Goal: Transaction & Acquisition: Purchase product/service

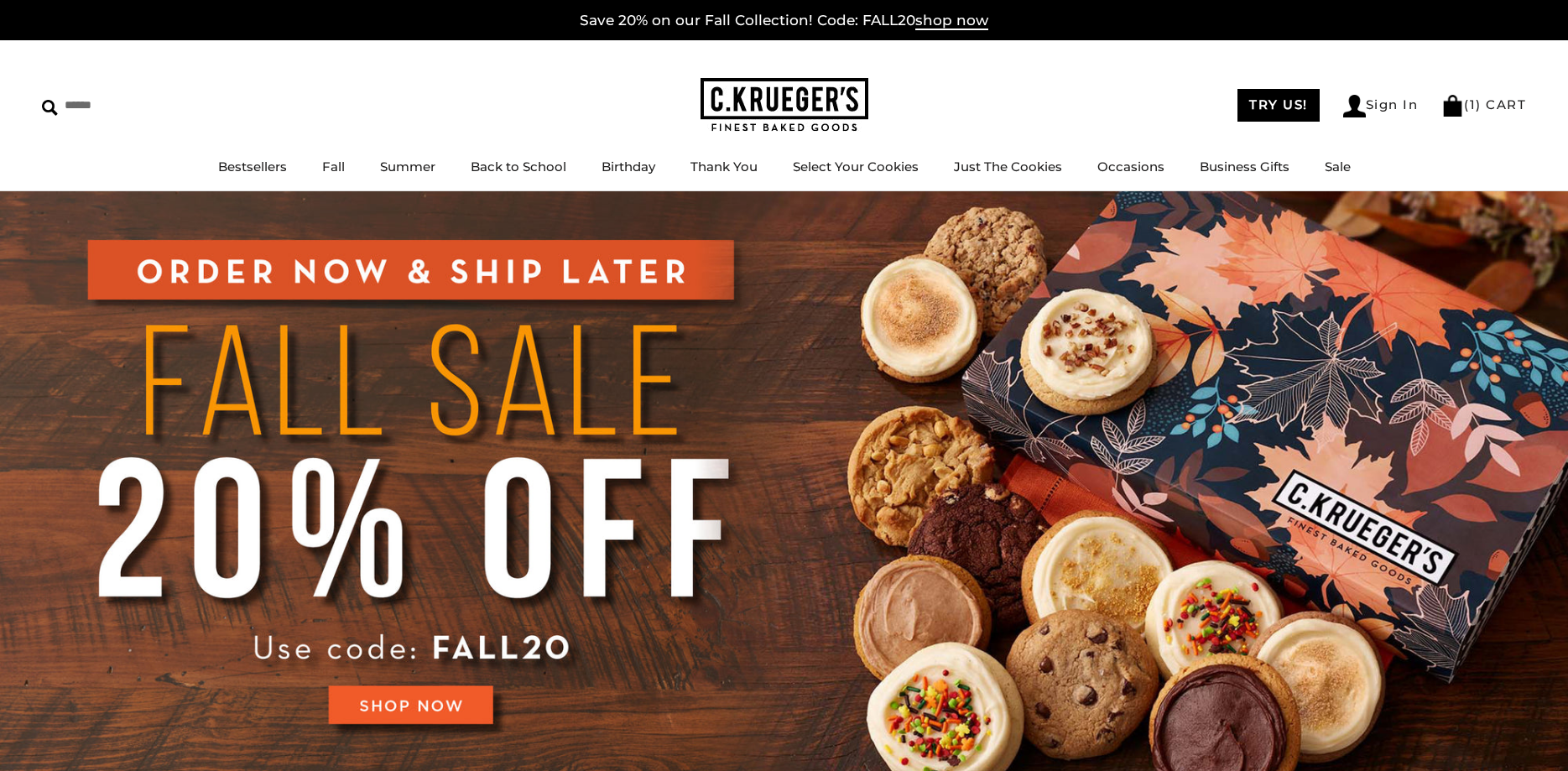
click at [426, 706] on img at bounding box center [784, 485] width 1568 height 589
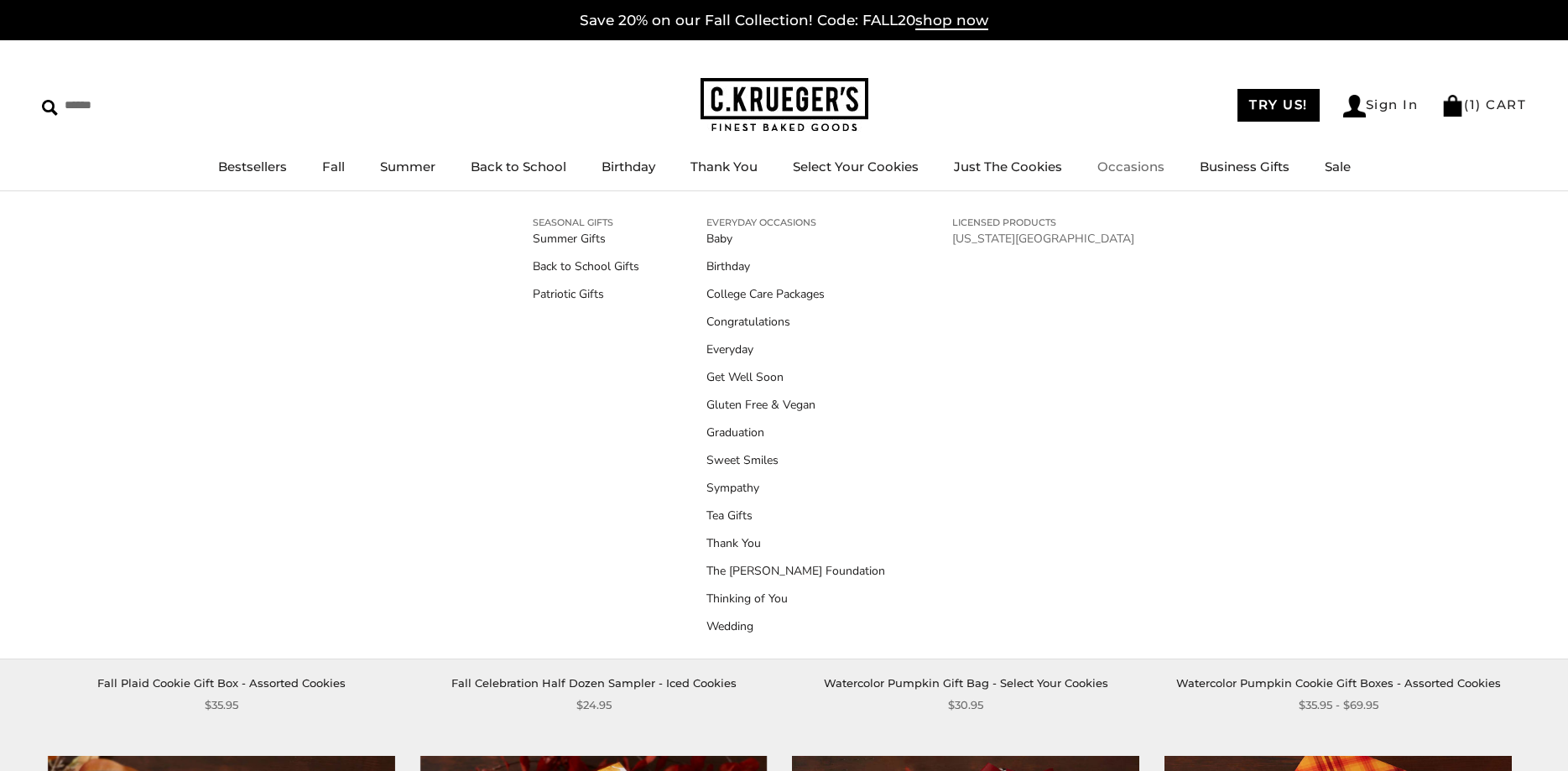
click at [1027, 234] on link "[US_STATE][GEOGRAPHIC_DATA]" at bounding box center [1043, 239] width 182 height 18
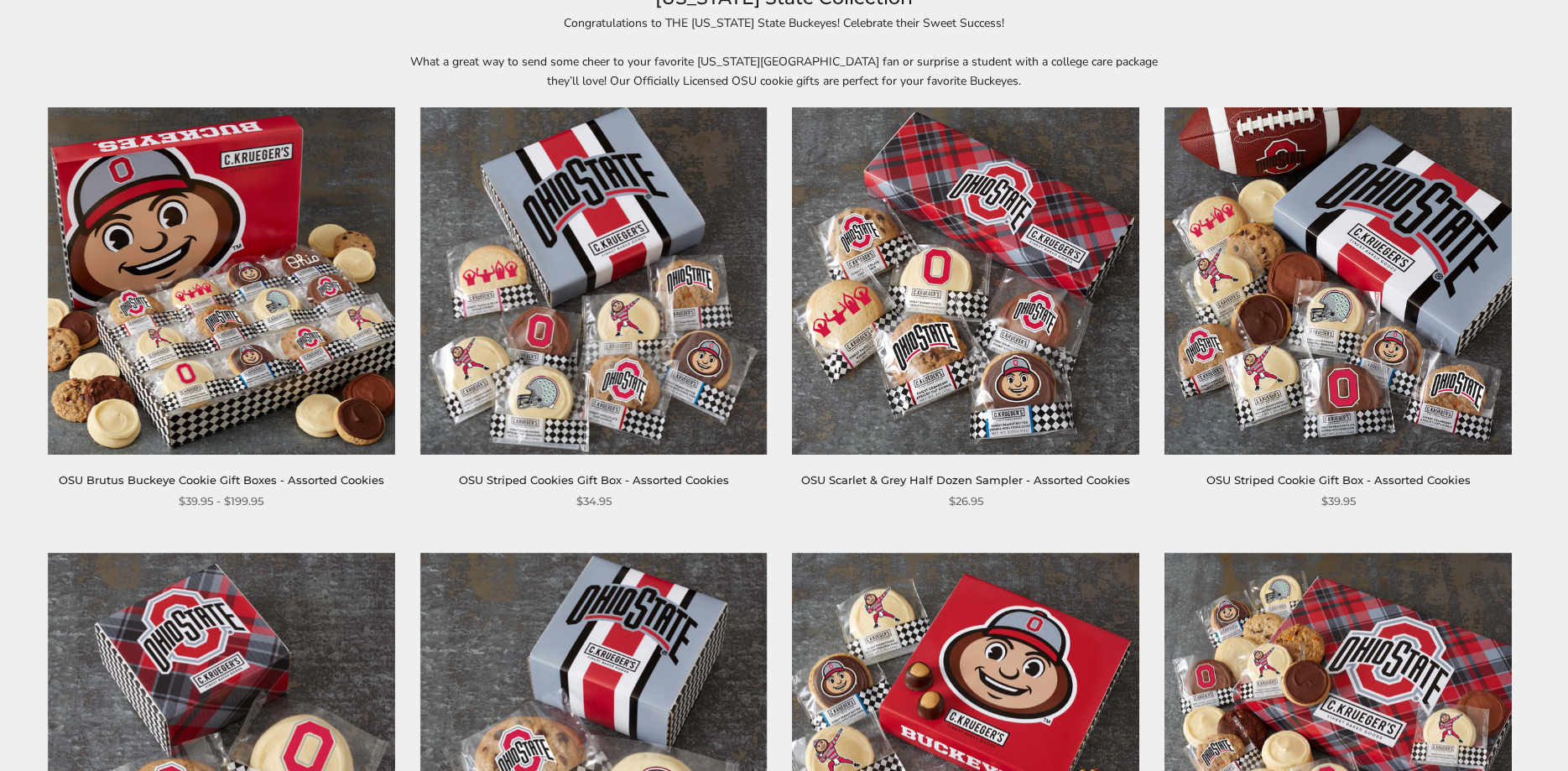
scroll to position [257, 0]
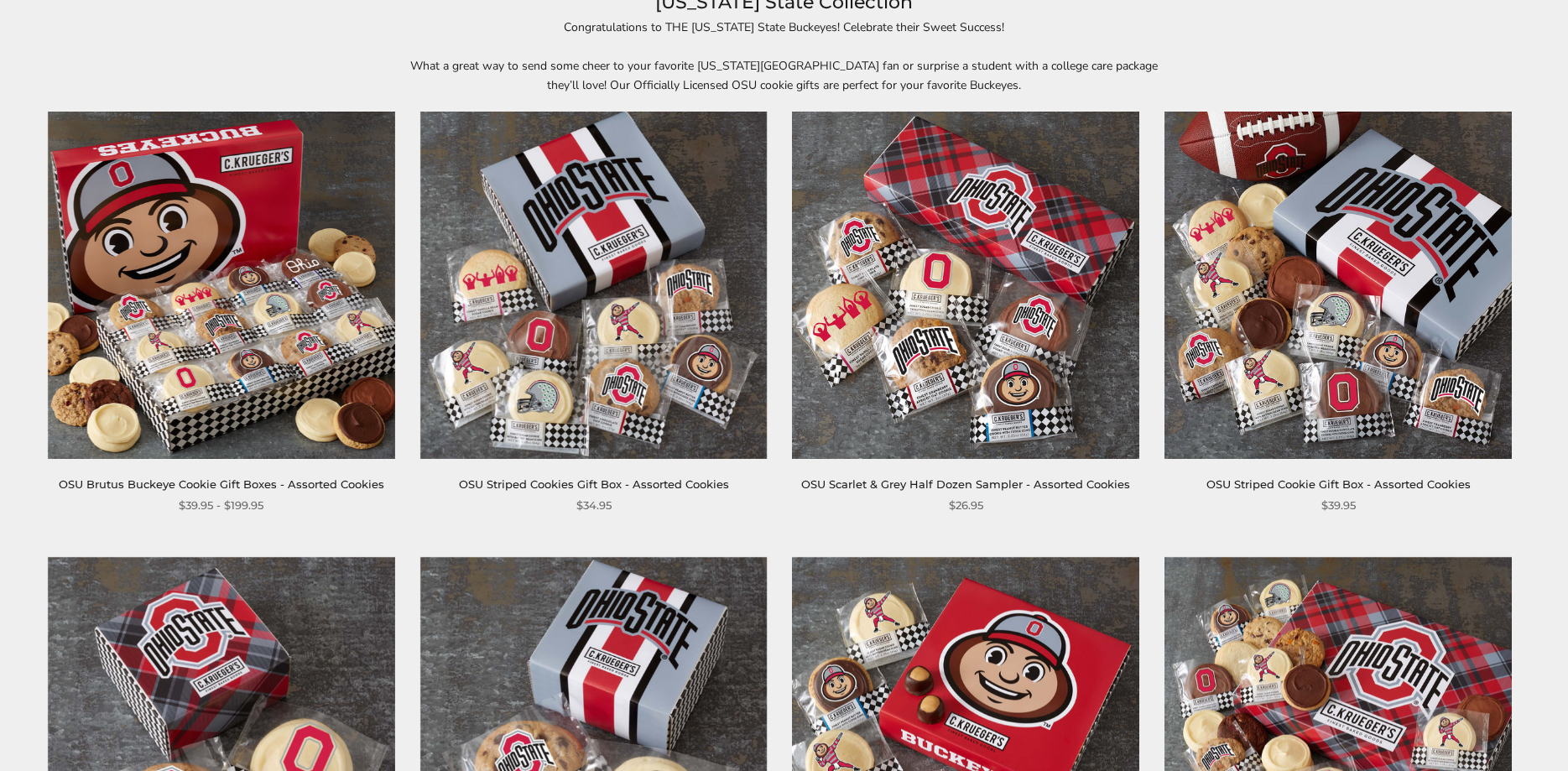
click at [608, 482] on link "OSU Striped Cookies Gift Box - Assorted Cookies" at bounding box center [594, 483] width 270 height 13
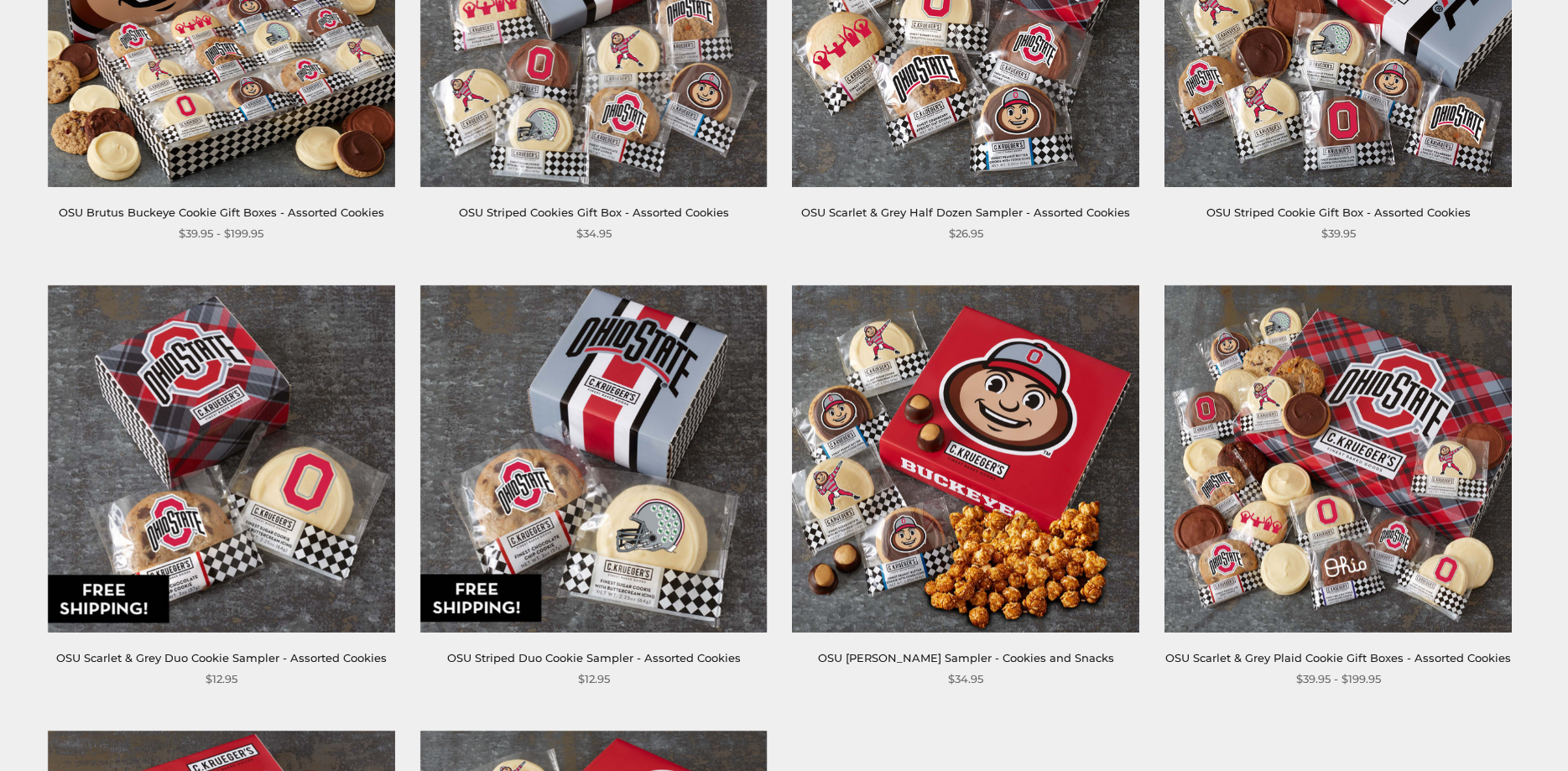
scroll to position [399, 0]
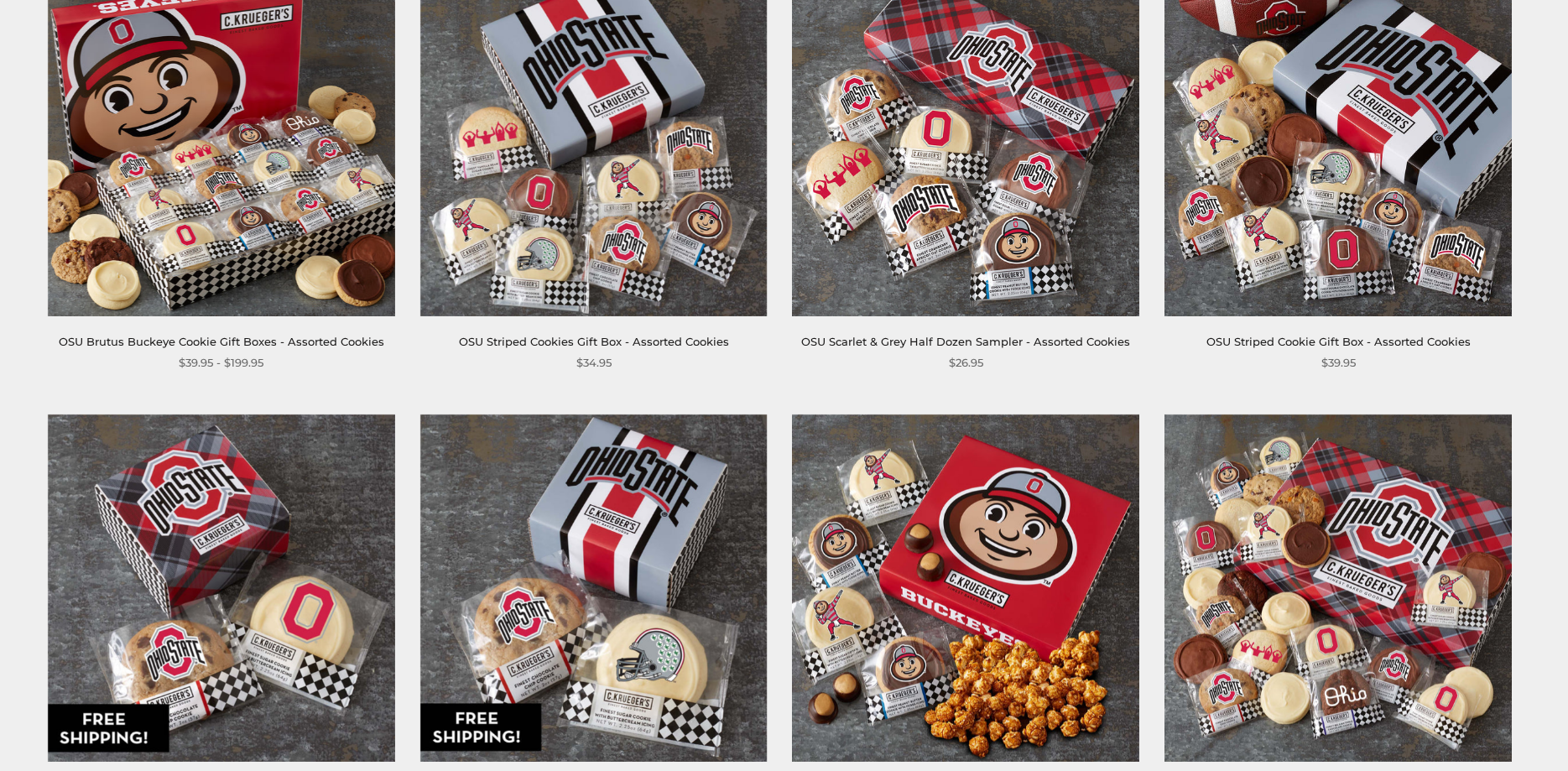
click at [241, 346] on link "OSU Brutus Buckeye Cookie Gift Boxes - Assorted Cookies" at bounding box center [221, 341] width 326 height 13
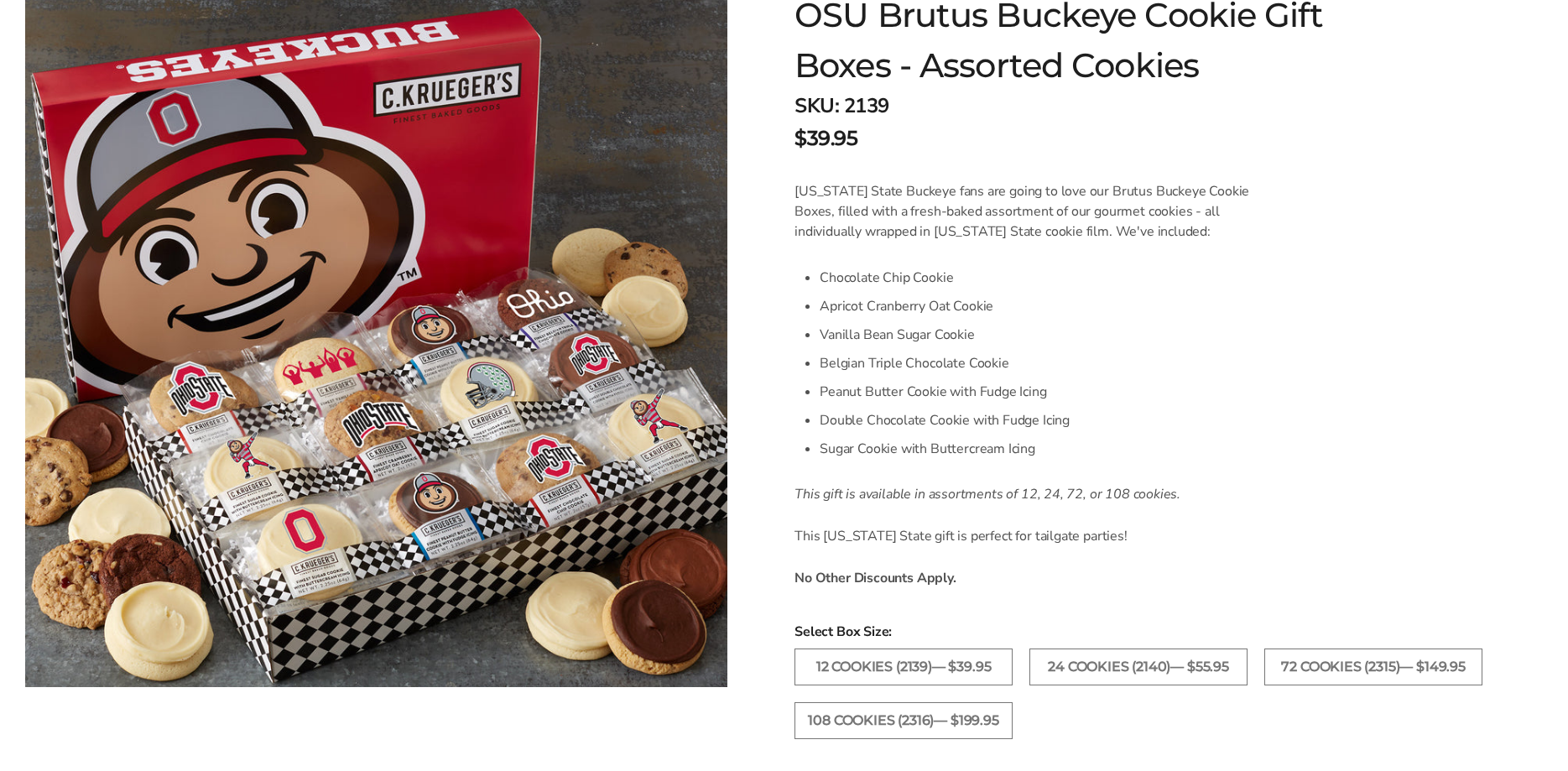
scroll to position [343, 0]
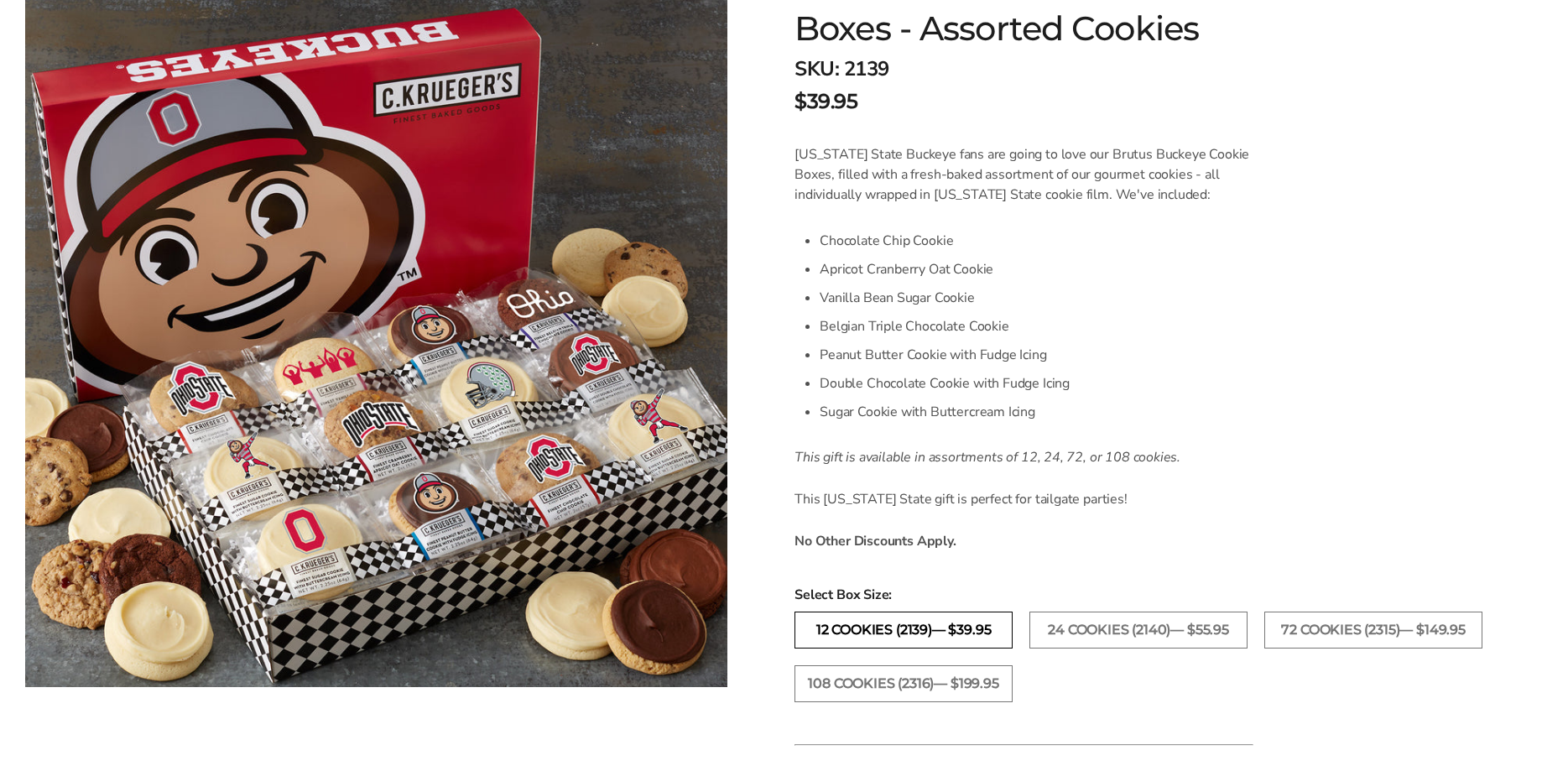
click at [951, 635] on label "12 Cookies (2139)— $39.95" at bounding box center [903, 630] width 218 height 37
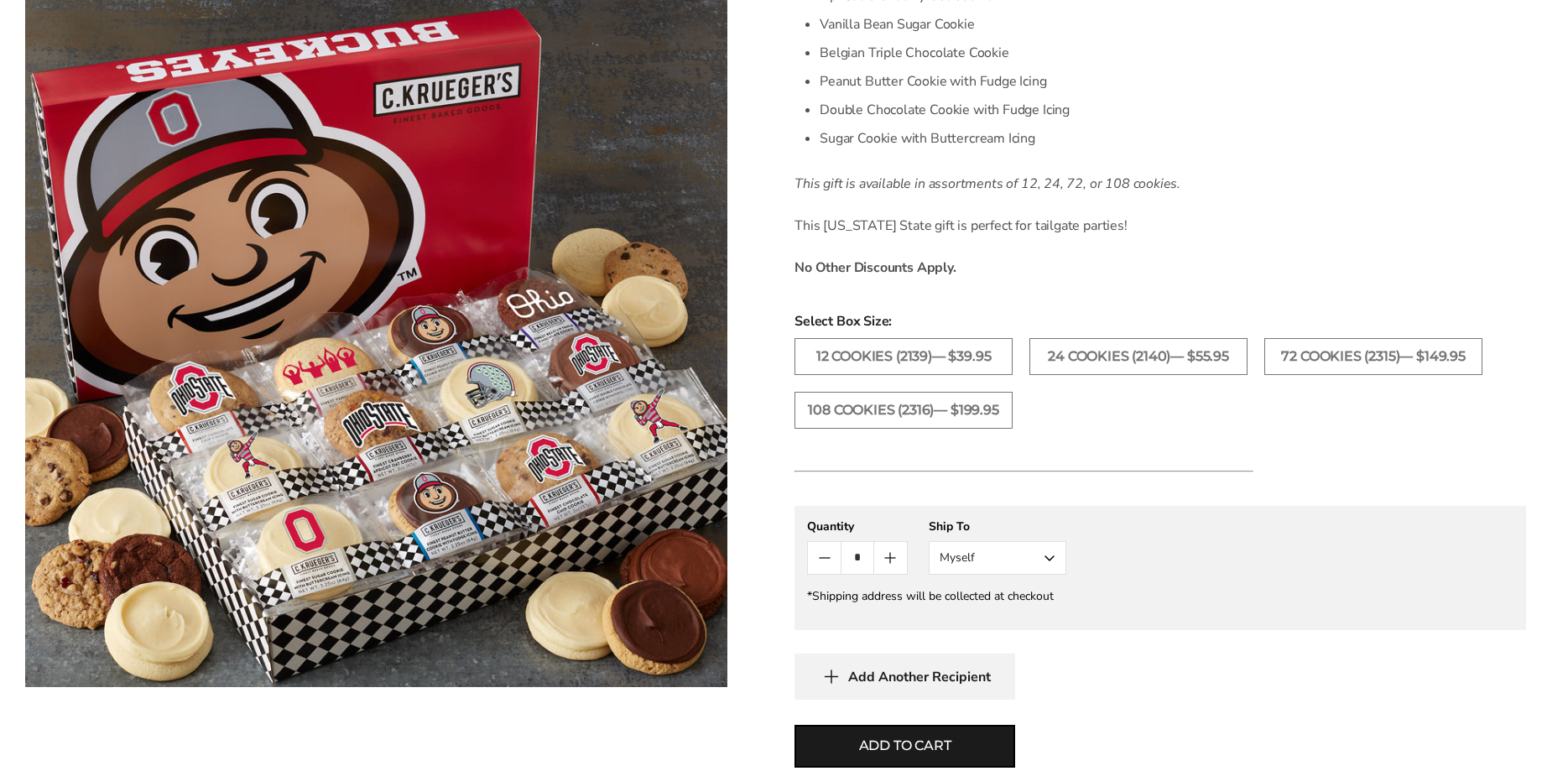
scroll to position [684, 0]
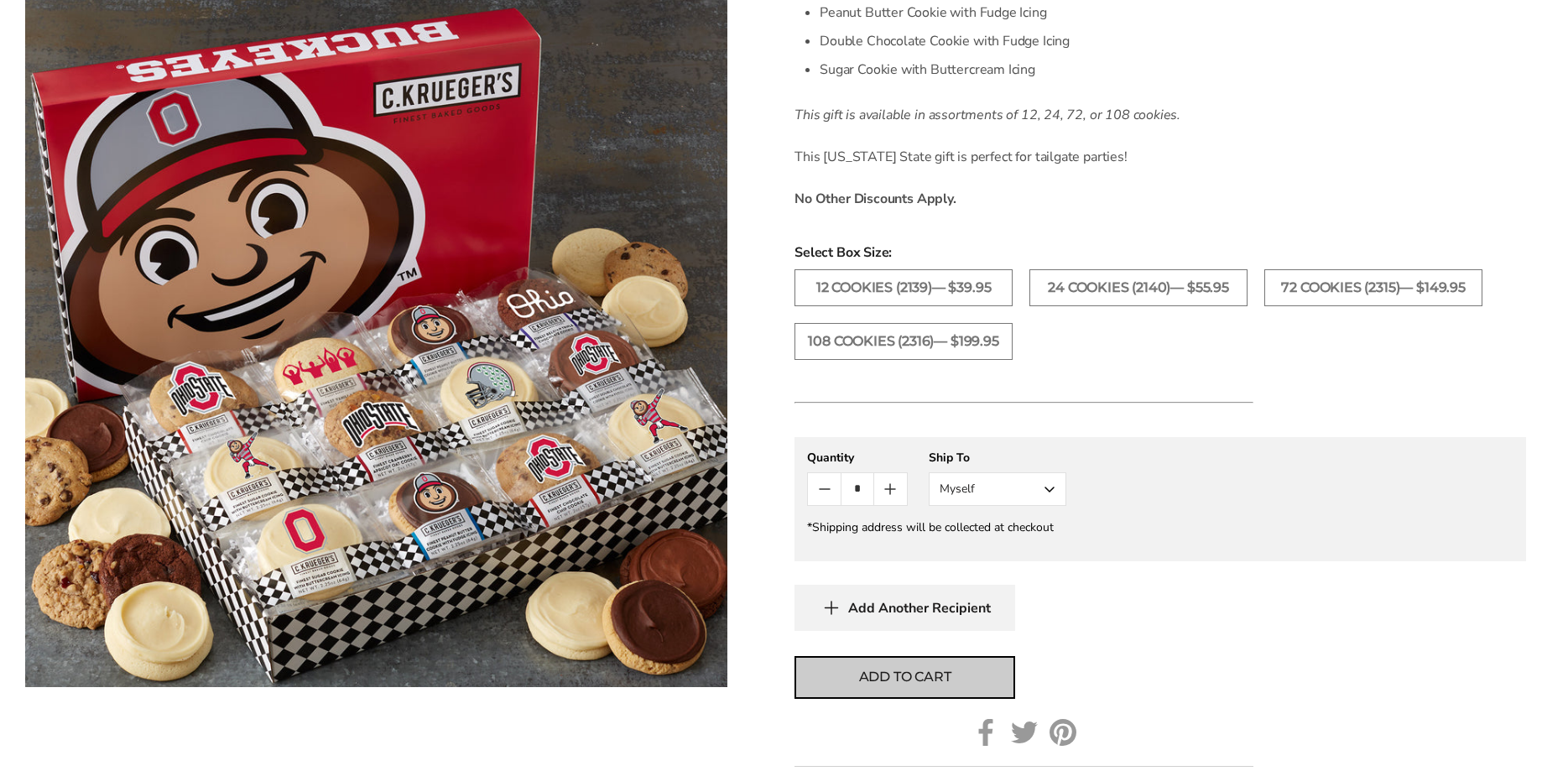
click at [940, 687] on span "Add to cart" at bounding box center [905, 676] width 93 height 20
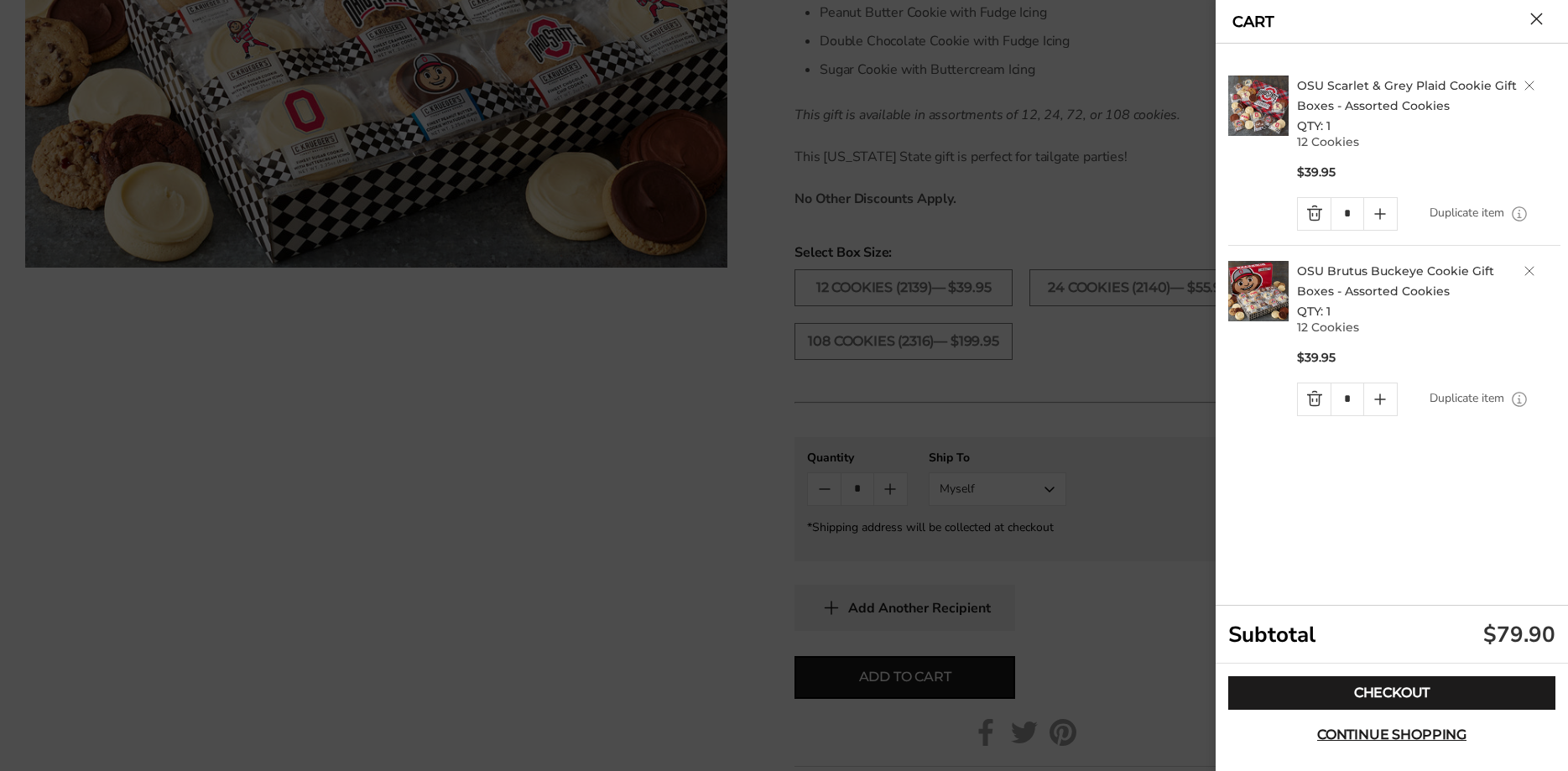
click at [1318, 402] on link "Quantity minus button" at bounding box center [1314, 399] width 33 height 32
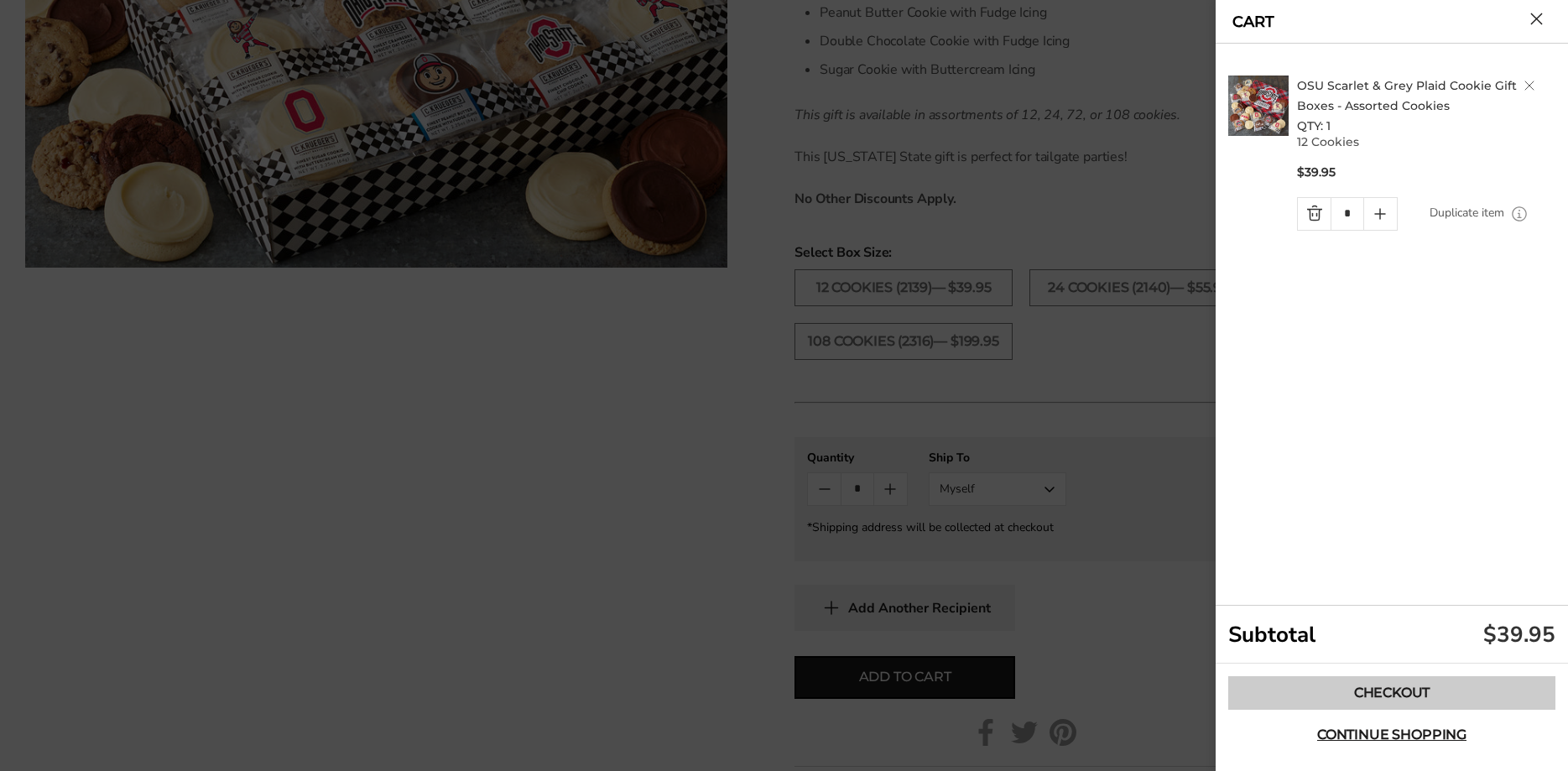
click at [1402, 687] on link "Checkout" at bounding box center [1392, 693] width 327 height 34
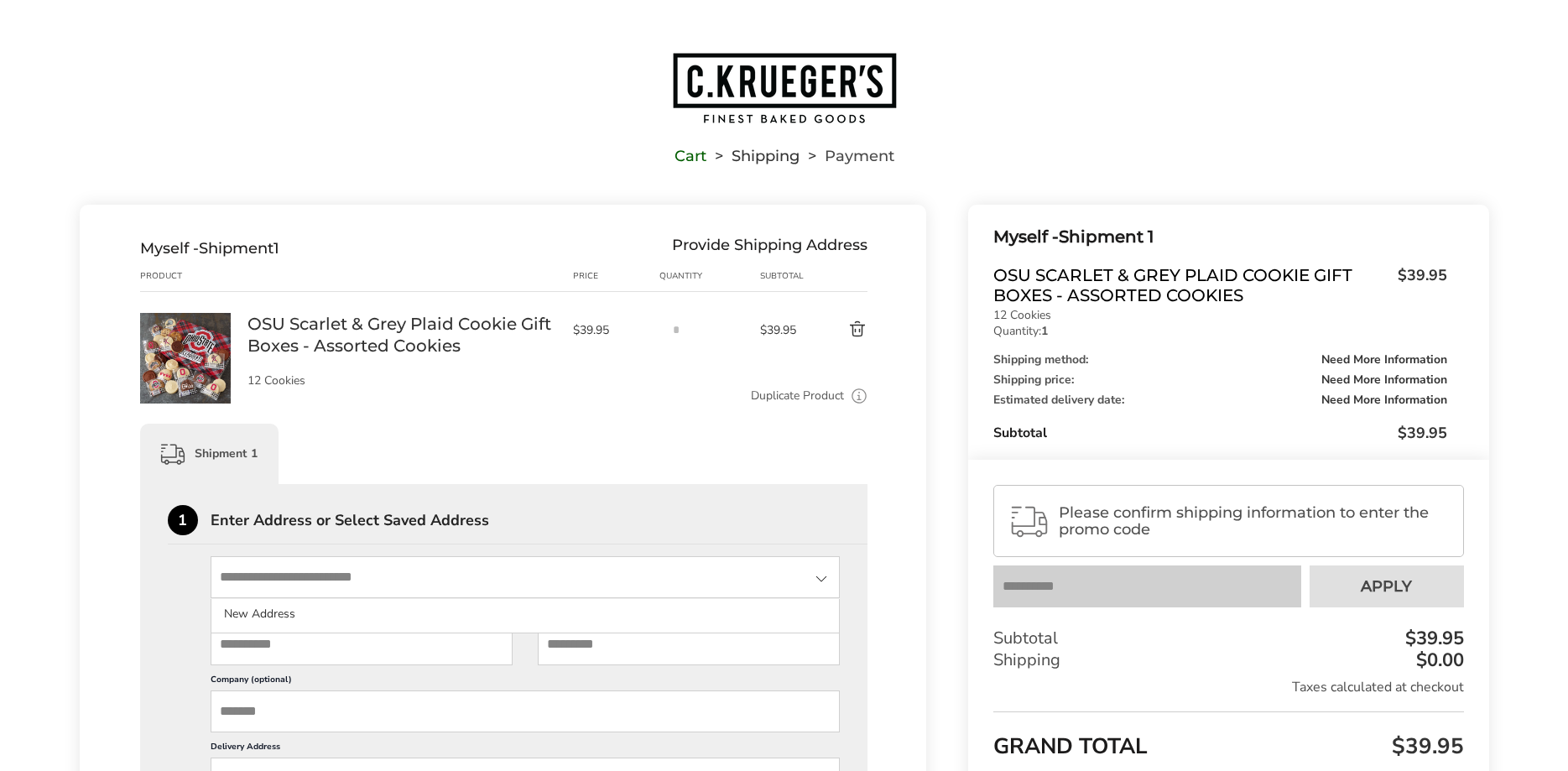
click at [336, 583] on input "State" at bounding box center [525, 577] width 630 height 42
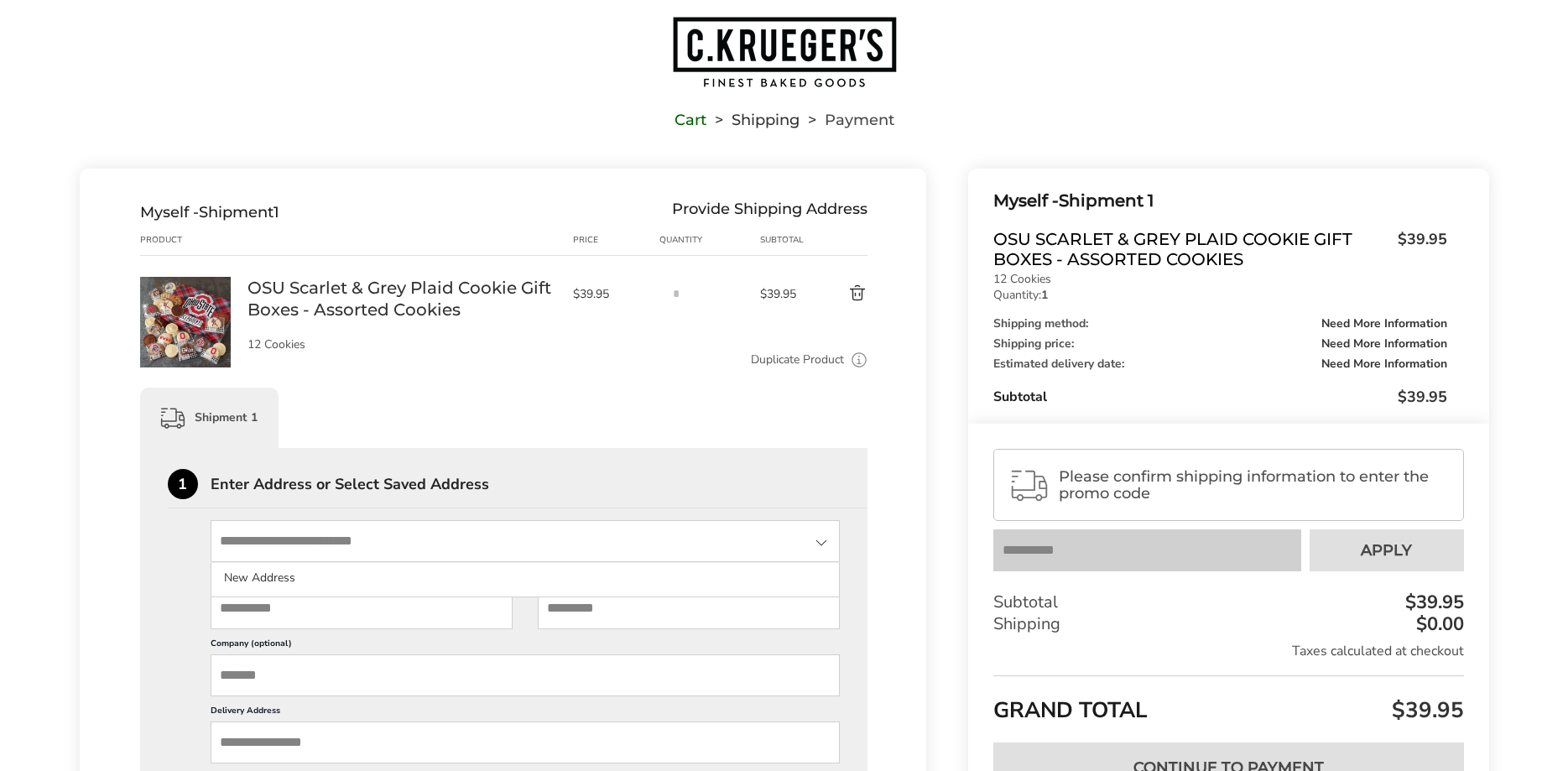
scroll to position [37, 0]
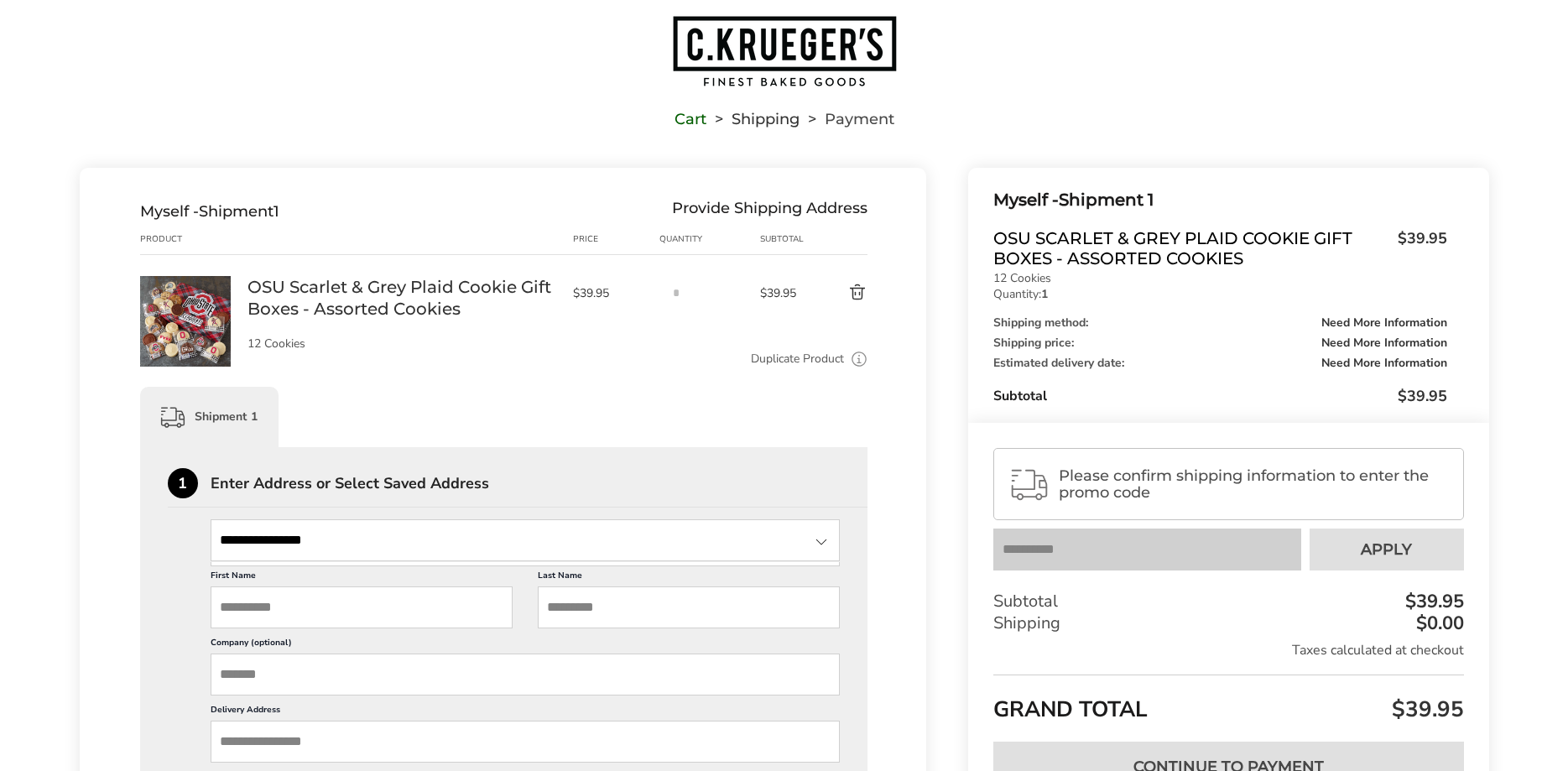
type input "**********"
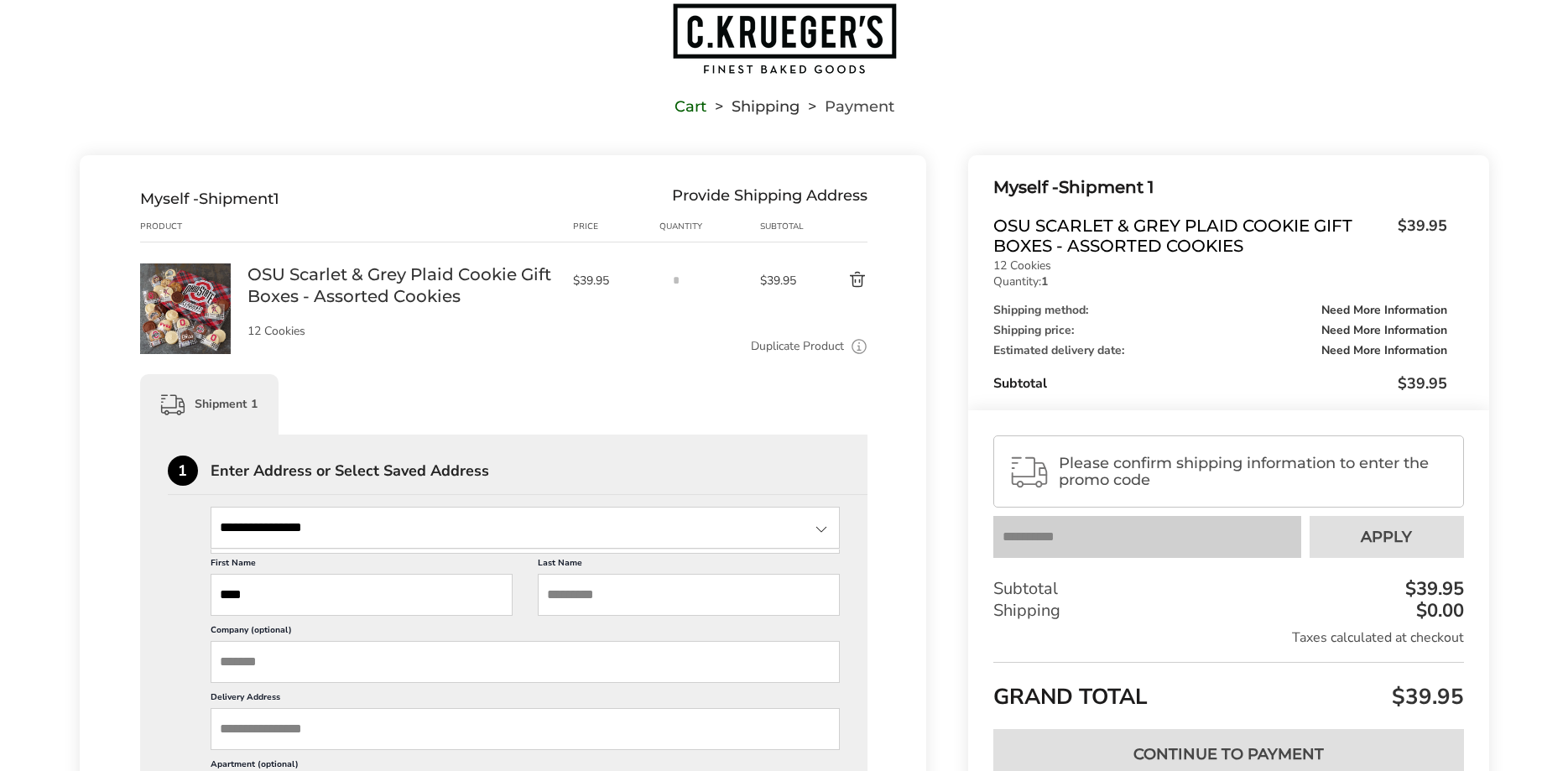
scroll to position [51, 0]
type input "****"
click at [373, 534] on input "State" at bounding box center [525, 527] width 630 height 42
type input "**********"
type input "******"
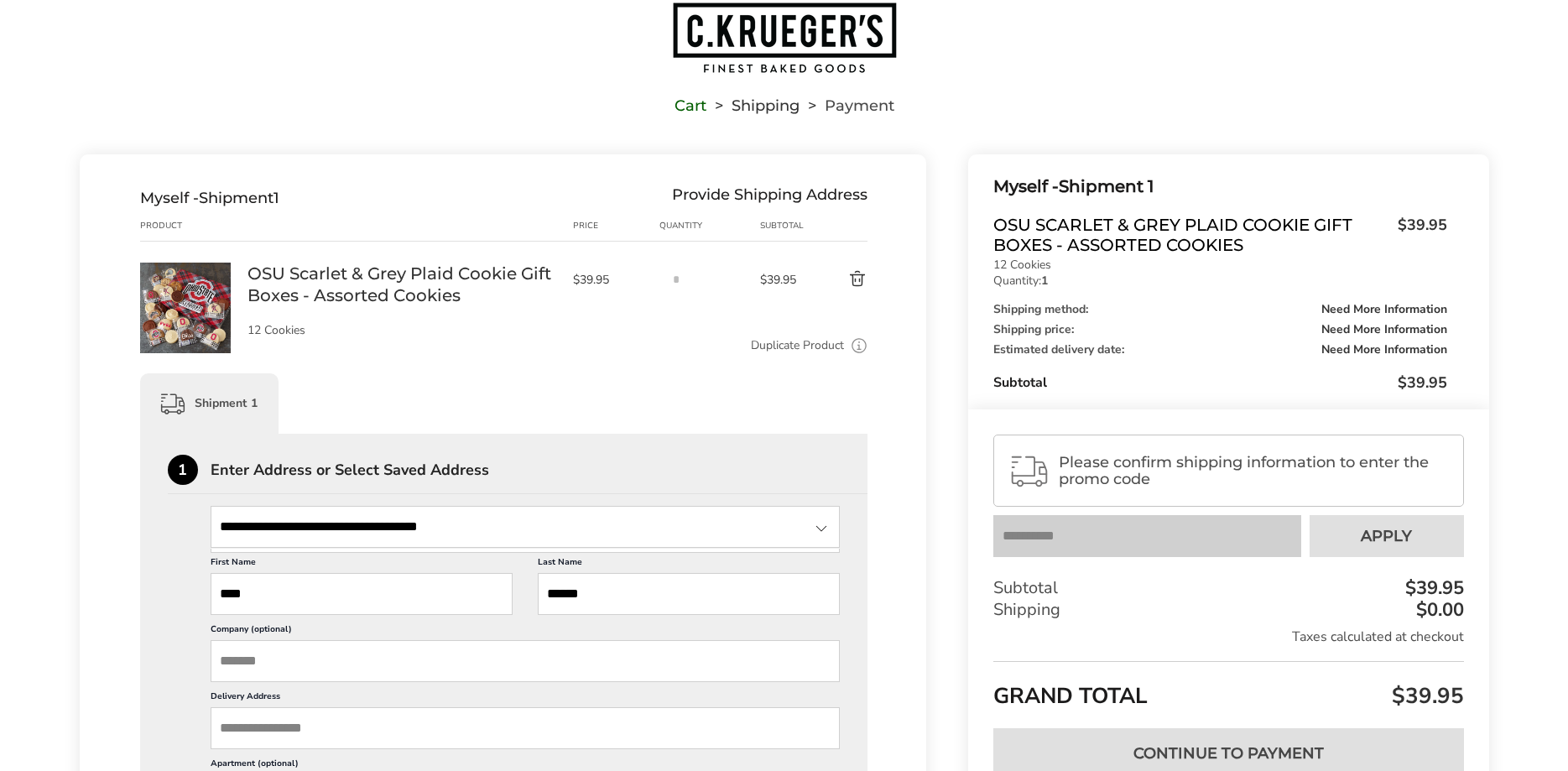
click at [820, 529] on div at bounding box center [821, 528] width 20 height 20
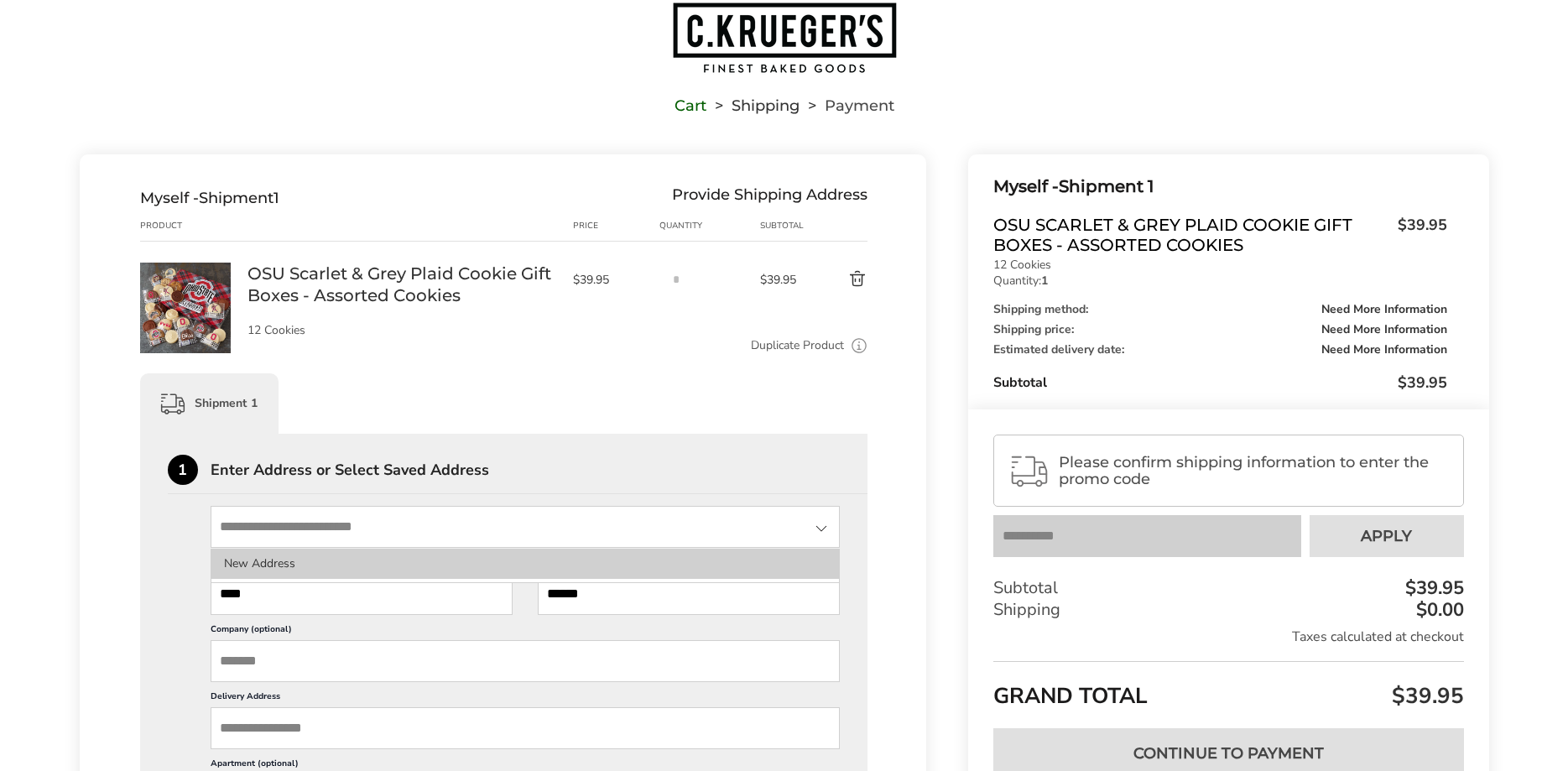
click at [269, 567] on li "New Address" at bounding box center [525, 564] width 629 height 30
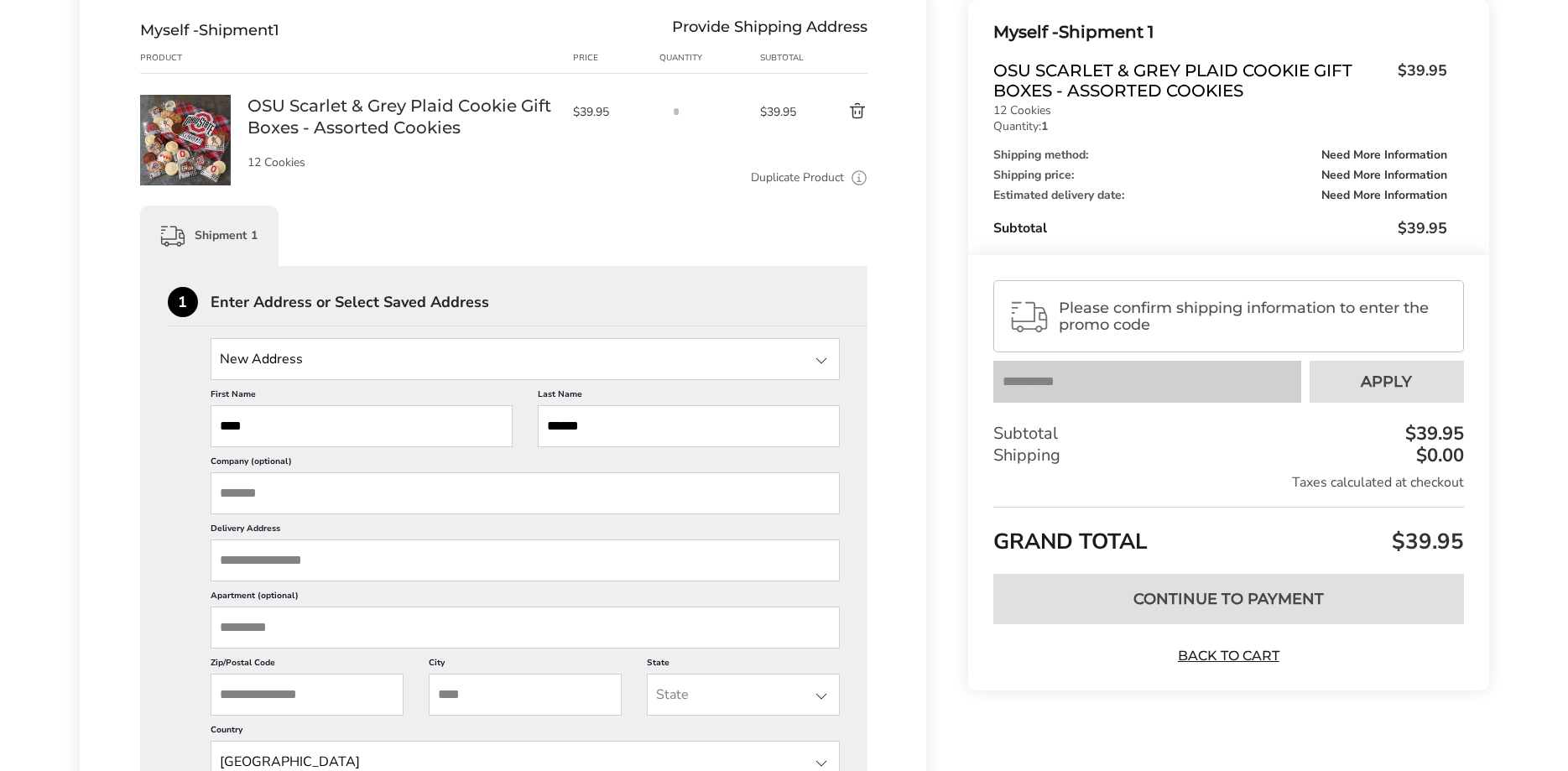
scroll to position [221, 0]
click at [259, 563] on input "Delivery Address" at bounding box center [525, 557] width 630 height 42
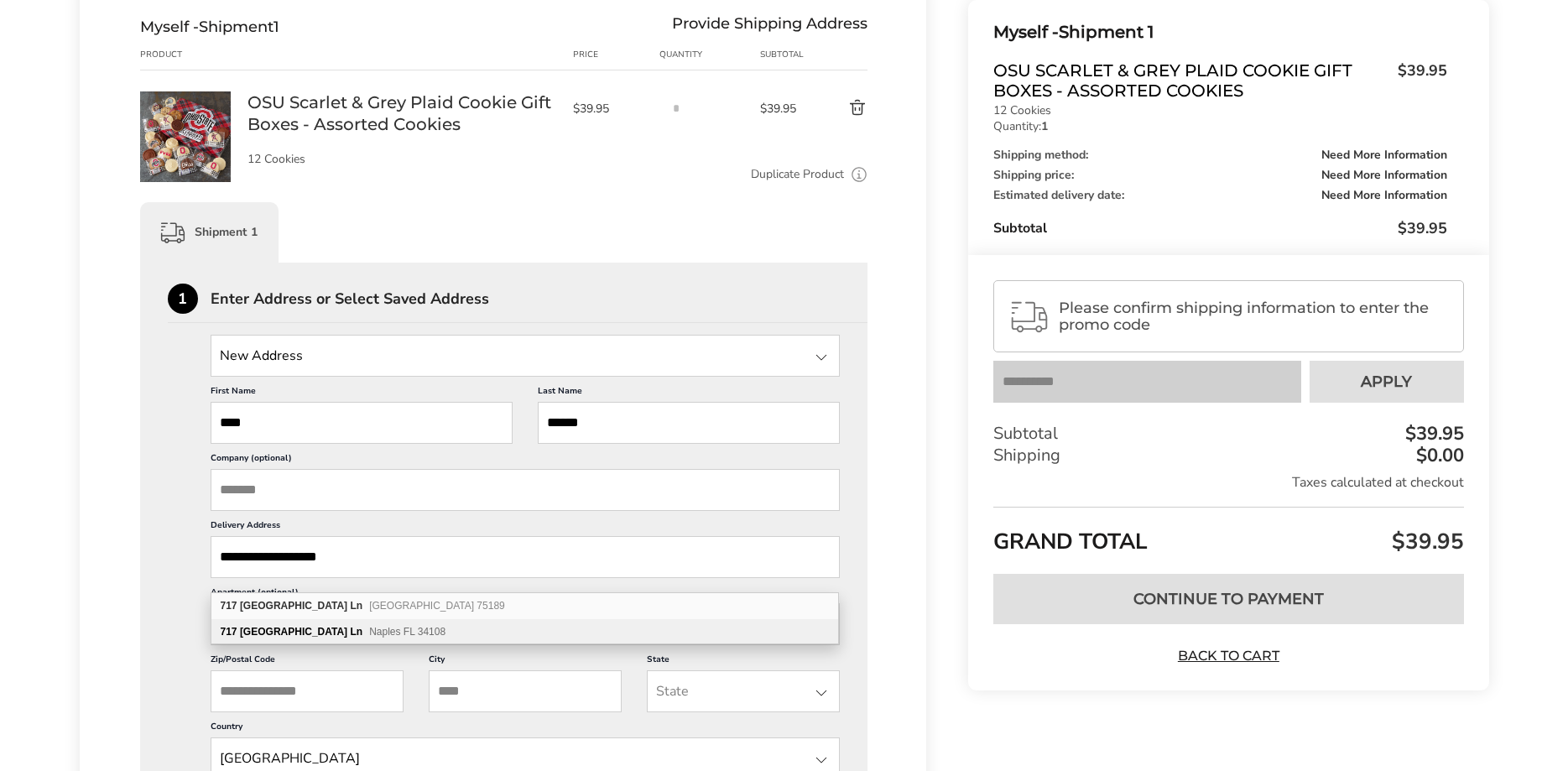
type input "**********"
type input "******"
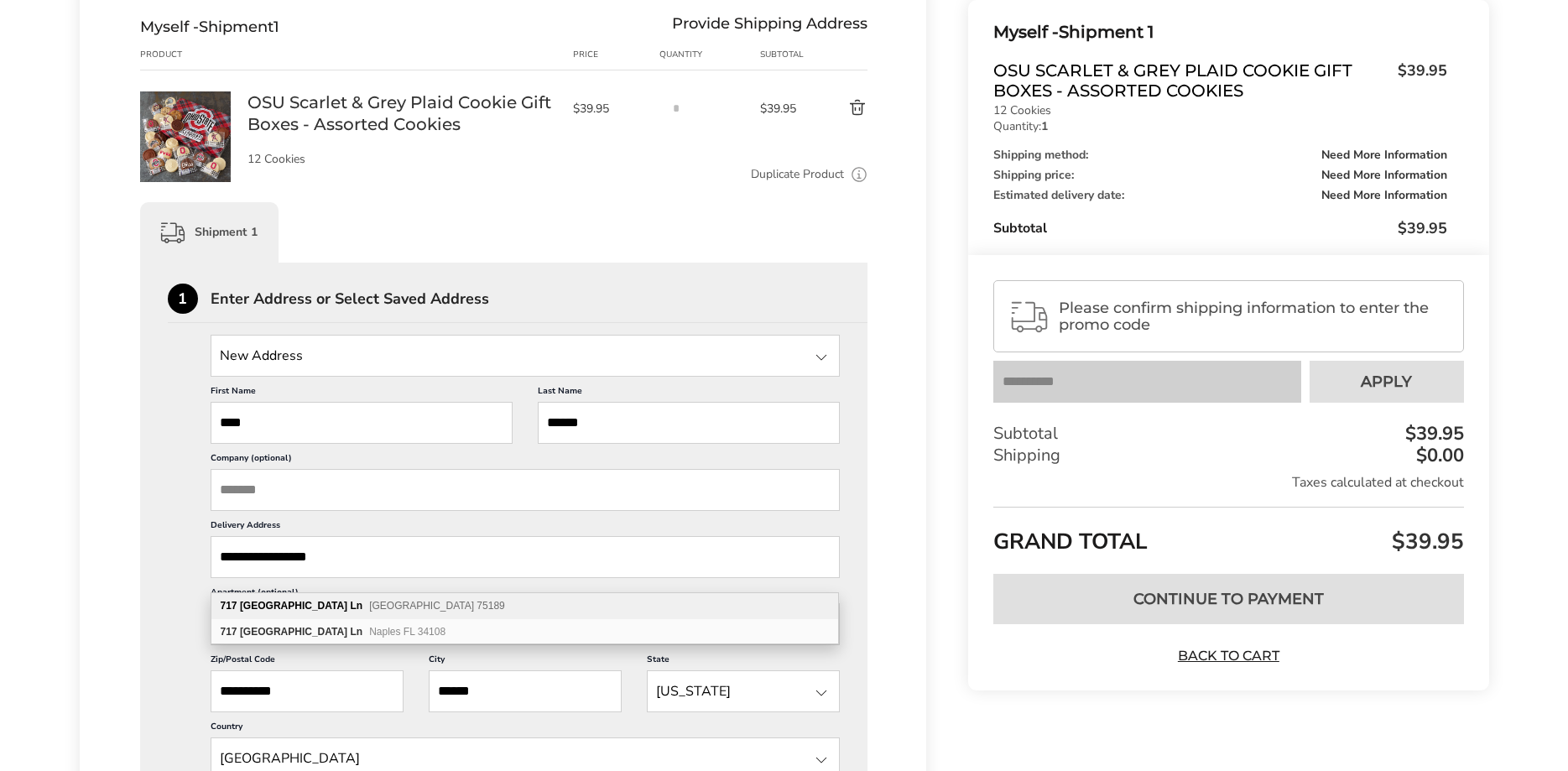
click at [369, 602] on span "Royse City TX 75189" at bounding box center [436, 606] width 135 height 12
type input "**********"
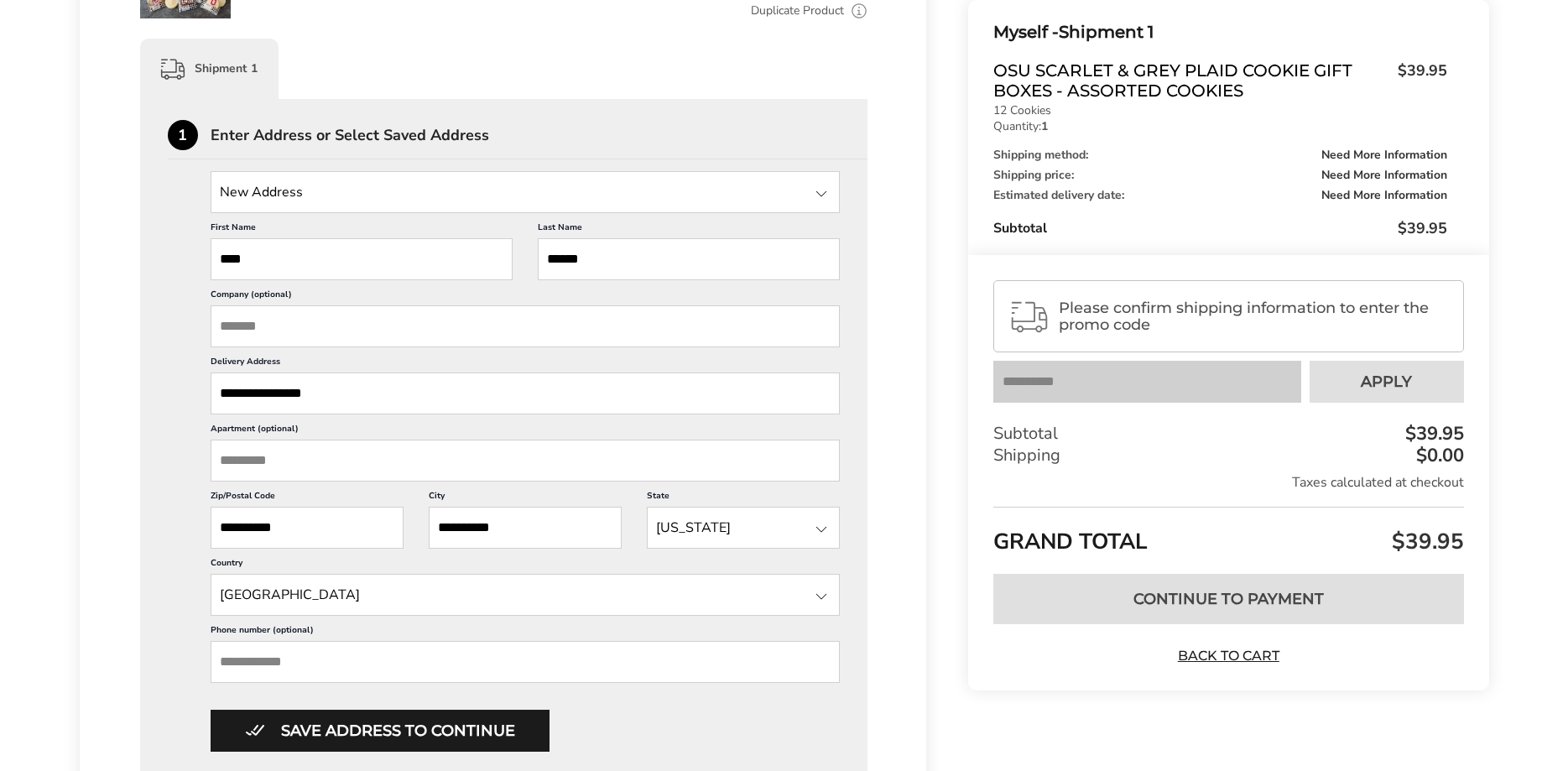
scroll to position [392, 0]
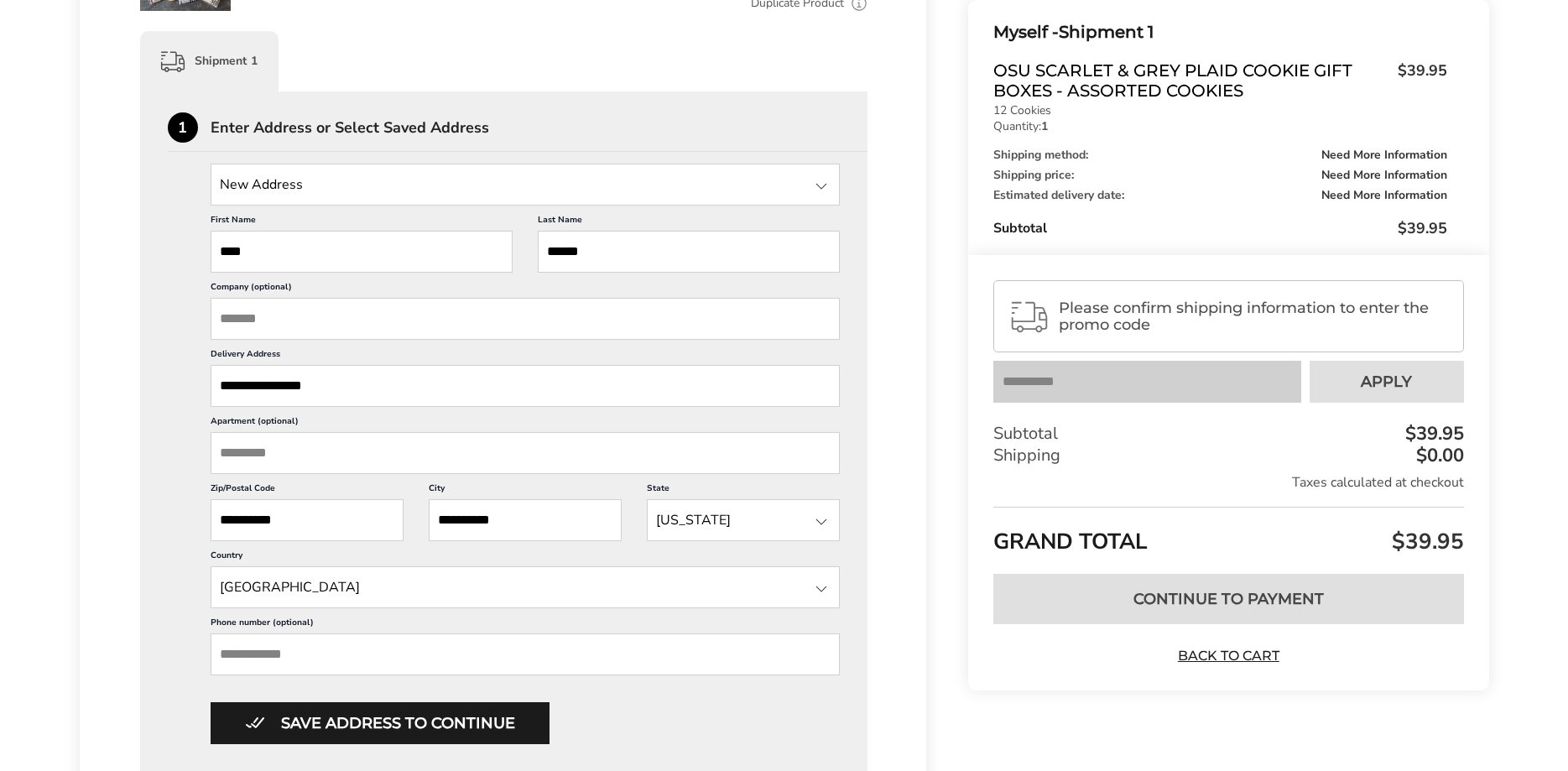
click at [295, 675] on input "Phone number (optional)" at bounding box center [525, 654] width 630 height 42
click at [284, 675] on input "Phone number (optional)" at bounding box center [525, 654] width 630 height 42
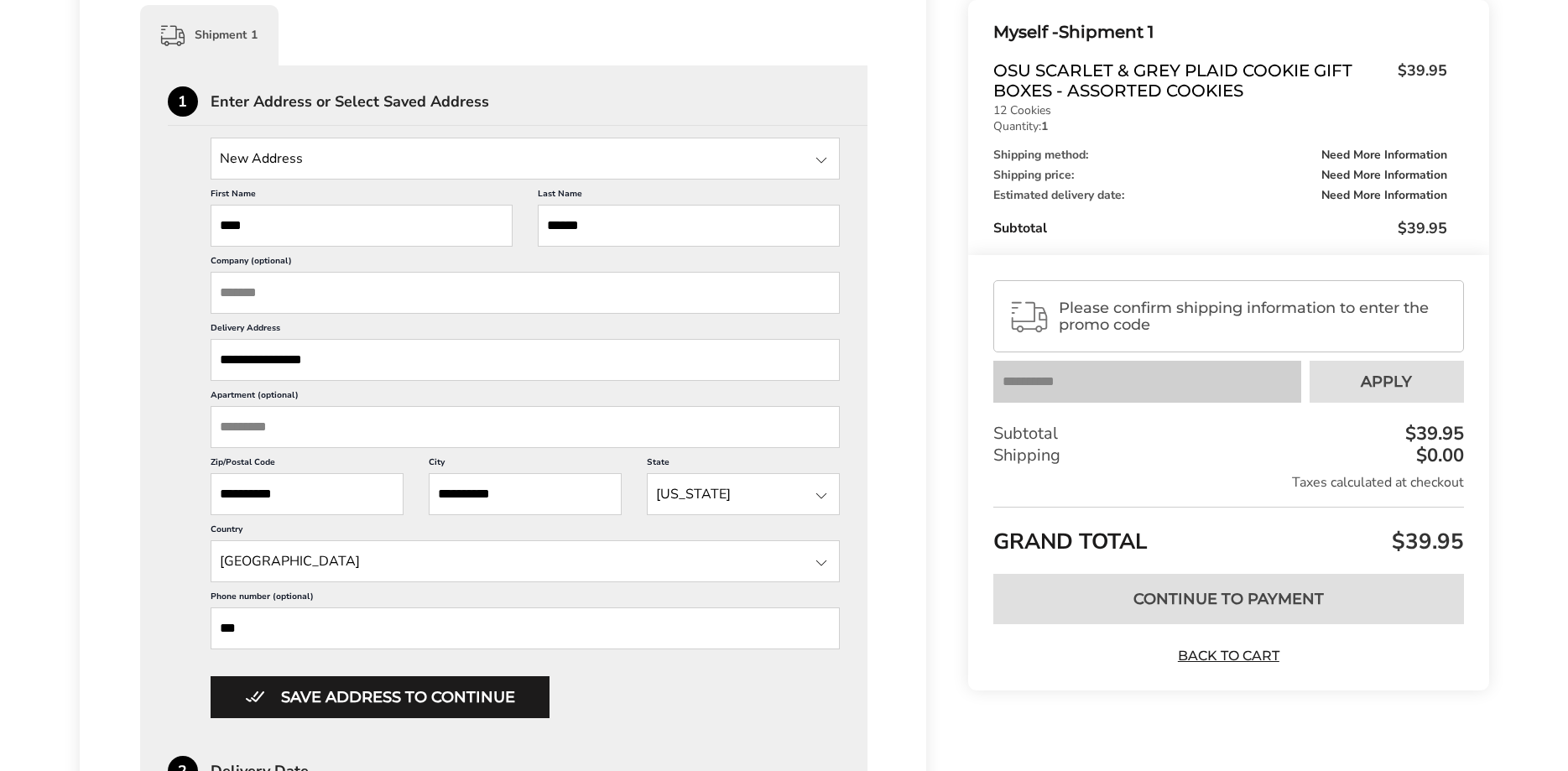
scroll to position [419, 0]
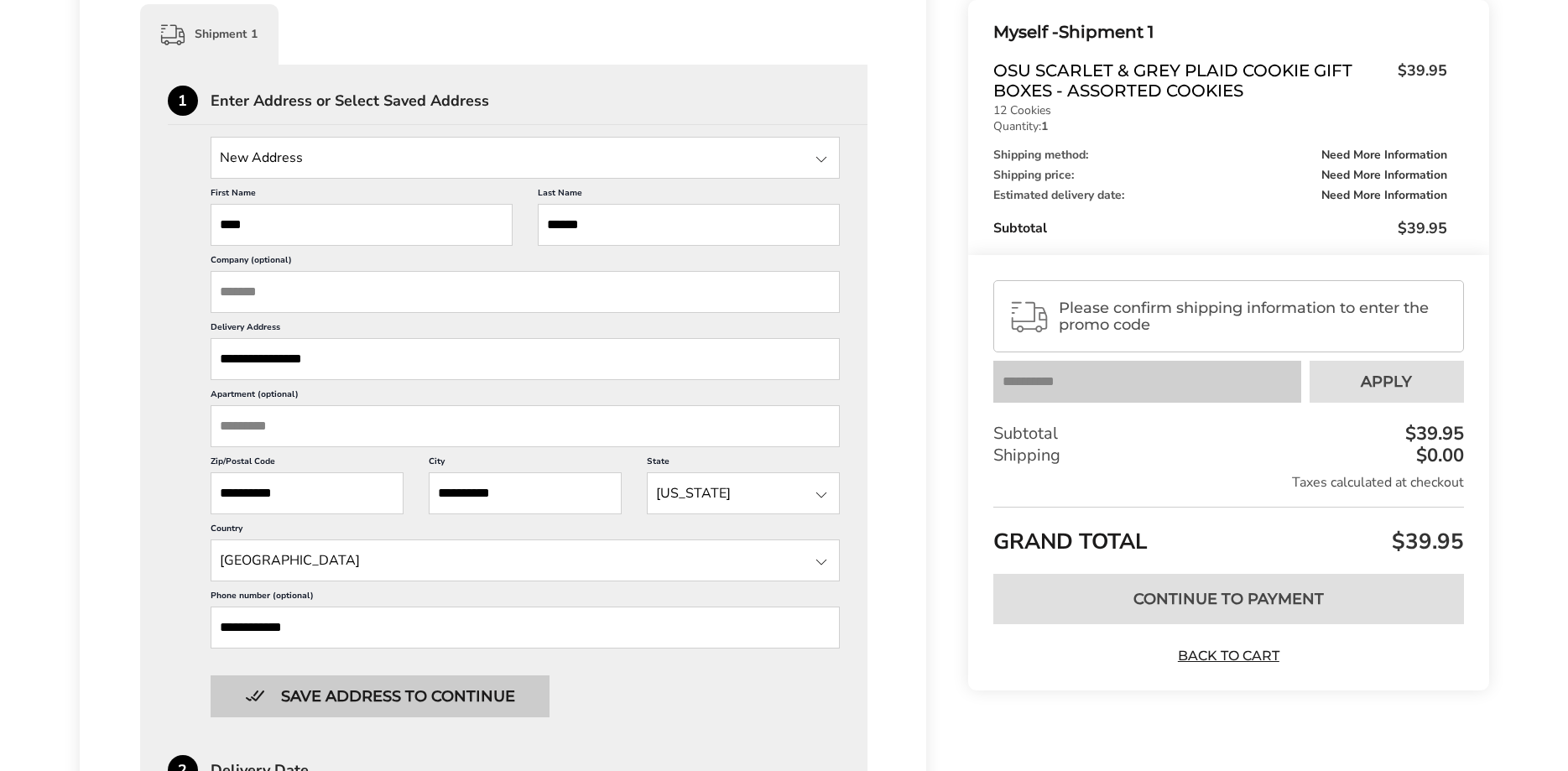
type input "**********"
click at [315, 716] on button "Save address to continue" at bounding box center [380, 696] width 339 height 42
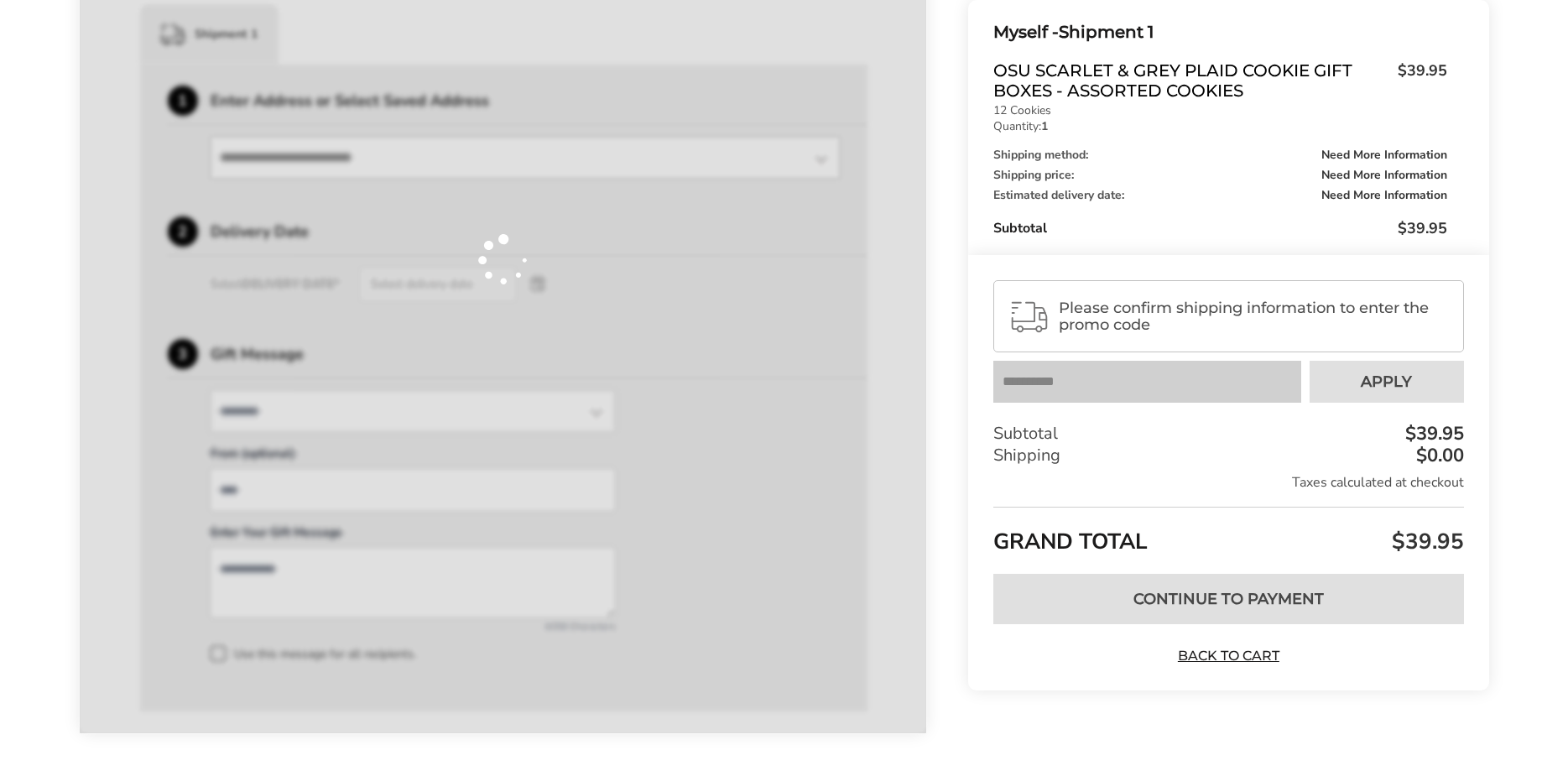
scroll to position [494, 0]
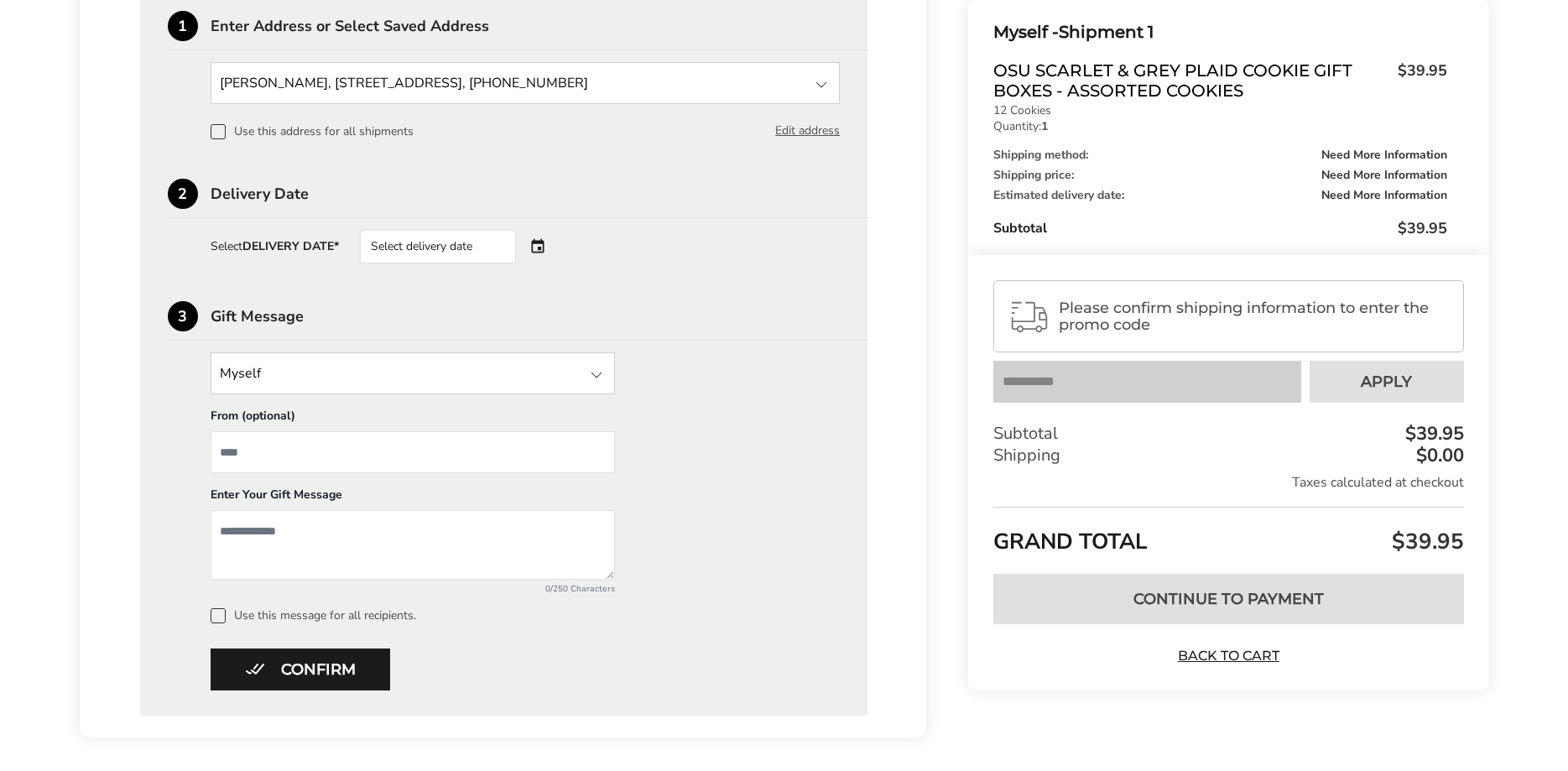
click at [542, 249] on div "Select delivery date" at bounding box center [461, 247] width 203 height 34
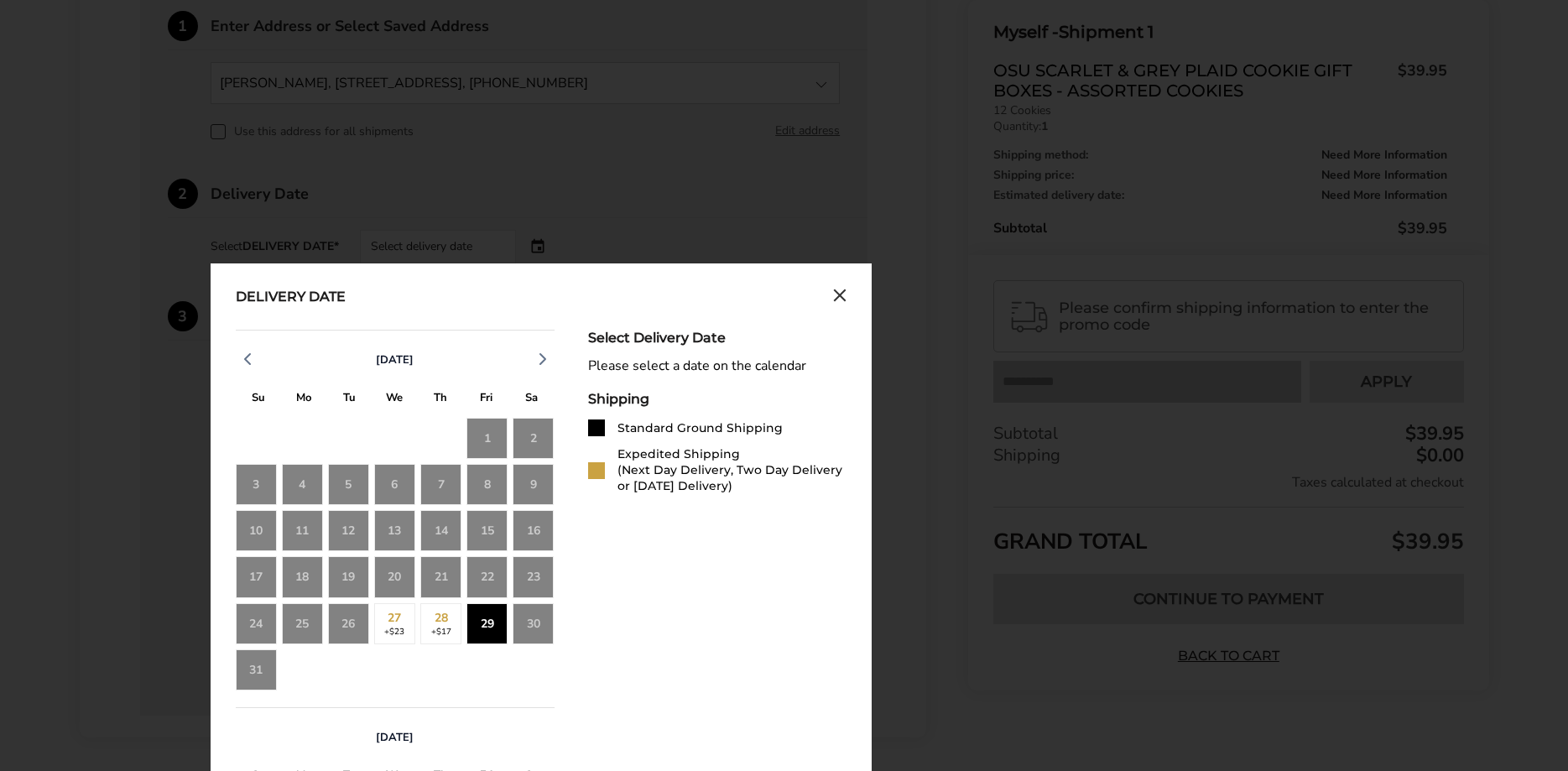
click at [480, 630] on div "29" at bounding box center [486, 623] width 41 height 41
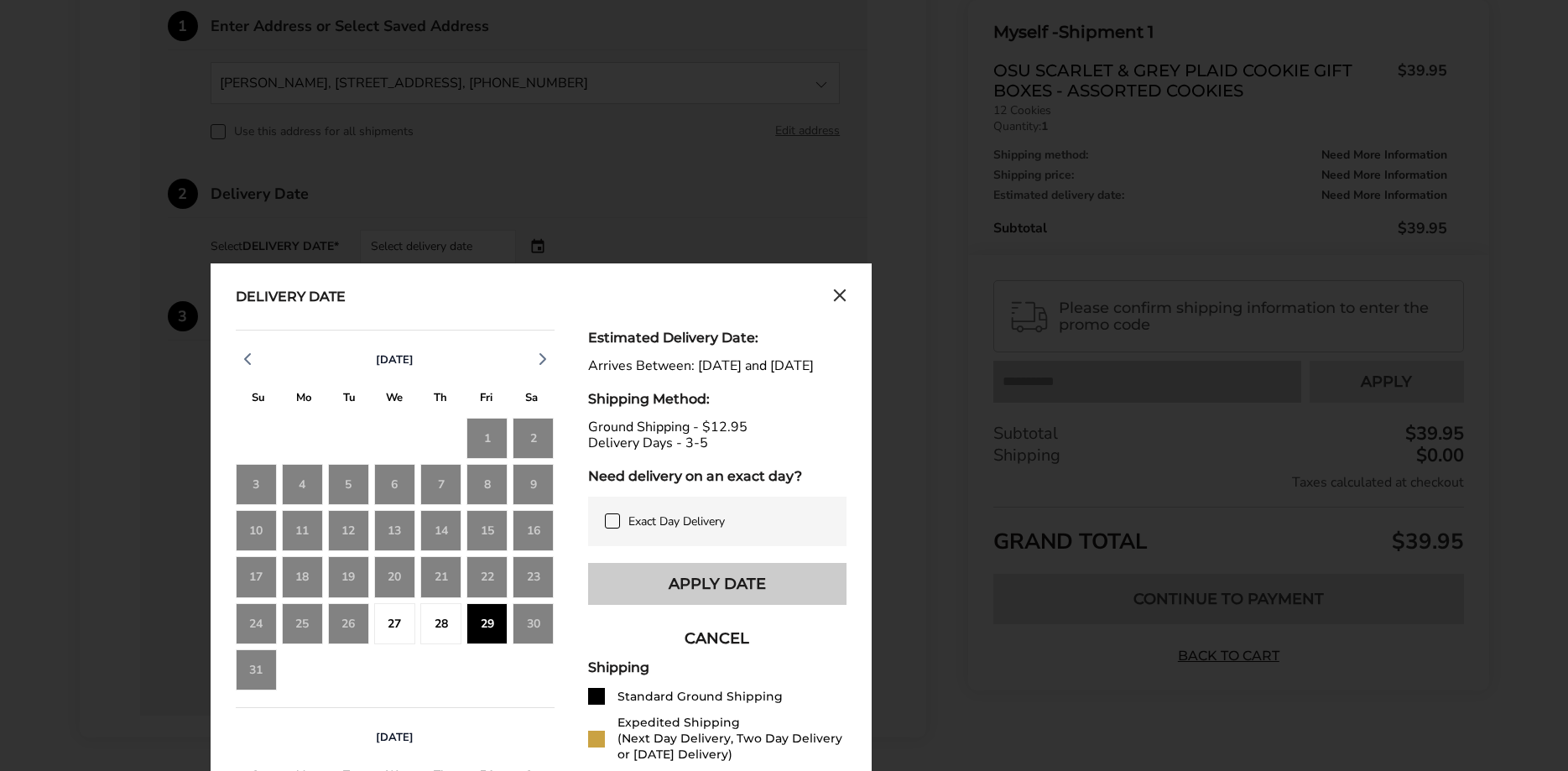
click at [723, 605] on button "Apply Date" at bounding box center [716, 584] width 258 height 42
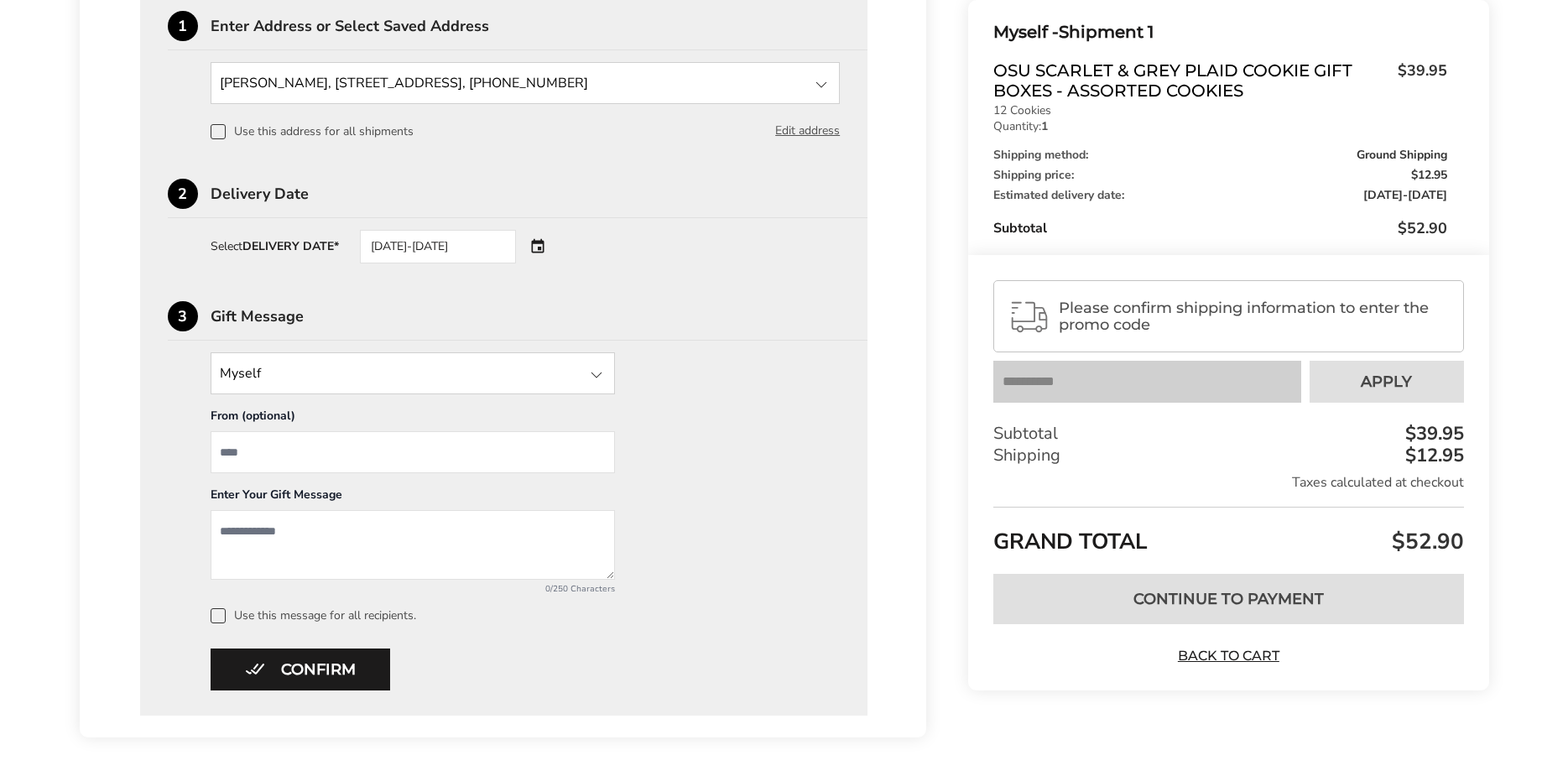
click at [534, 249] on div "08/29/2025-09/03/2025" at bounding box center [461, 247] width 203 height 34
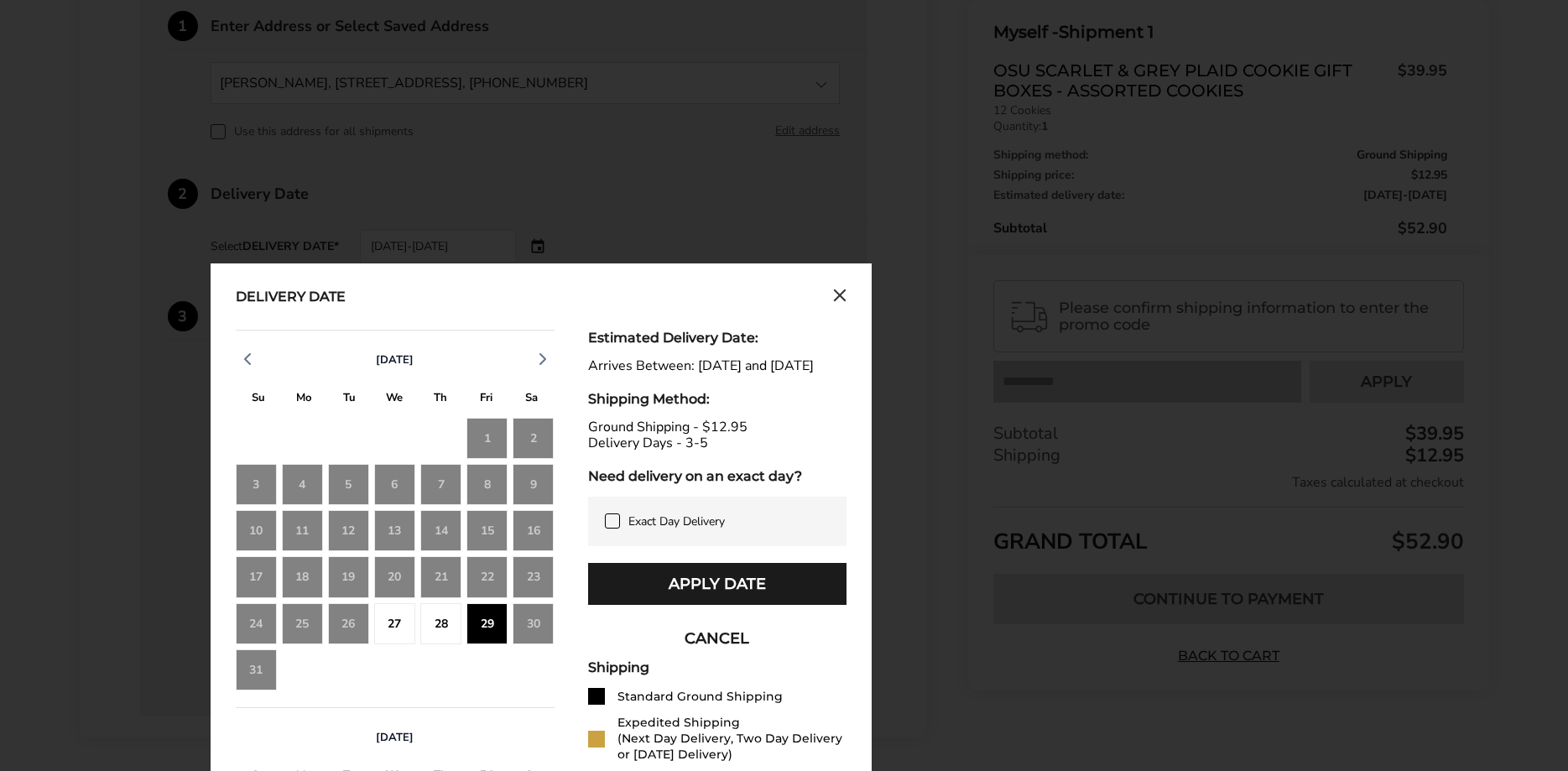
click at [443, 632] on div "28" at bounding box center [440, 623] width 41 height 41
click at [388, 619] on div "27" at bounding box center [394, 623] width 41 height 41
click at [489, 629] on div "29" at bounding box center [486, 623] width 41 height 41
click at [612, 528] on icon at bounding box center [612, 520] width 13 height 13
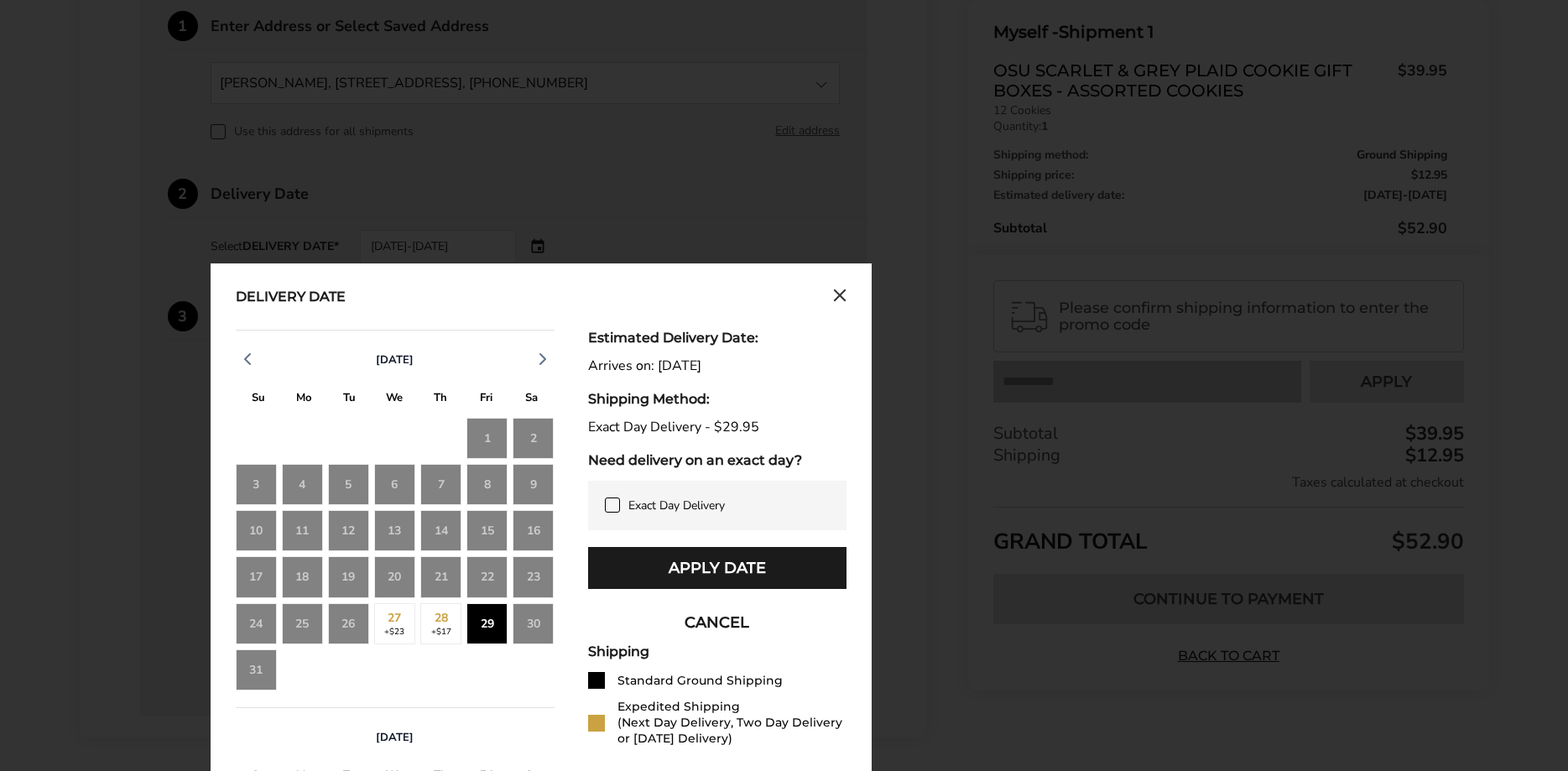
click at [493, 631] on div "29" at bounding box center [486, 623] width 41 height 41
click at [730, 576] on button "Apply Date" at bounding box center [716, 568] width 258 height 42
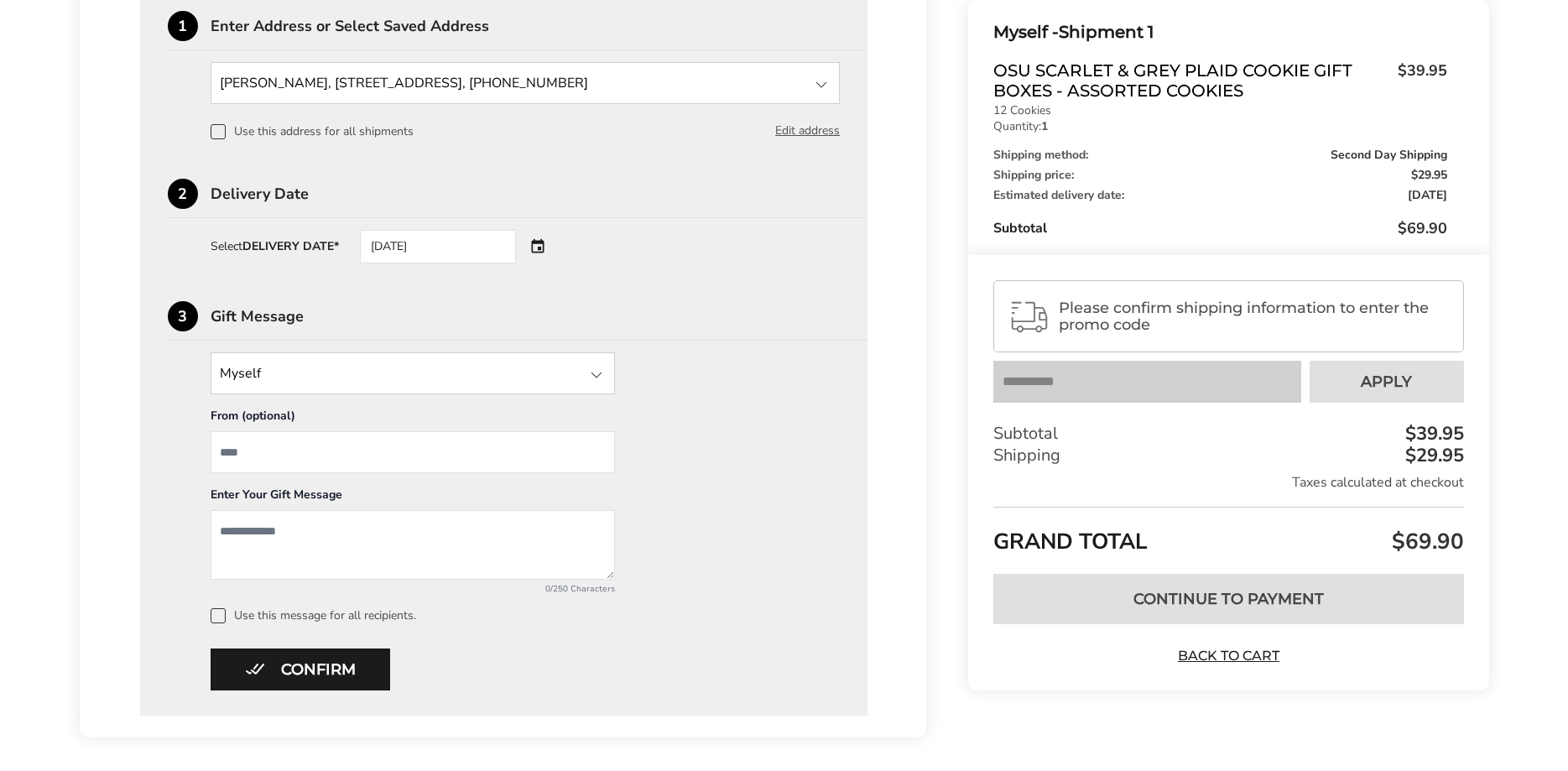
click at [542, 250] on div "08/29/2025" at bounding box center [461, 247] width 203 height 34
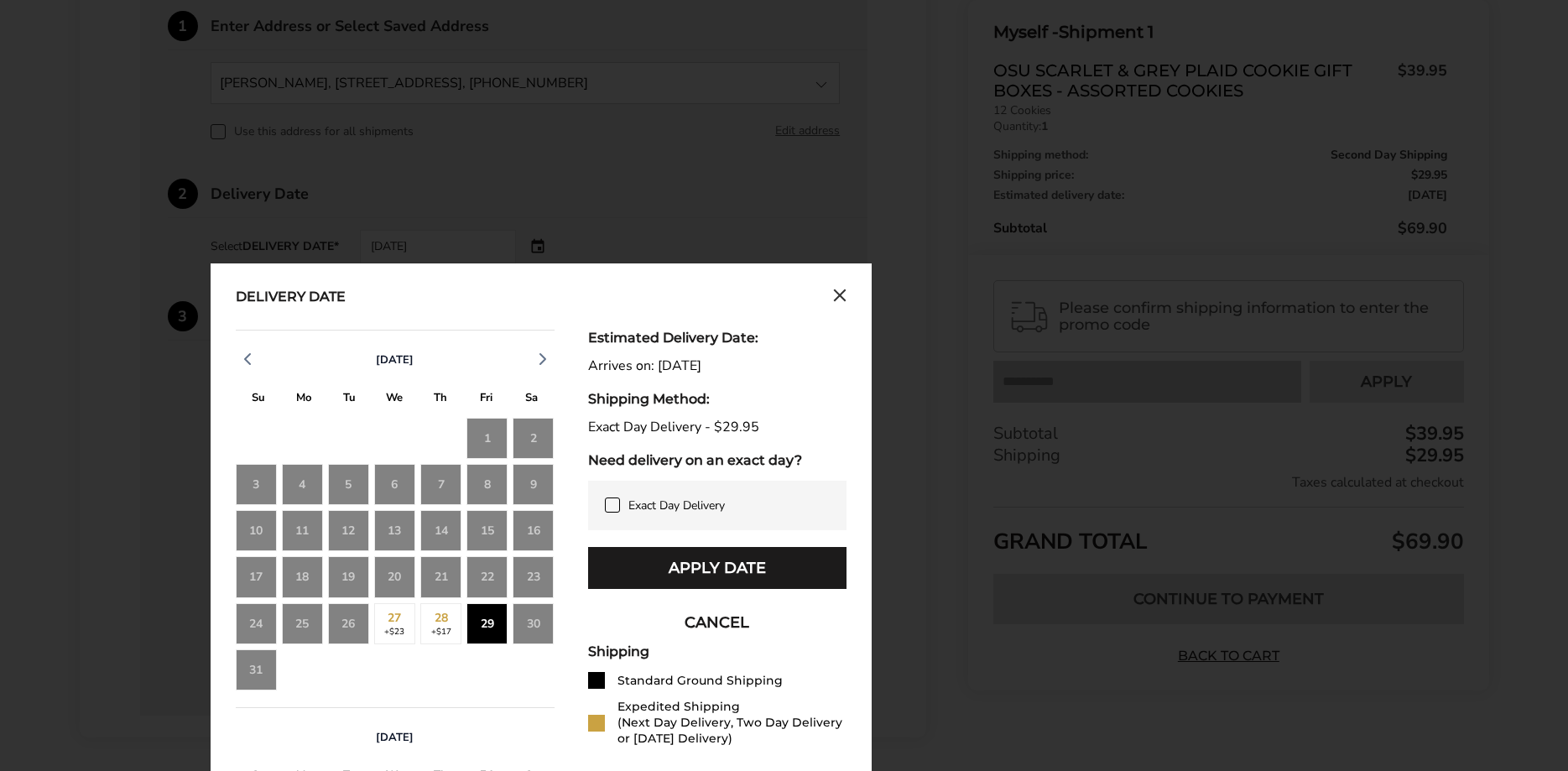
click at [612, 507] on icon at bounding box center [612, 505] width 8 height 6
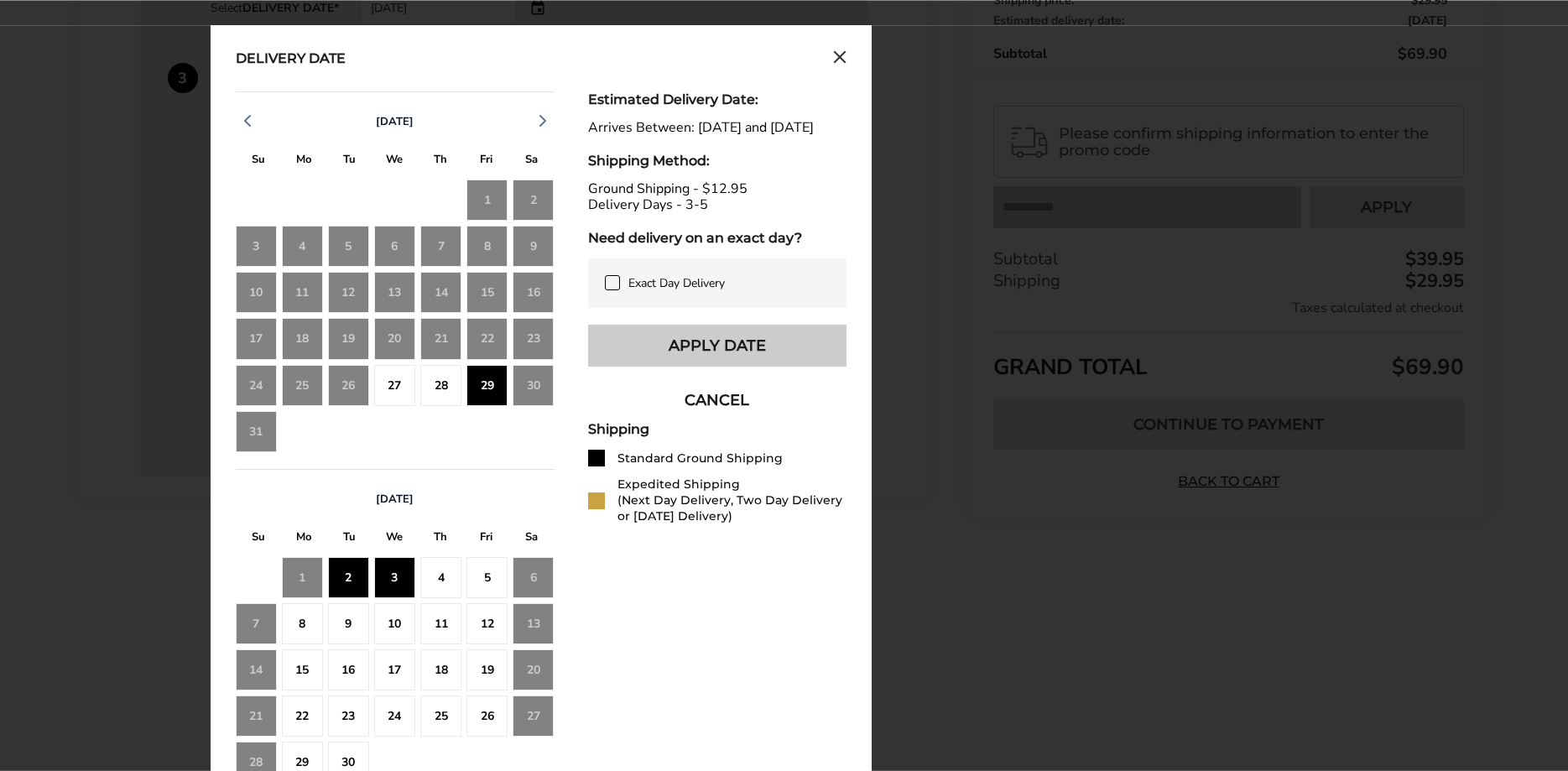
scroll to position [751, 0]
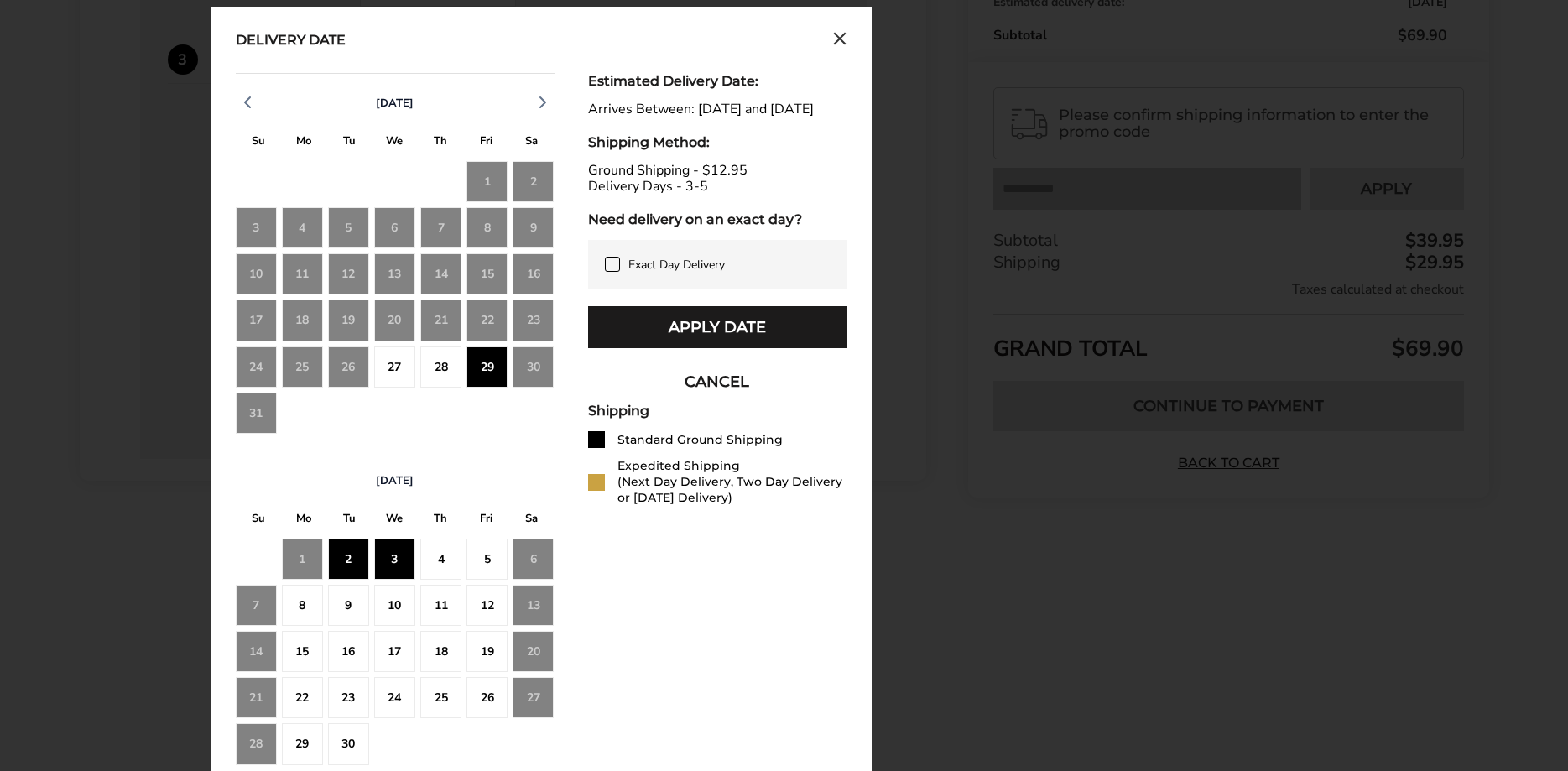
click at [598, 491] on div at bounding box center [596, 482] width 17 height 17
click at [597, 491] on div at bounding box center [596, 482] width 17 height 17
click at [486, 369] on div "29" at bounding box center [486, 367] width 41 height 41
click at [836, 44] on icon "Close calendar" at bounding box center [840, 39] width 10 height 10
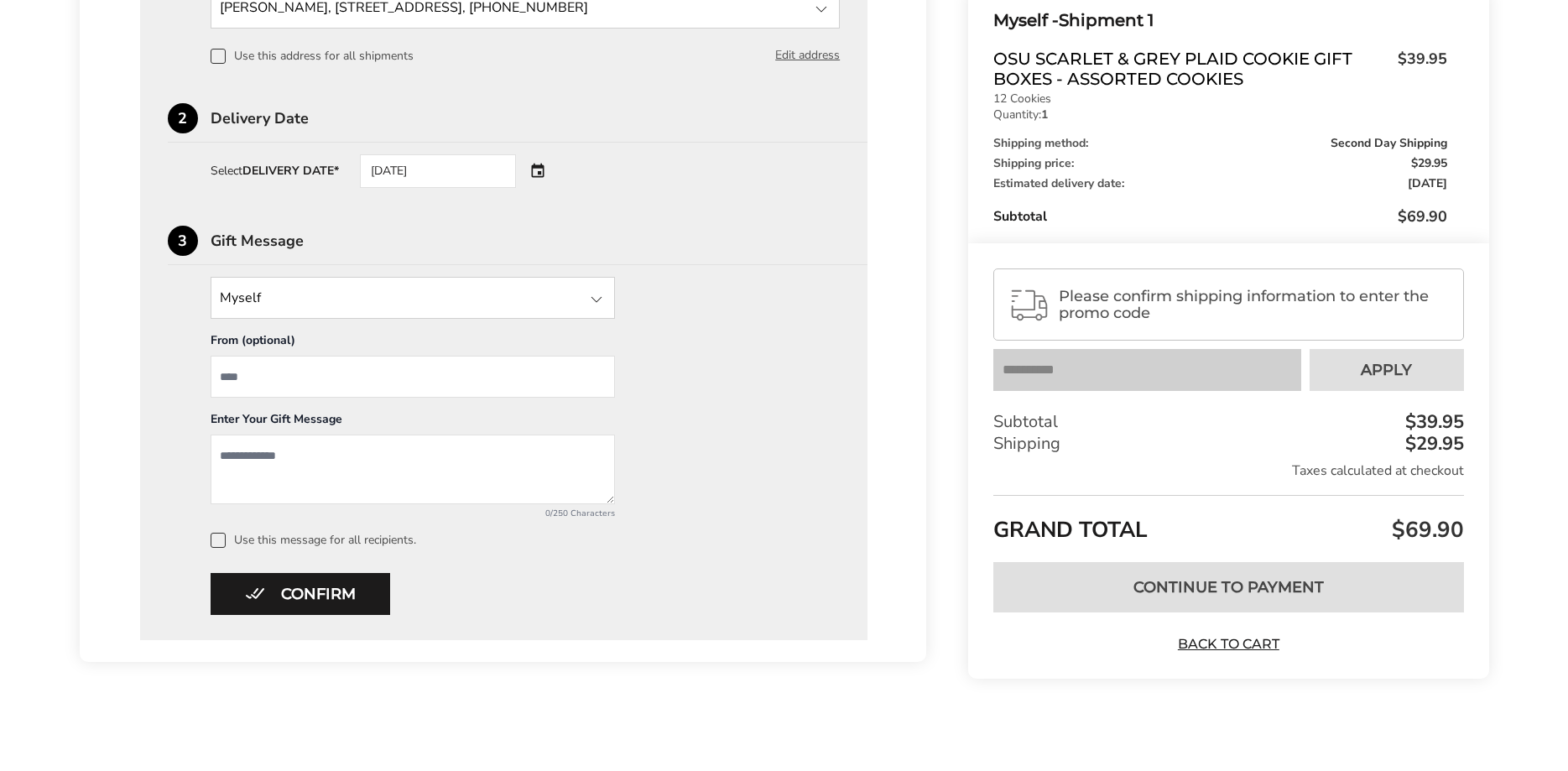
click at [543, 166] on div "08/29/2025" at bounding box center [461, 171] width 203 height 34
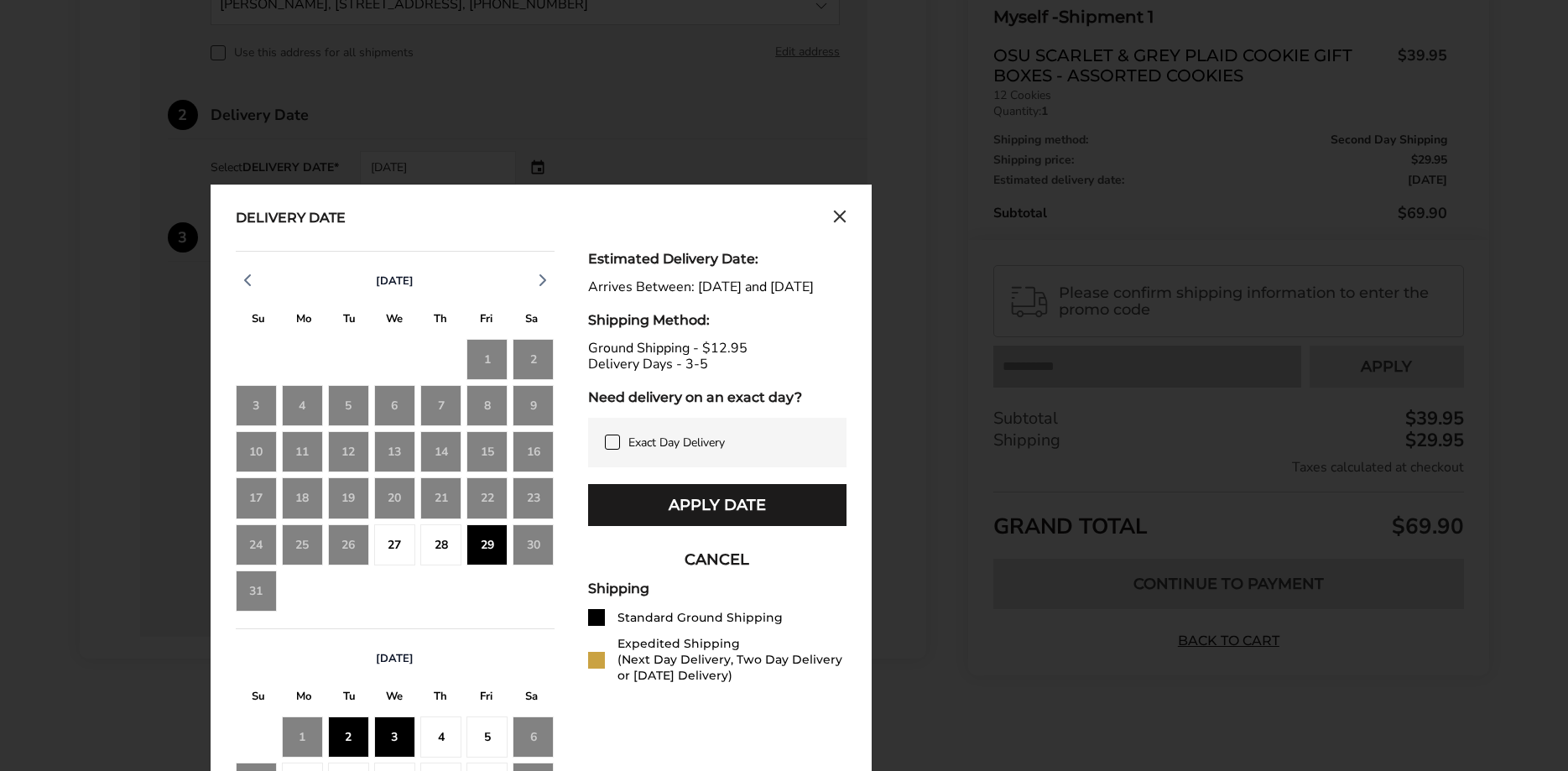
click at [716, 576] on button "CANCEL" at bounding box center [716, 560] width 258 height 42
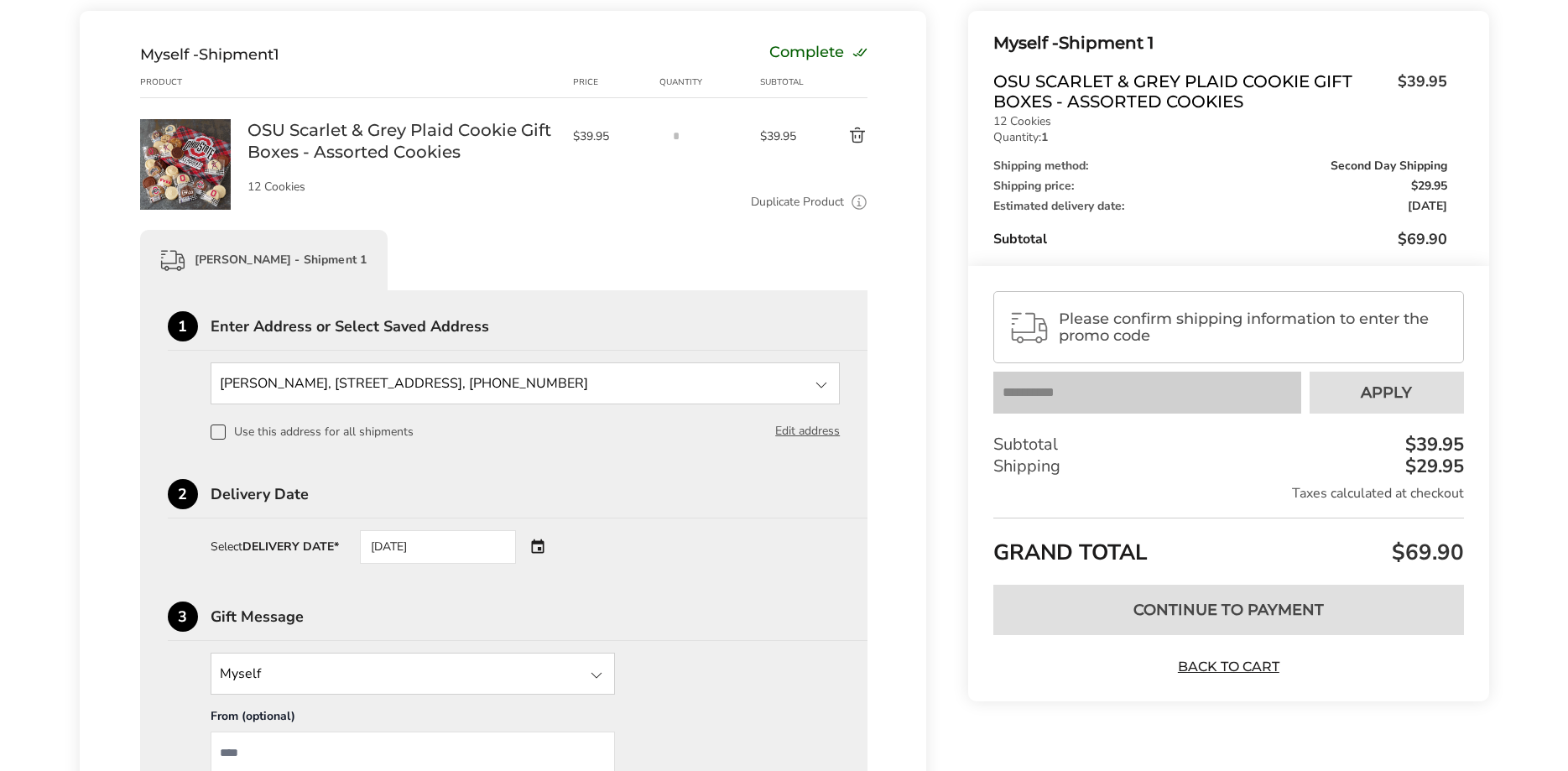
scroll to position [145, 0]
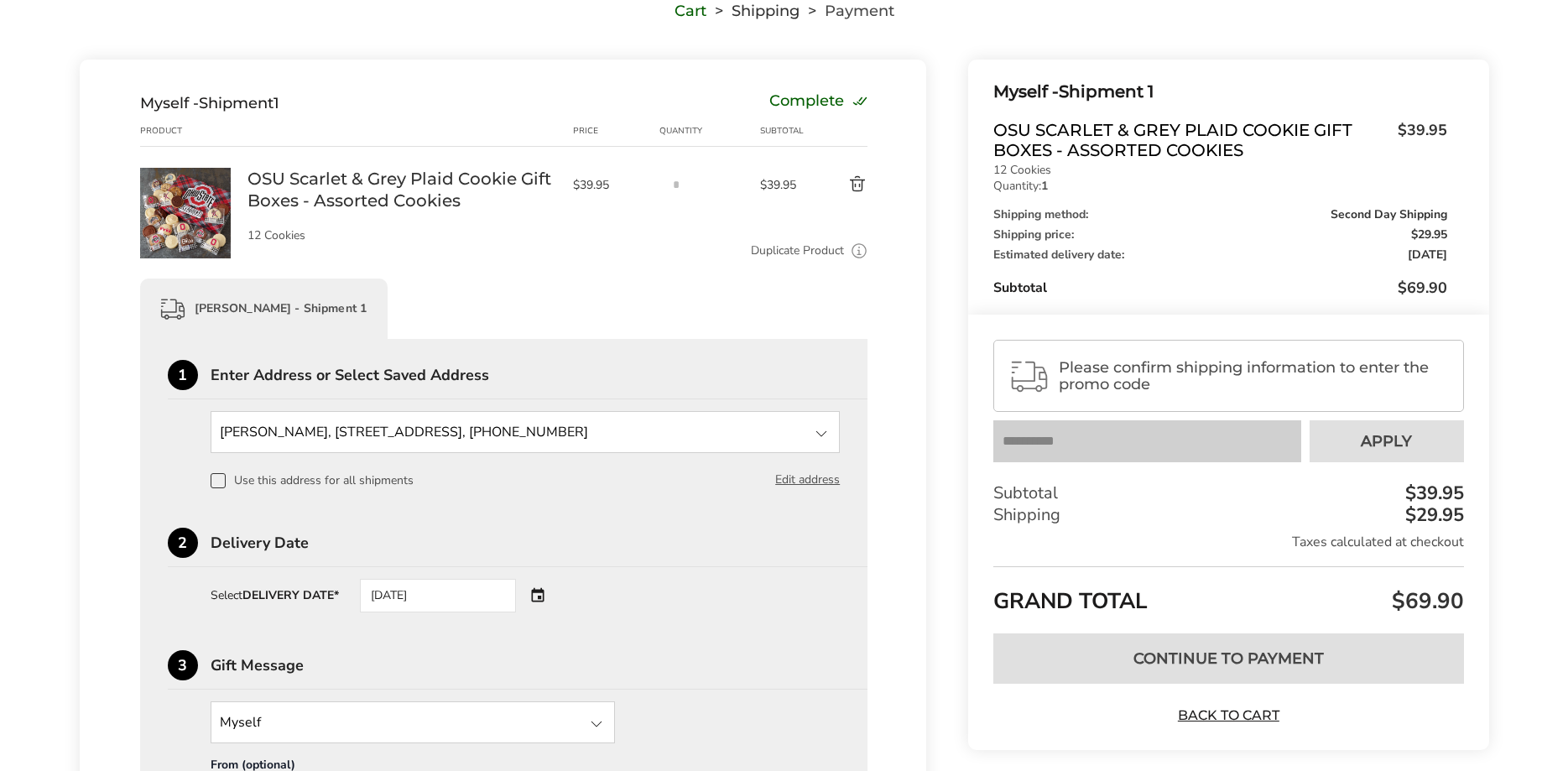
click at [541, 604] on div "08/29/2025" at bounding box center [461, 596] width 203 height 34
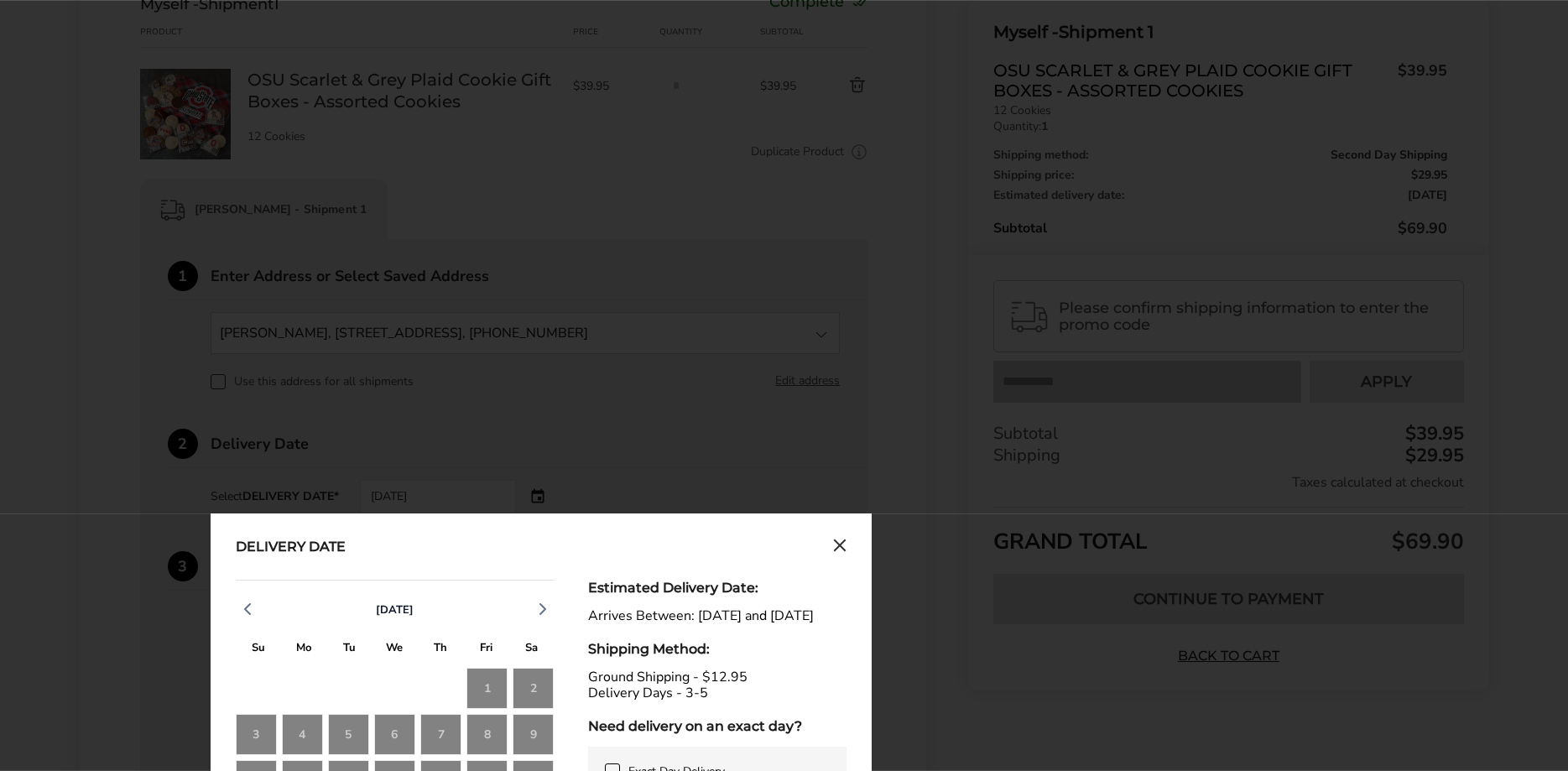
scroll to position [401, 0]
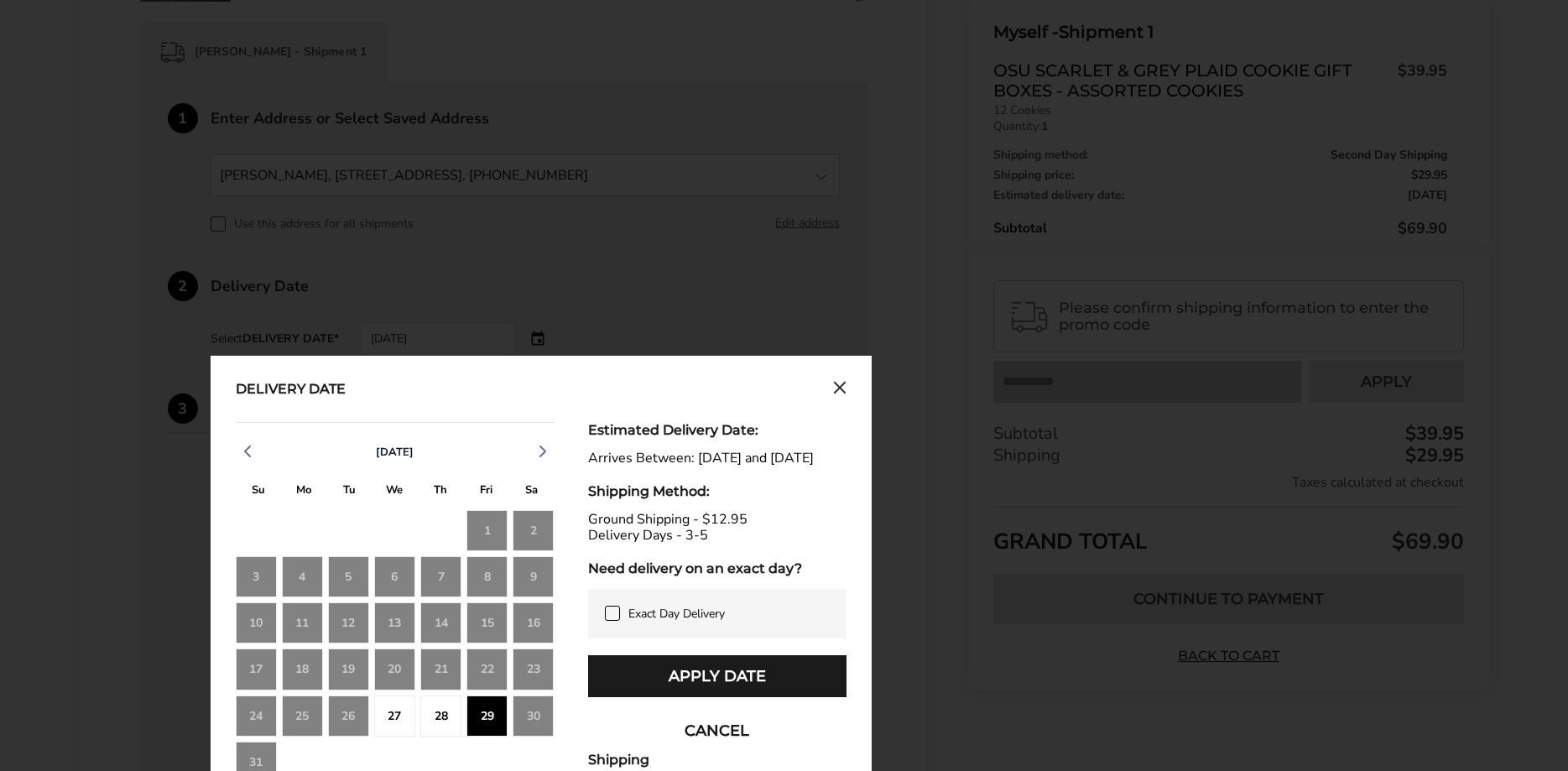
click at [735, 751] on button "CANCEL" at bounding box center [716, 730] width 258 height 42
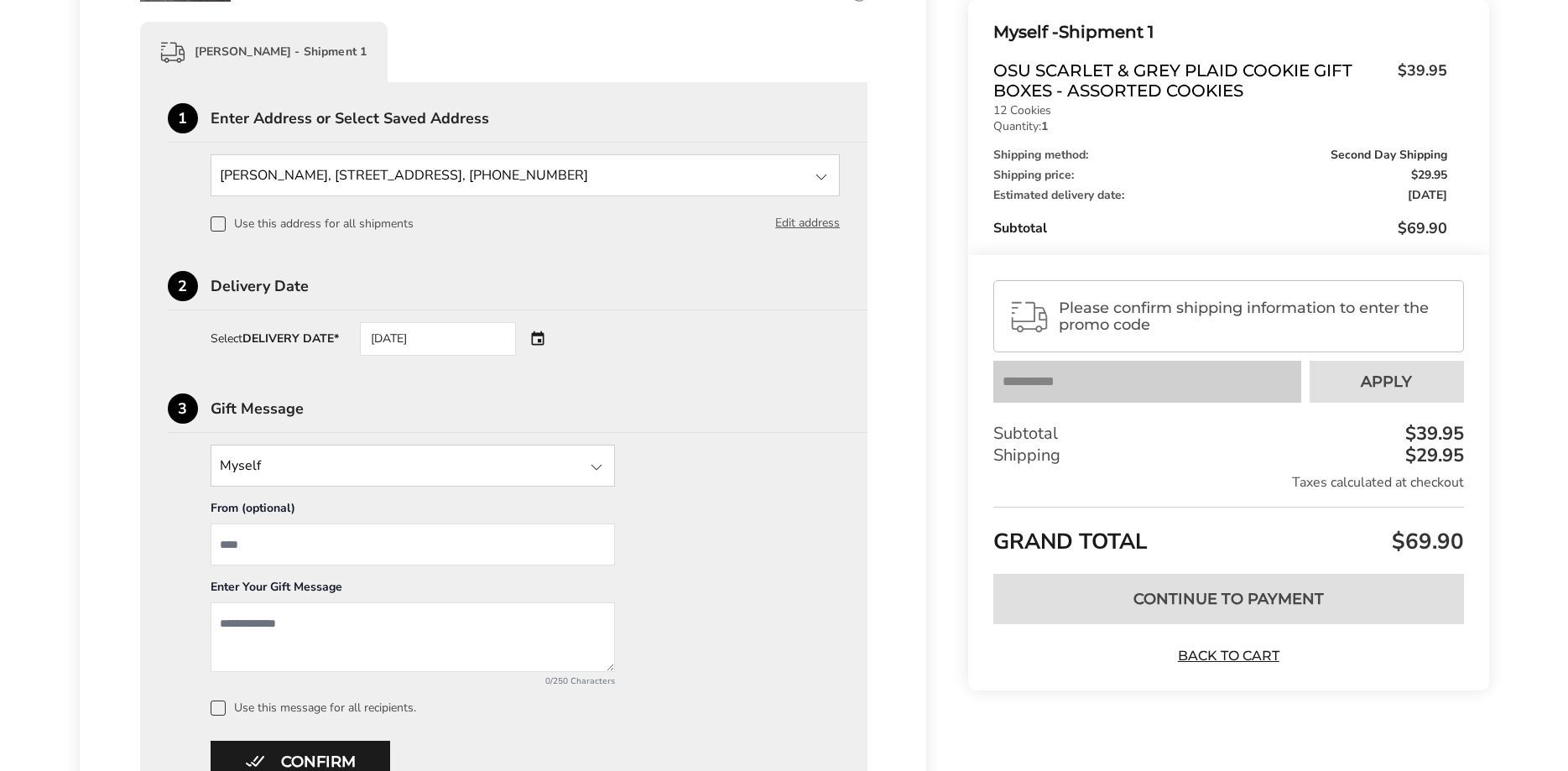
scroll to position [573, 0]
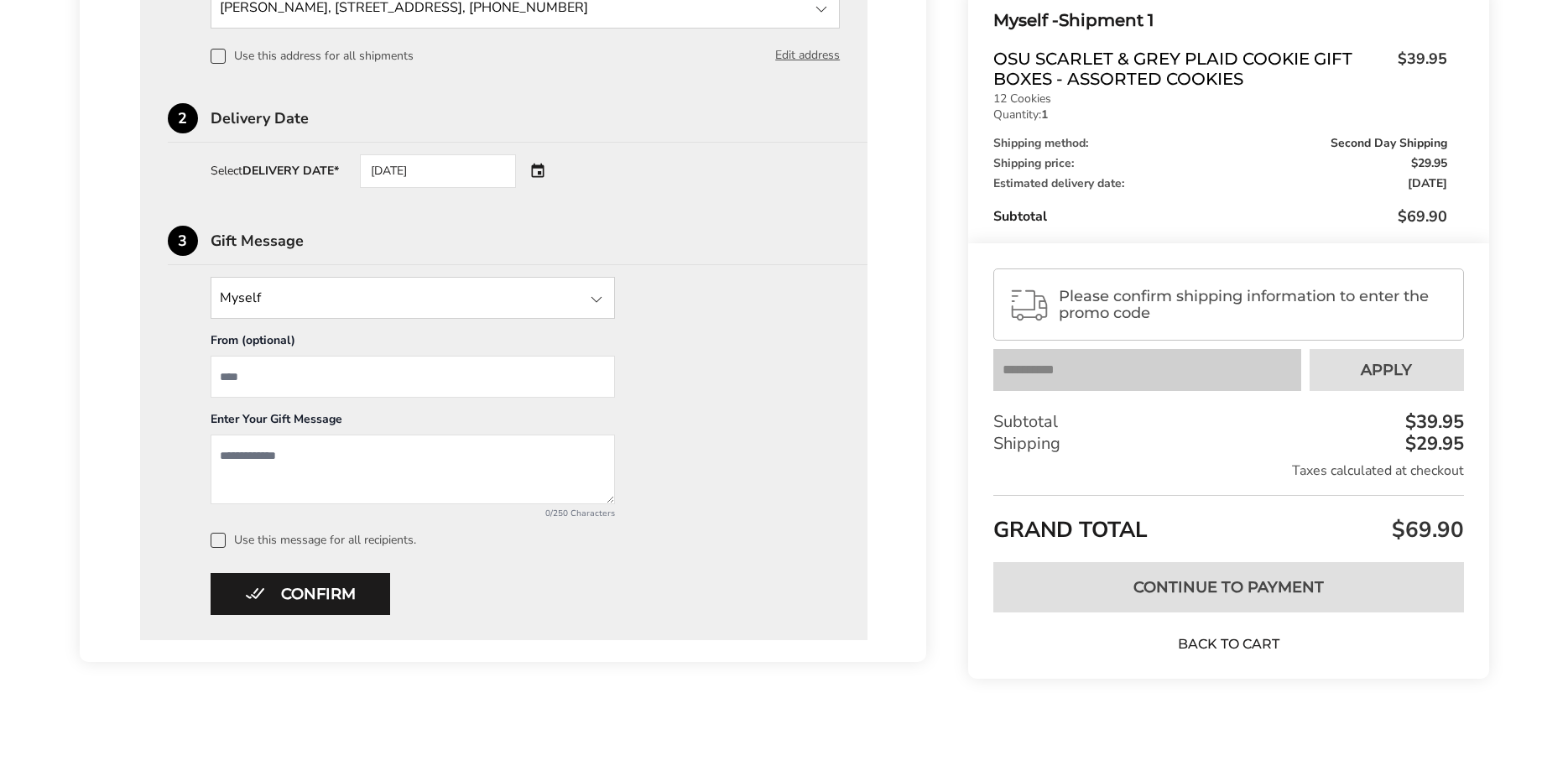
click at [1241, 641] on link "Back to Cart" at bounding box center [1228, 643] width 118 height 19
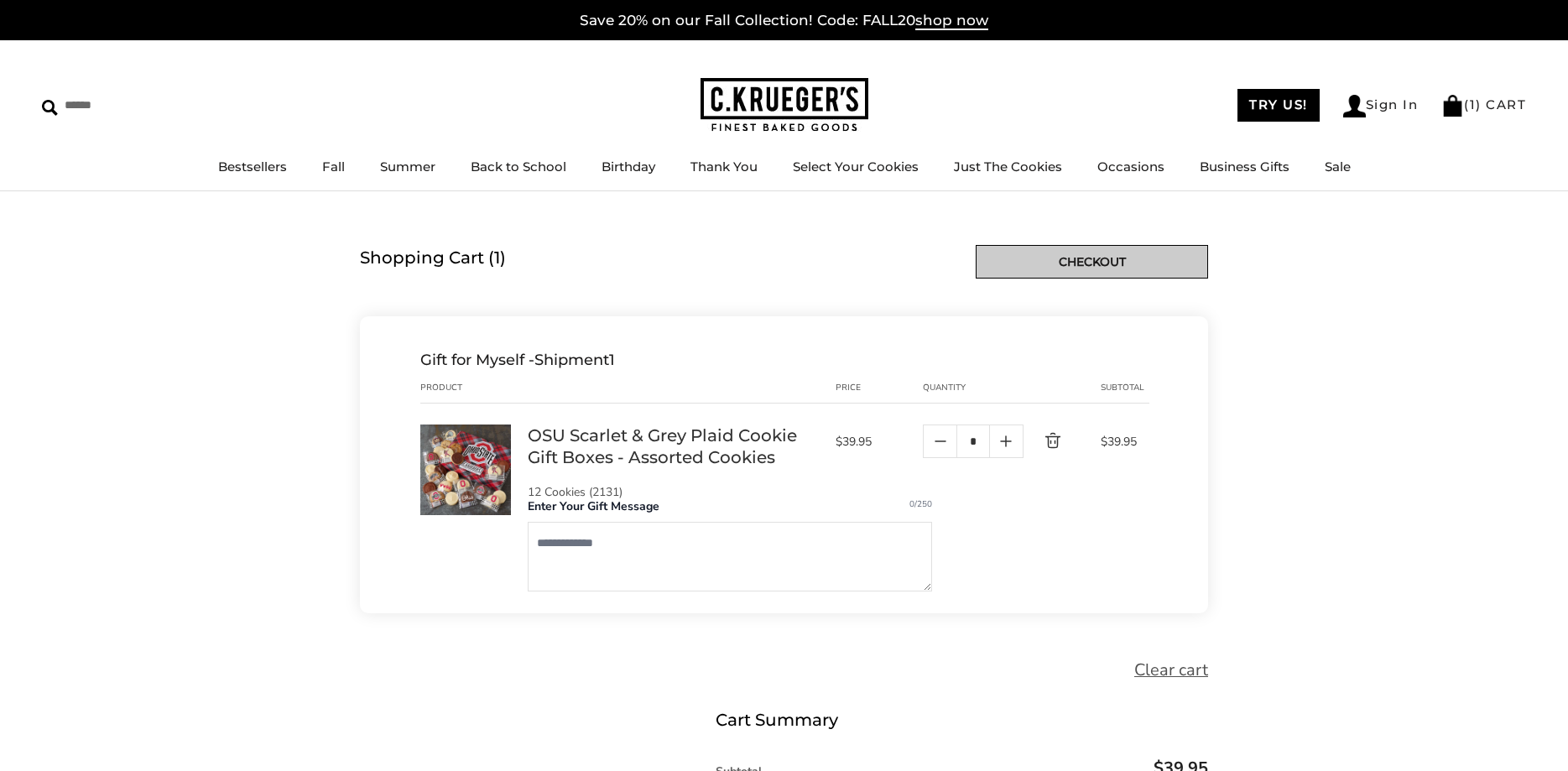
click at [1139, 267] on link "Checkout" at bounding box center [1091, 262] width 232 height 34
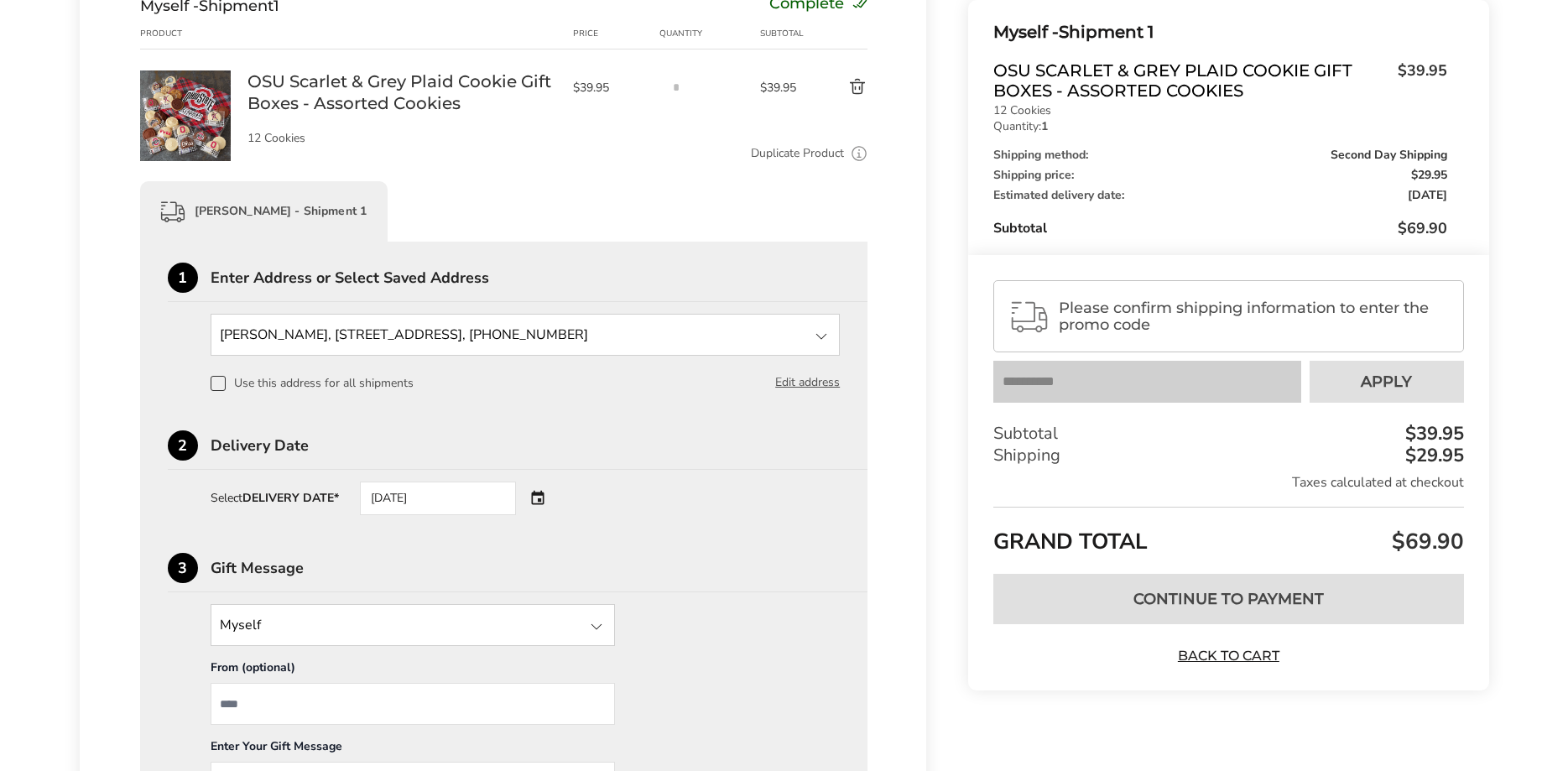
scroll to position [343, 0]
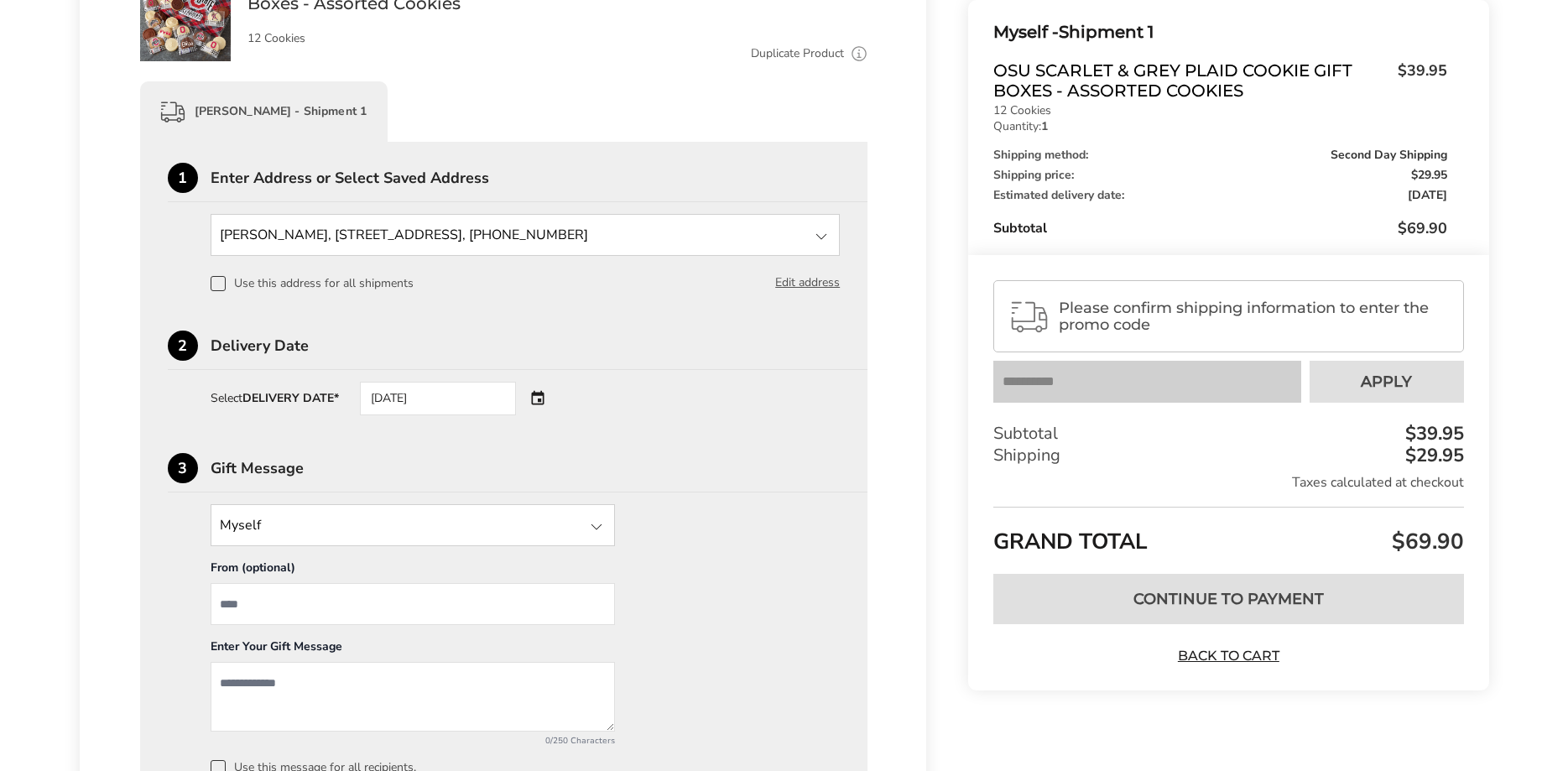
click at [540, 402] on div "08/29/2025" at bounding box center [461, 398] width 203 height 34
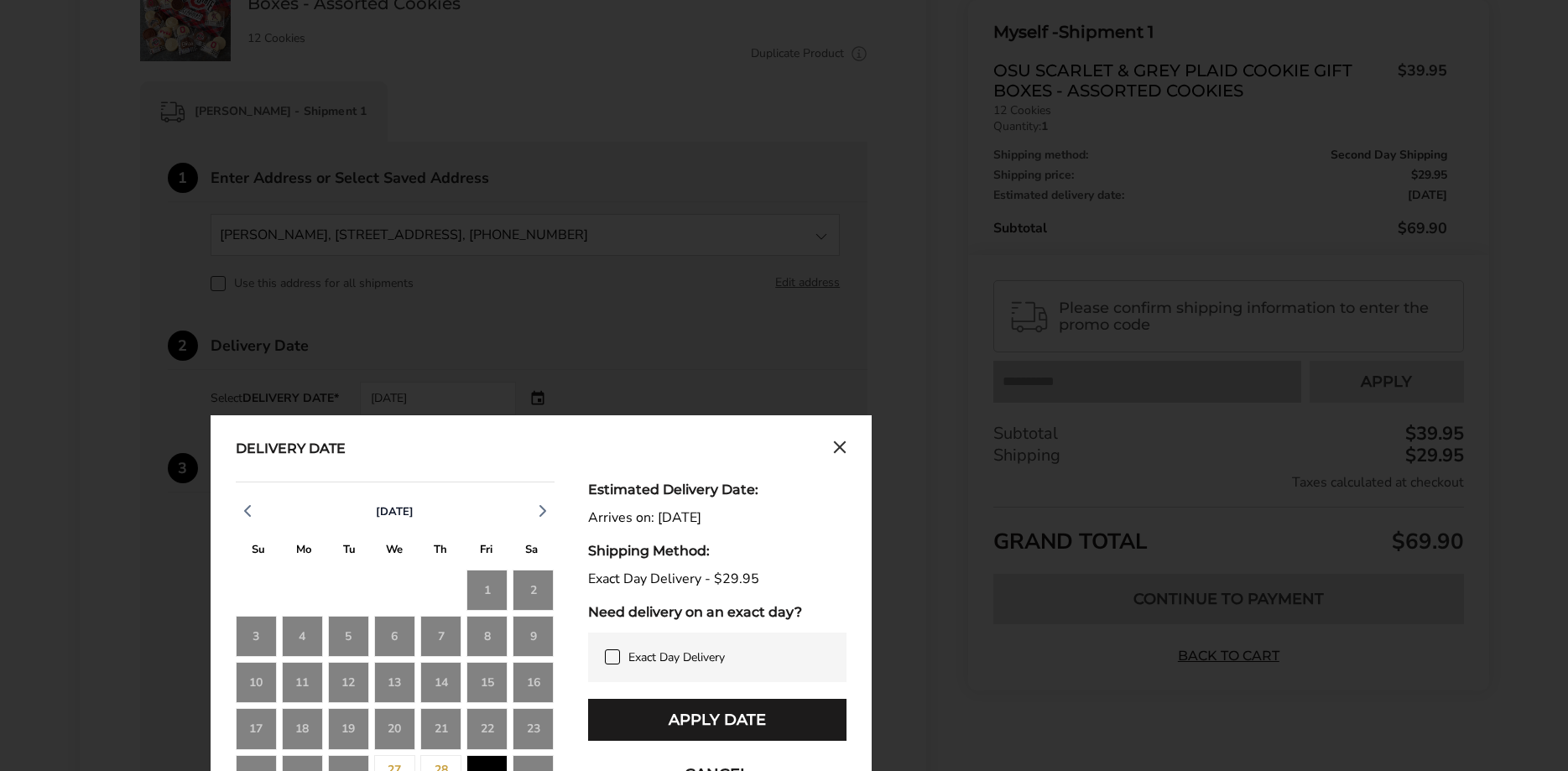
scroll to position [684, 0]
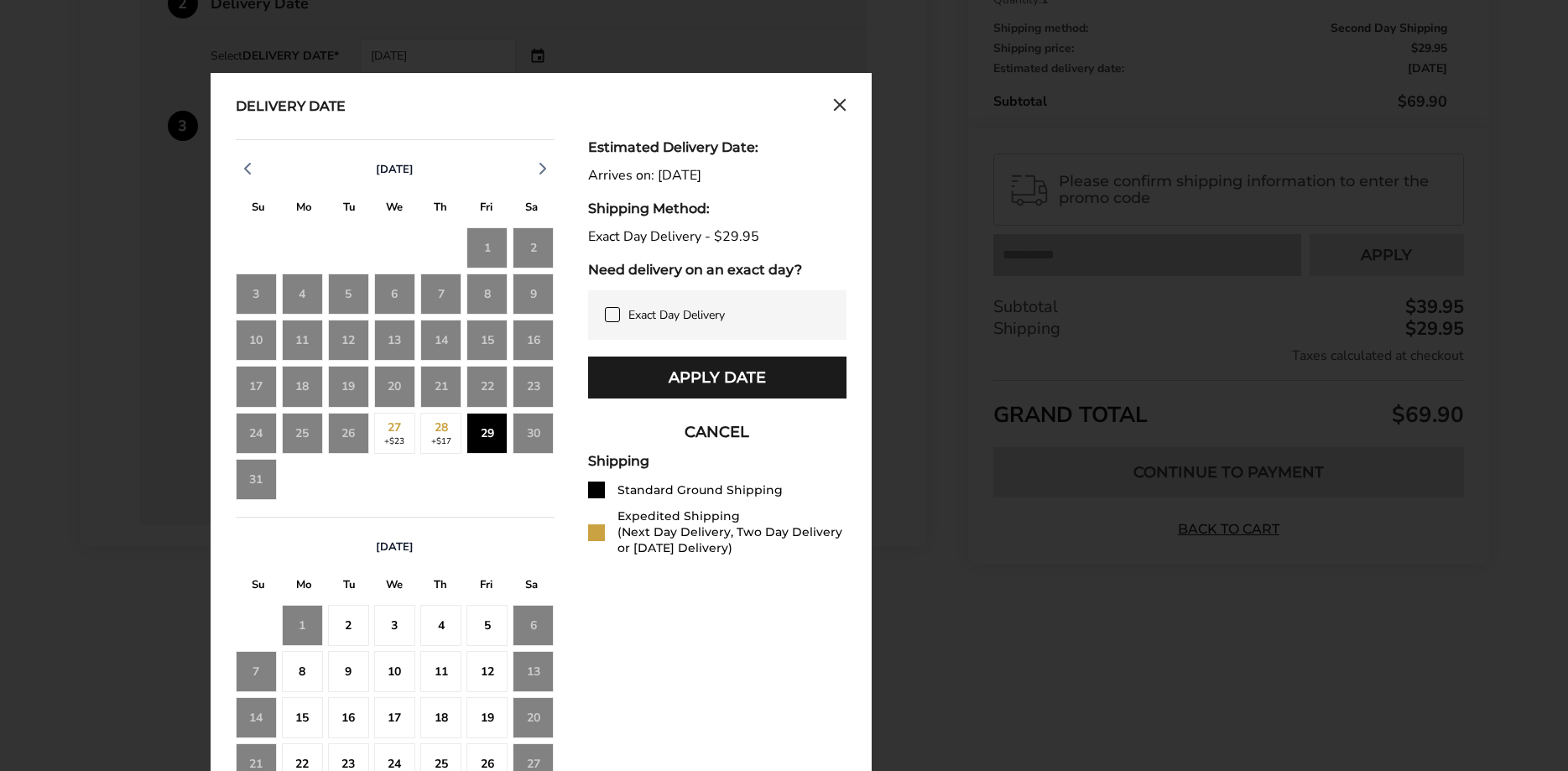
click at [607, 320] on icon at bounding box center [612, 314] width 13 height 13
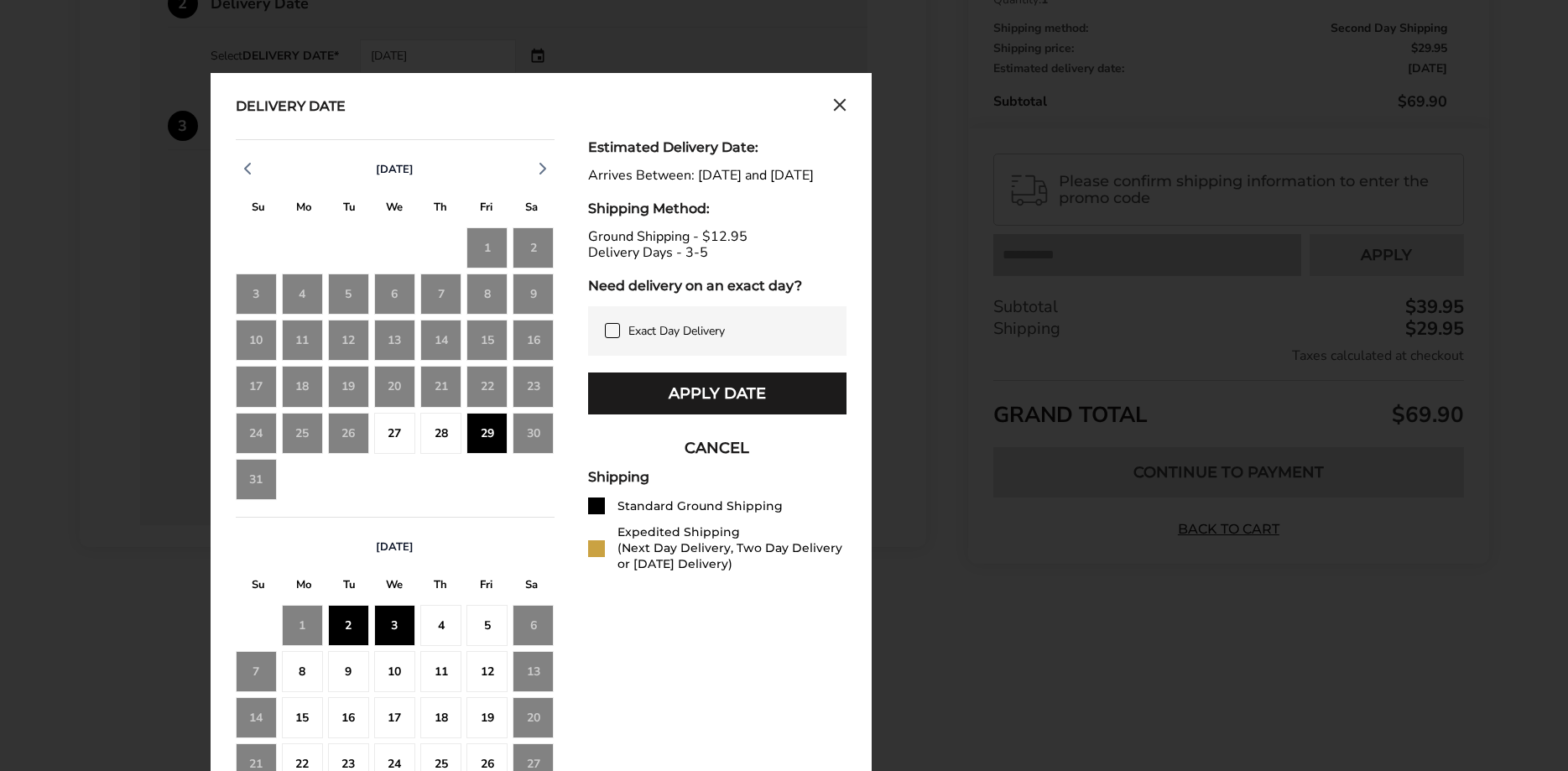
click at [842, 109] on icon "Close calendar" at bounding box center [839, 106] width 13 height 14
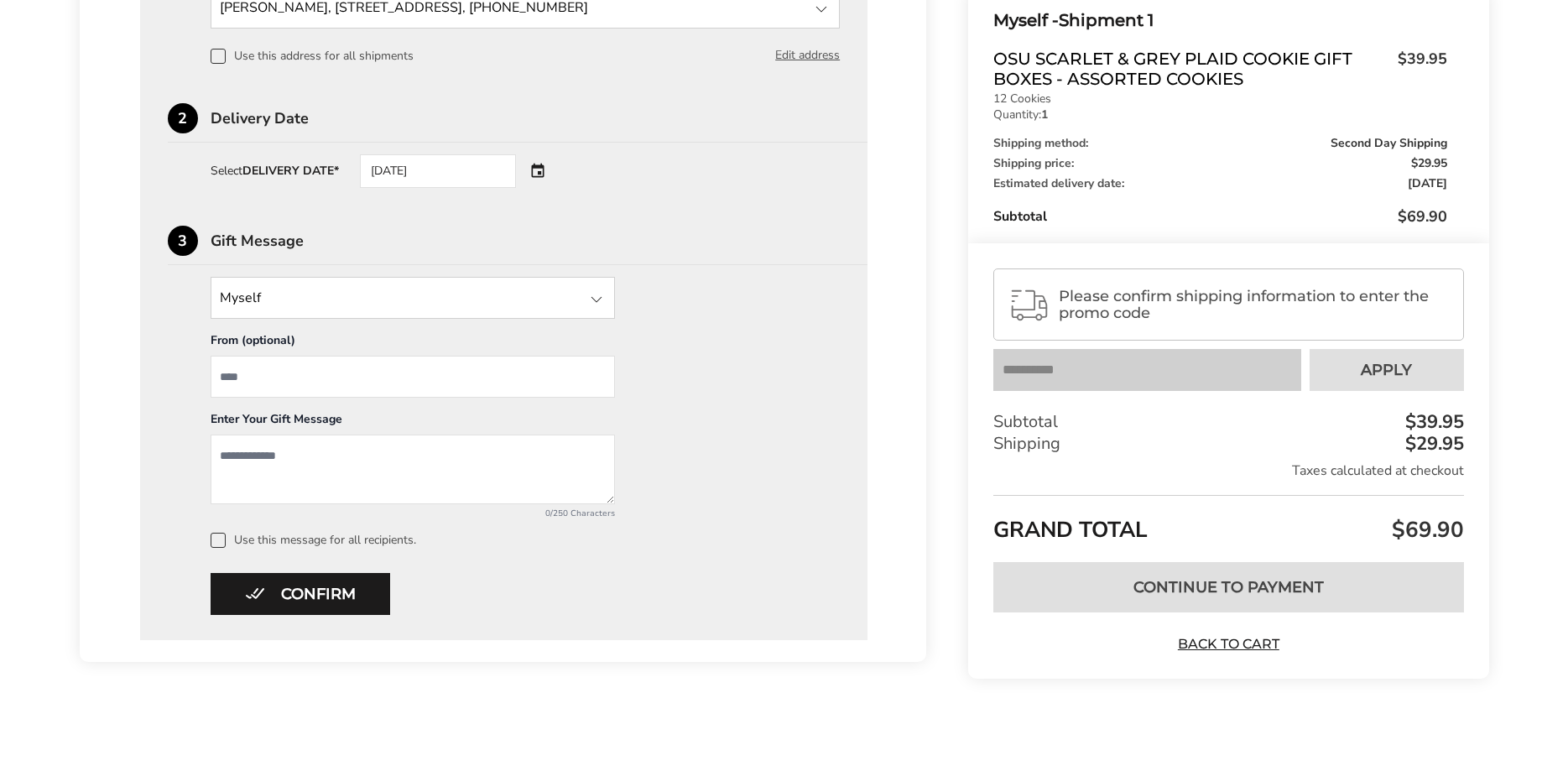
scroll to position [573, 0]
click at [539, 171] on div "08/29/2025" at bounding box center [461, 171] width 203 height 34
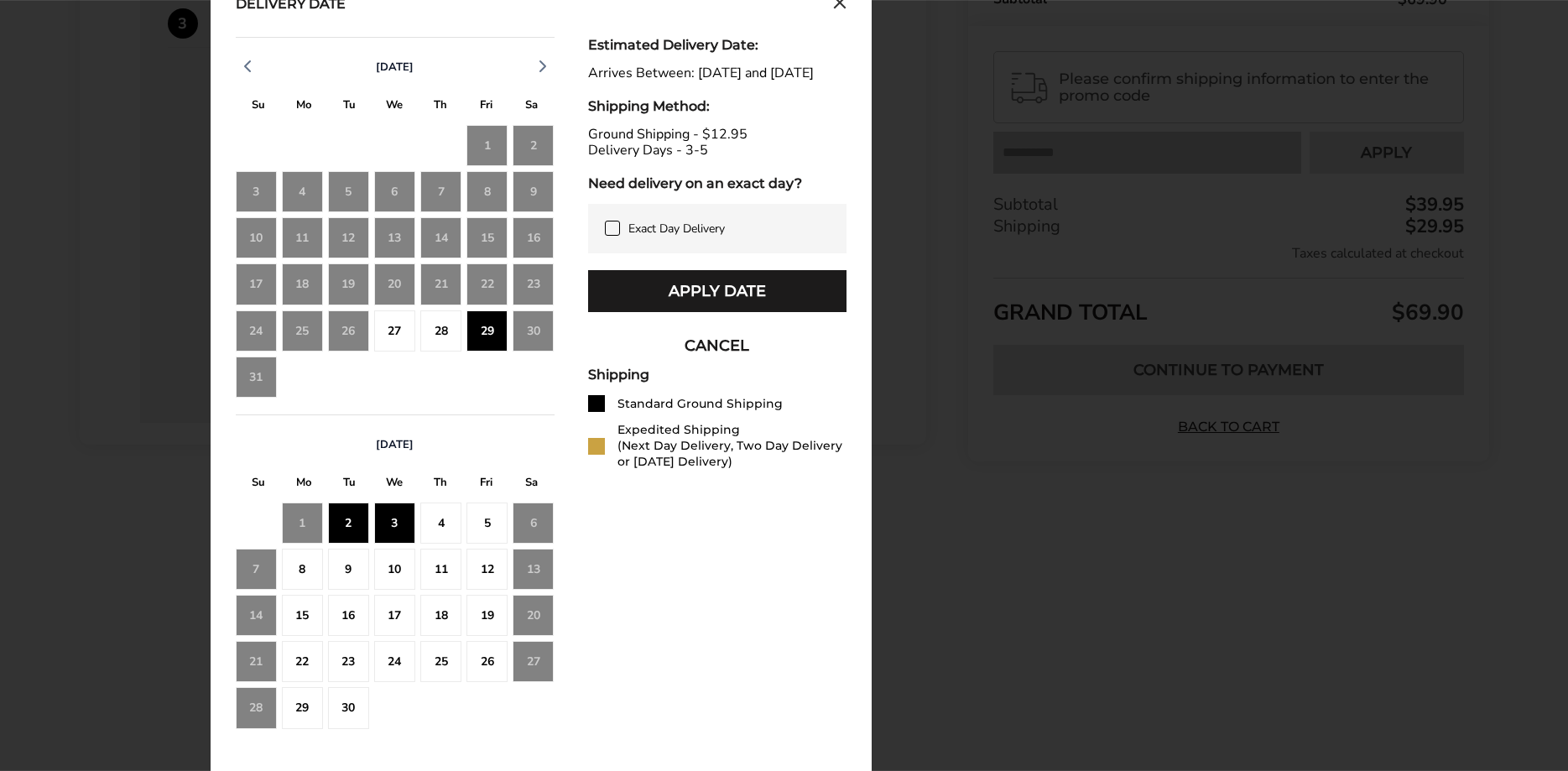
scroll to position [789, 0]
click at [496, 337] on div "29" at bounding box center [486, 331] width 41 height 41
click at [667, 587] on div "Estimated Delivery Date: Arrives Between: Aug 29, 2025 and Sep 3, 2025 Shipping…" at bounding box center [716, 390] width 258 height 708
click at [593, 411] on div at bounding box center [596, 403] width 17 height 17
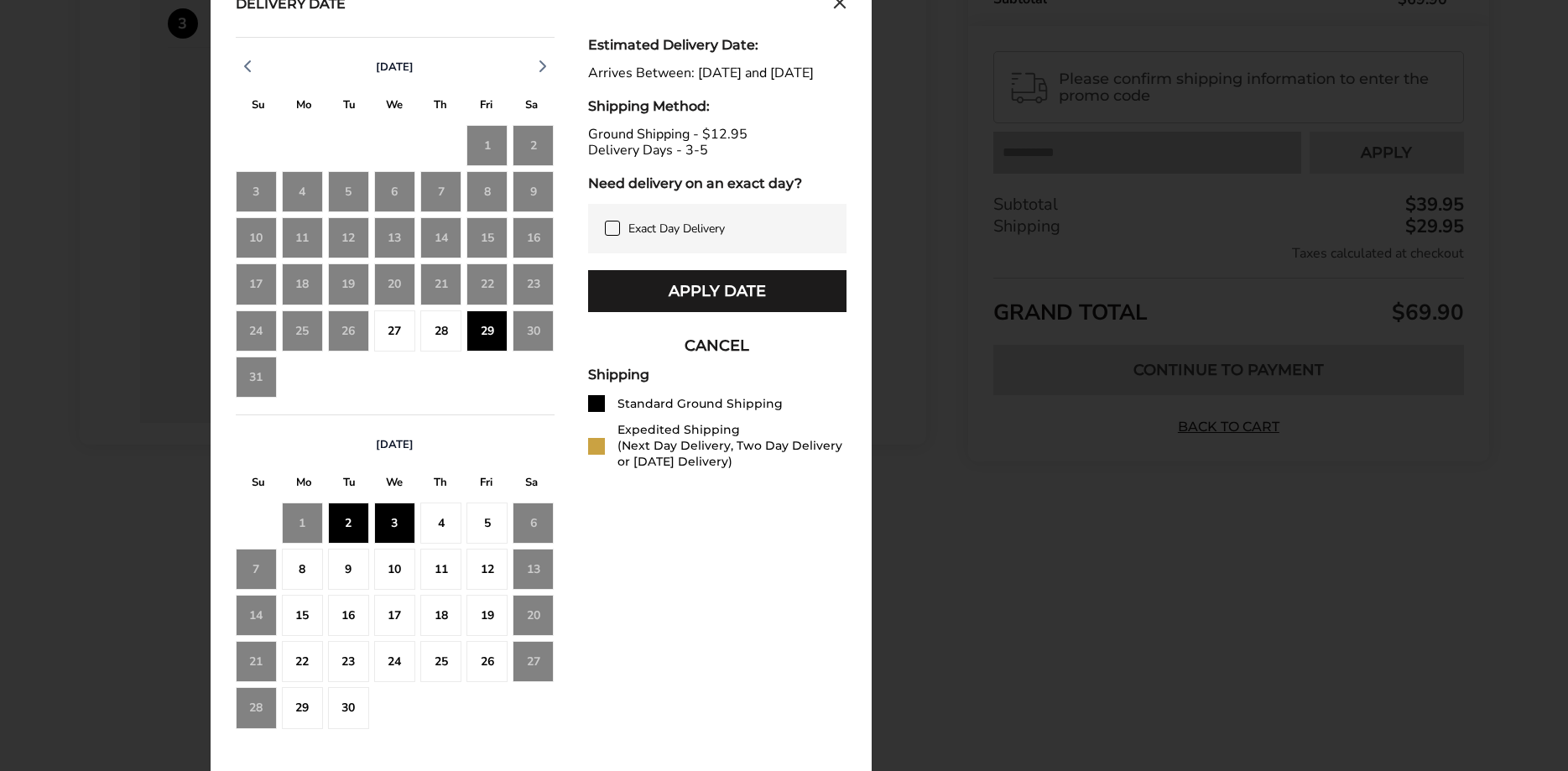
click at [602, 411] on div at bounding box center [596, 403] width 17 height 17
click at [842, 6] on icon "Close calendar" at bounding box center [840, 2] width 10 height 10
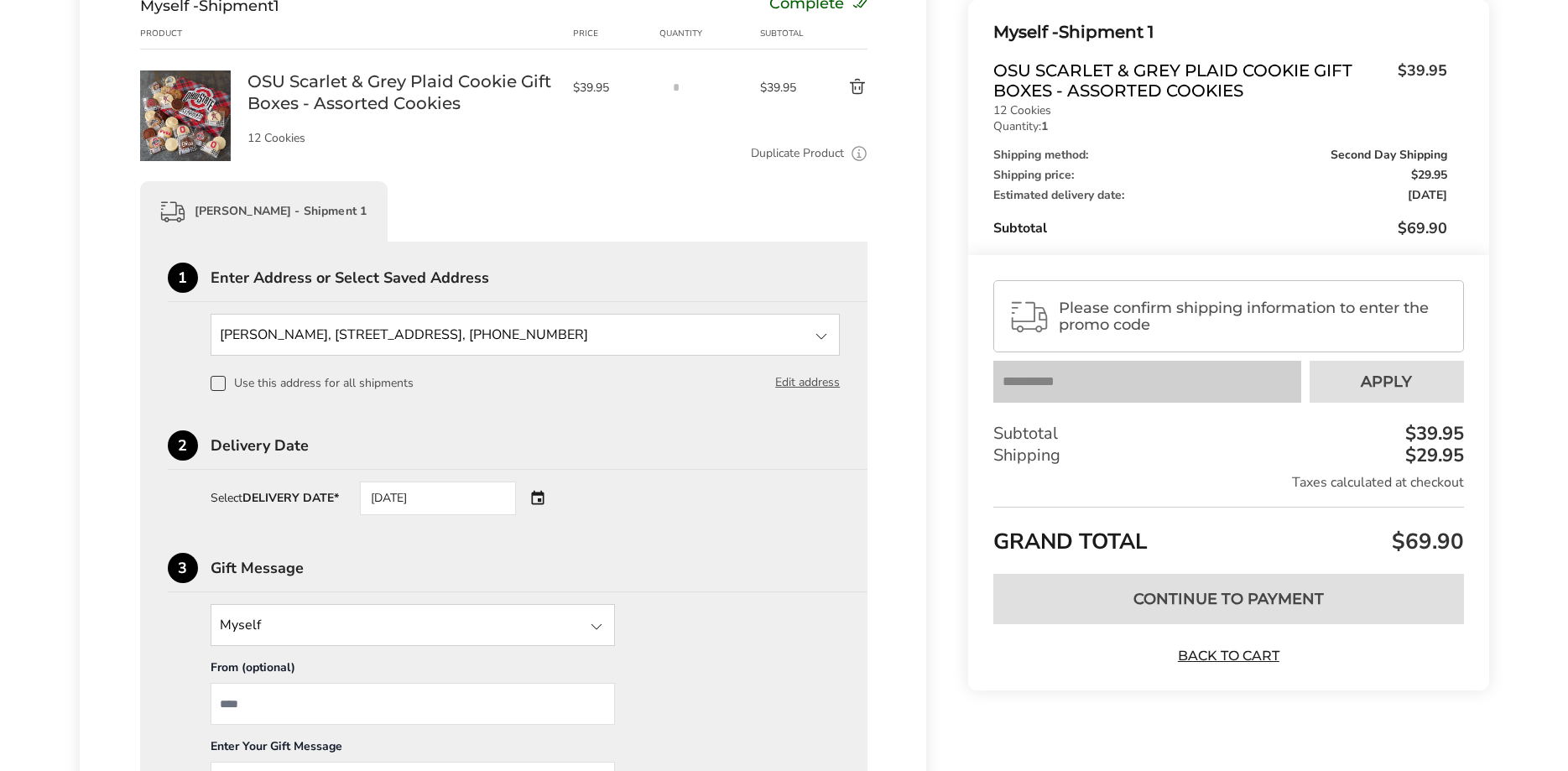
scroll to position [231, 0]
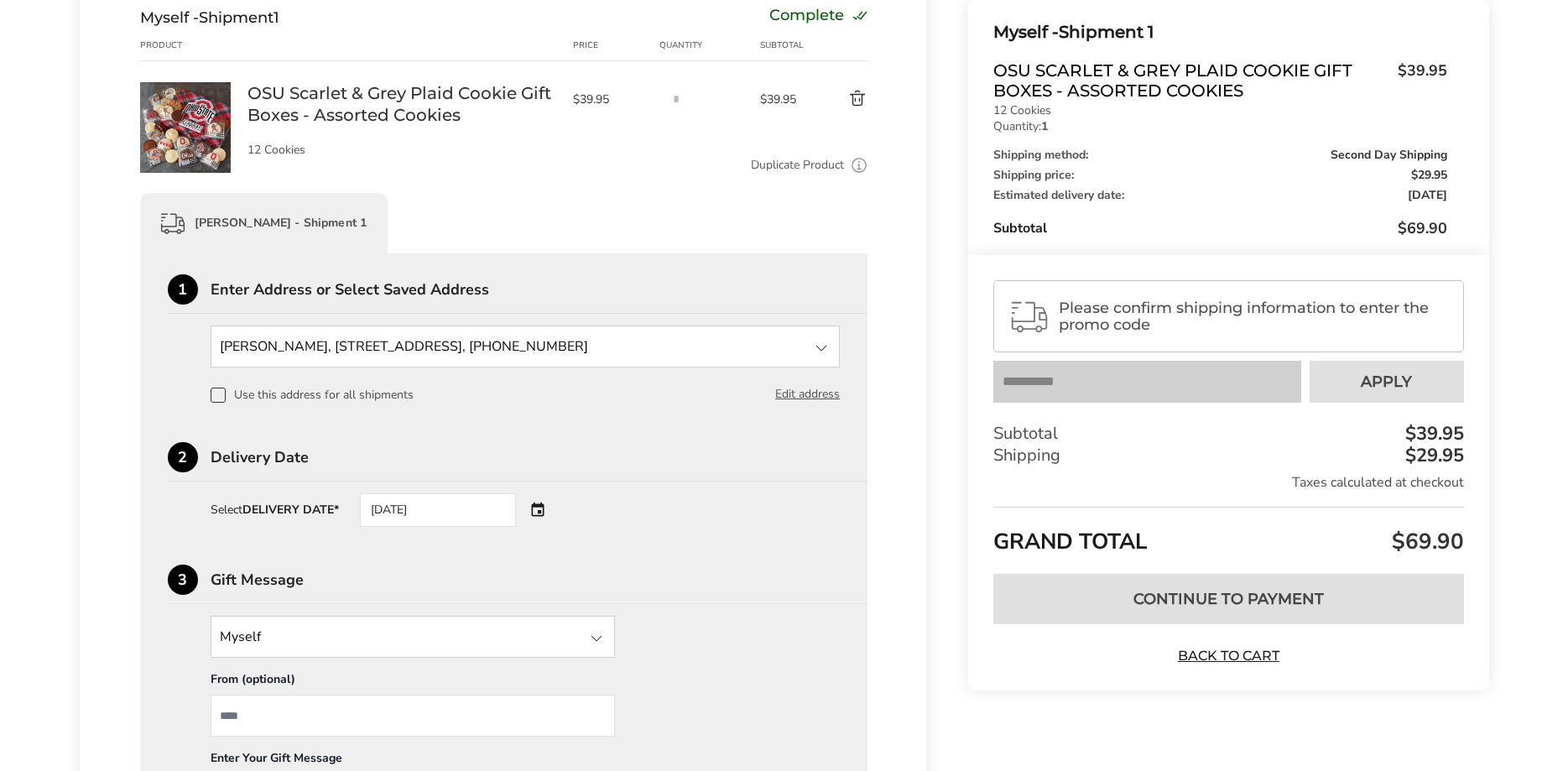
click at [863, 11] on div "Complete" at bounding box center [818, 17] width 99 height 19
click at [804, 397] on button "Edit address" at bounding box center [807, 393] width 65 height 19
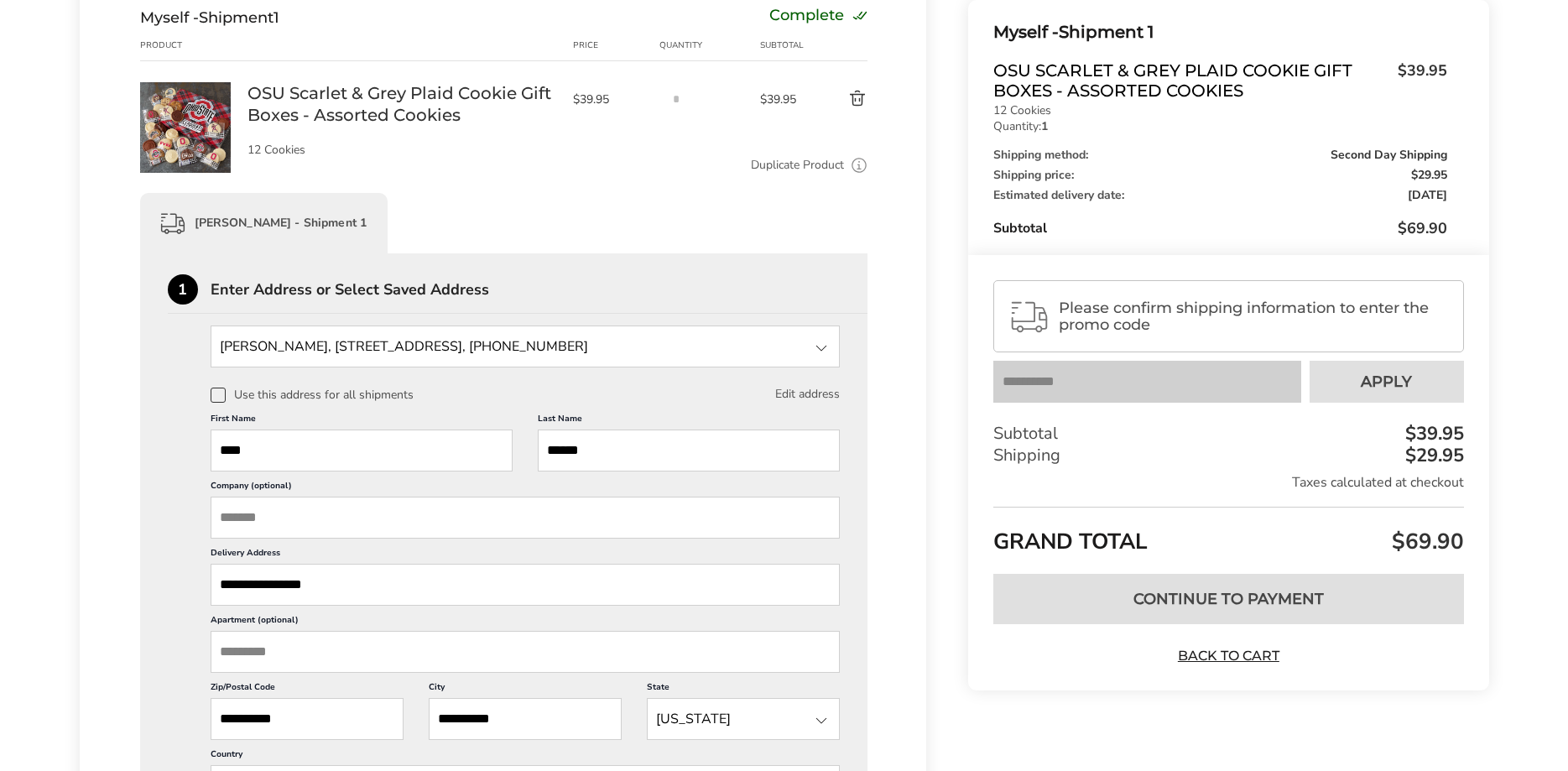
scroll to position [512, 0]
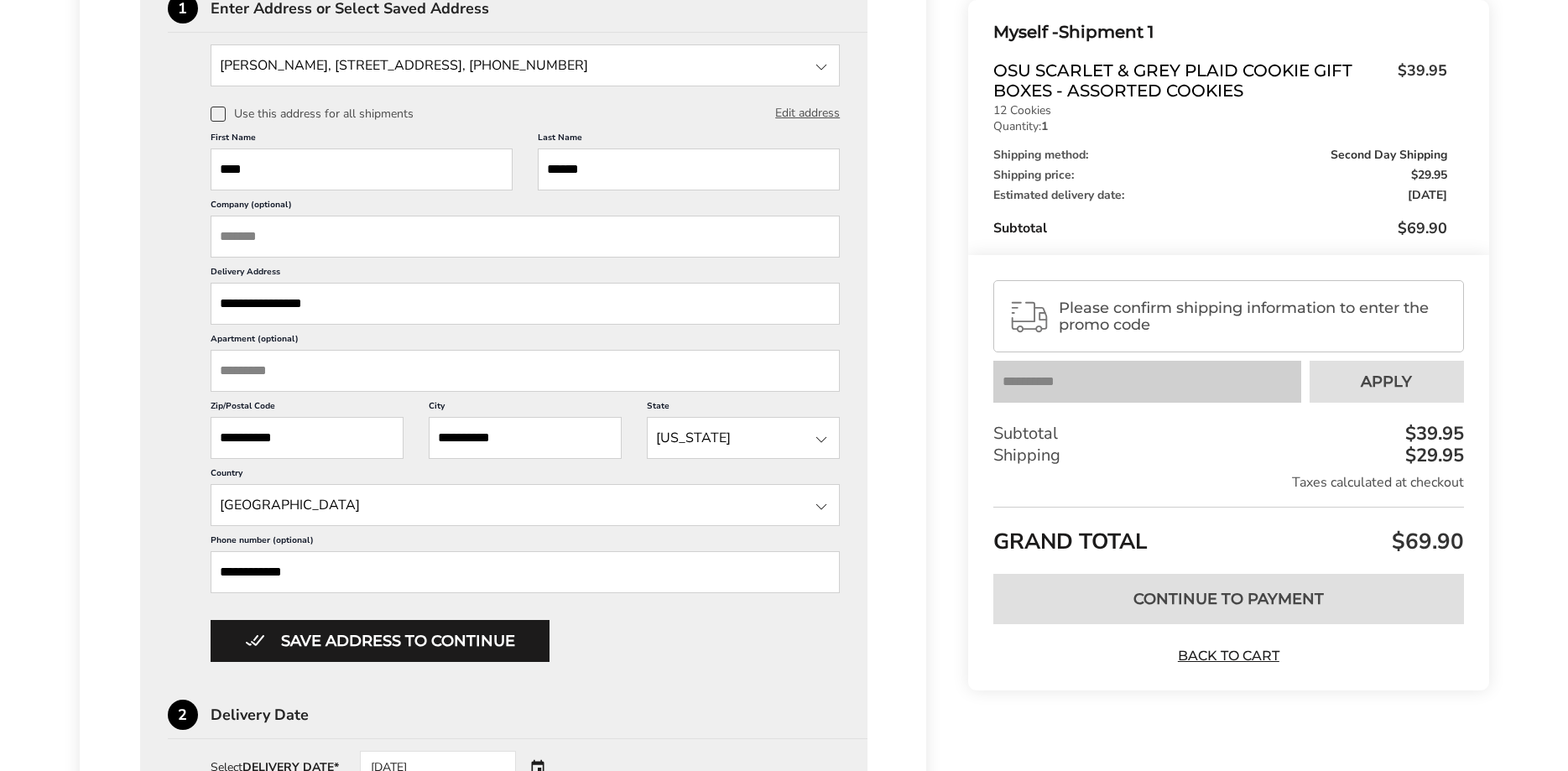
click at [650, 693] on div "**********" at bounding box center [503, 568] width 672 height 1150
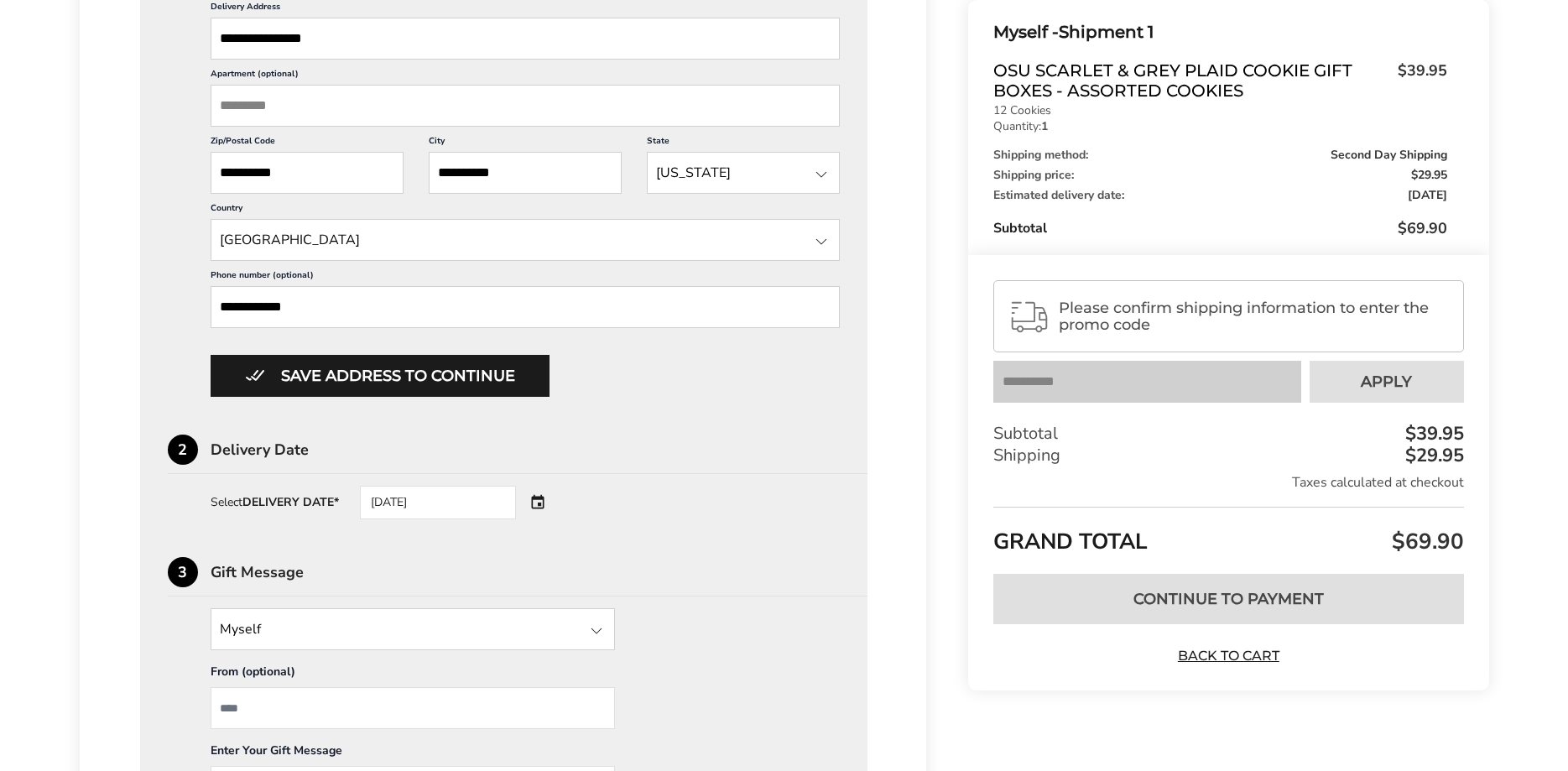
scroll to position [854, 0]
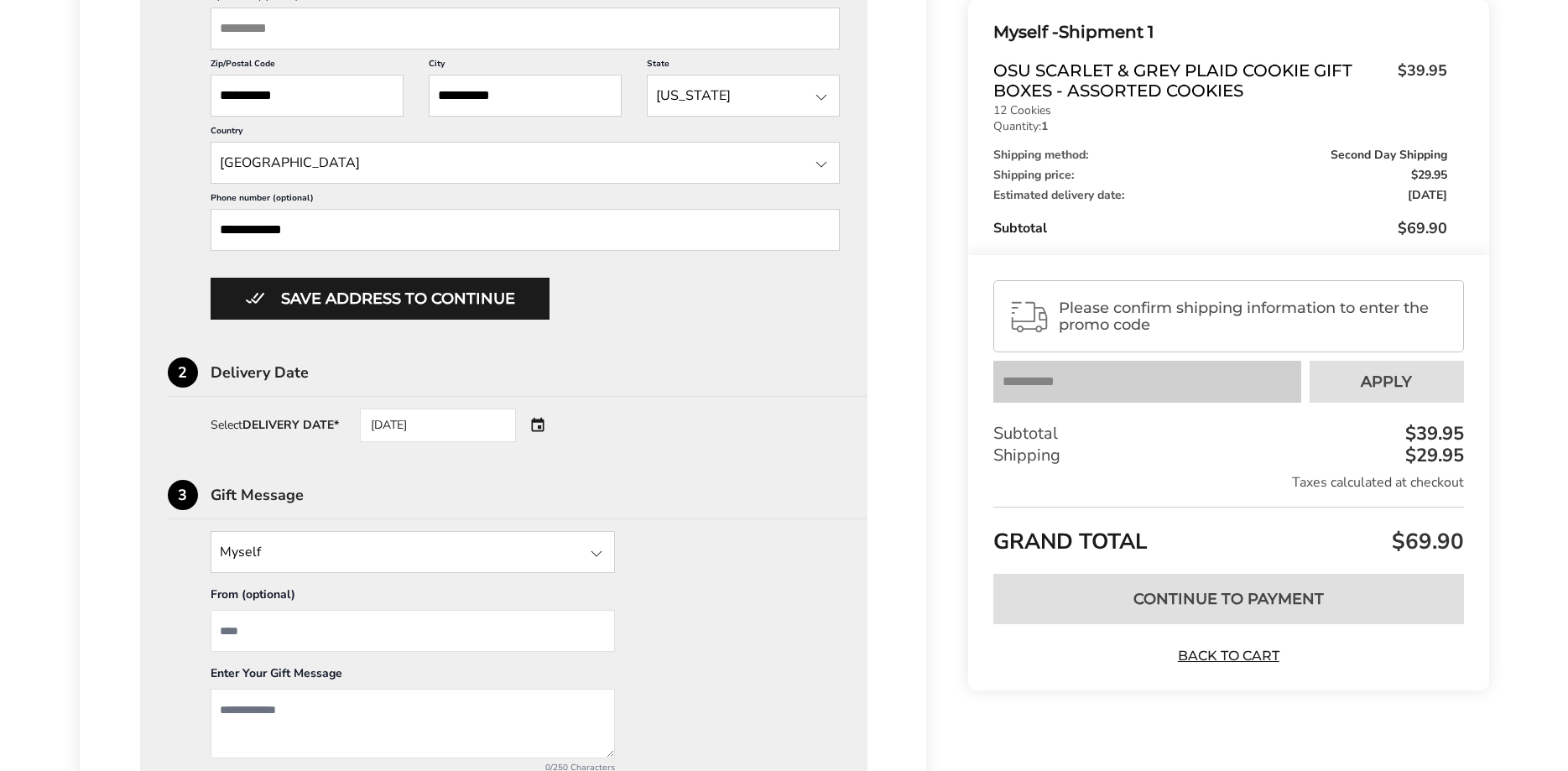
click at [540, 442] on div "08/29/2025" at bounding box center [461, 425] width 203 height 34
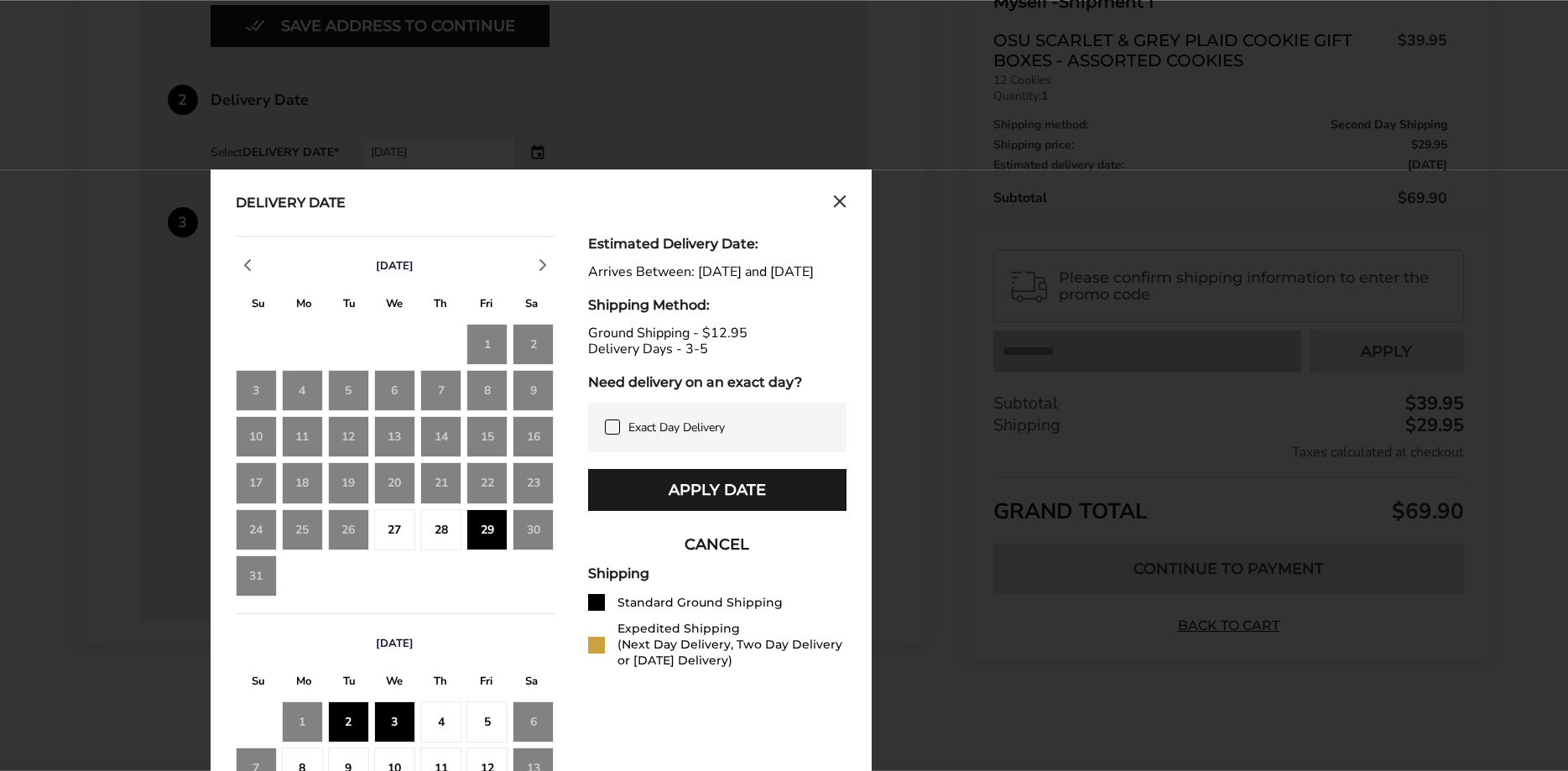
scroll to position [1196, 0]
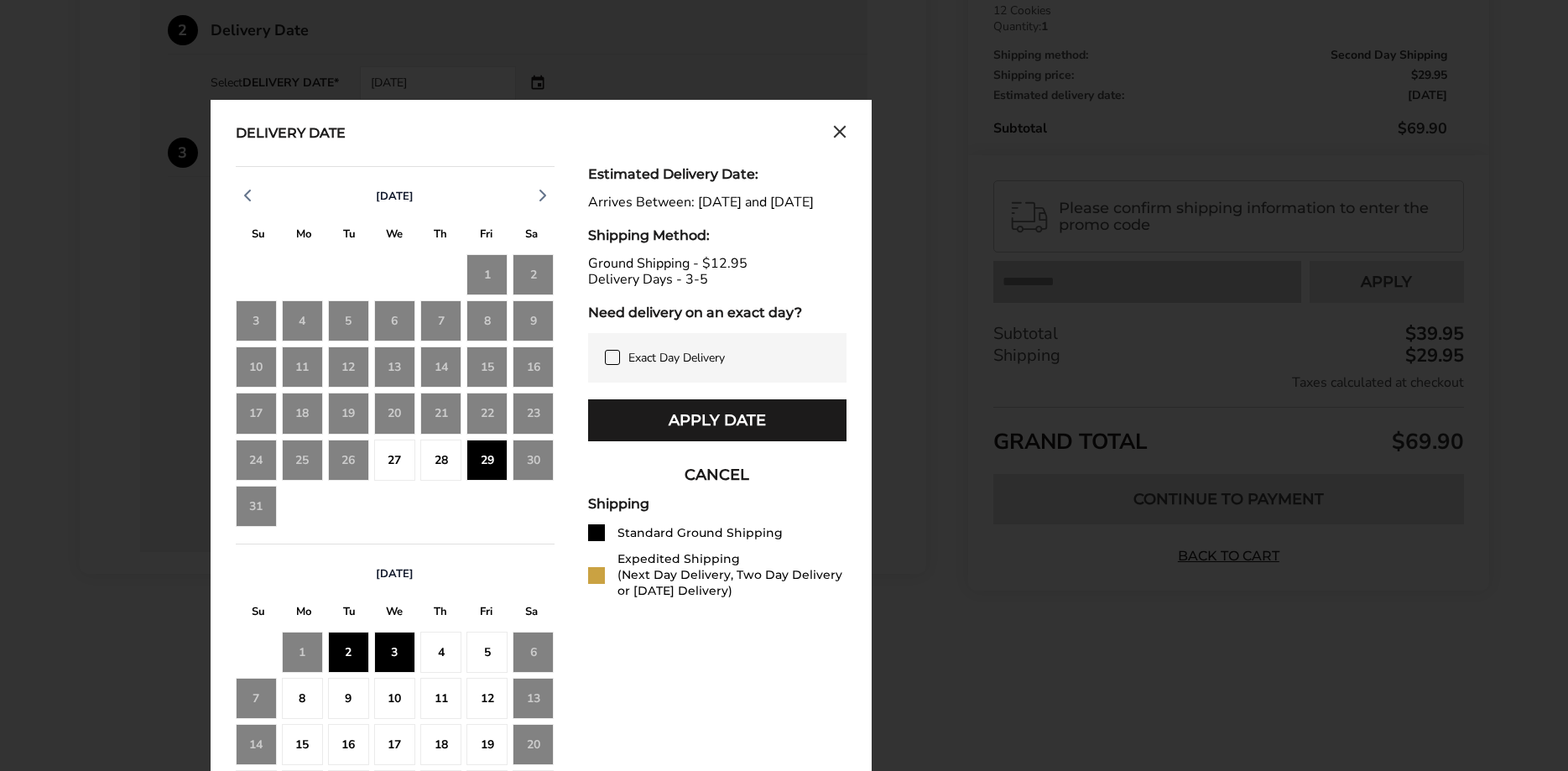
click at [481, 480] on div "29" at bounding box center [486, 459] width 41 height 41
click at [595, 541] on div at bounding box center [596, 532] width 17 height 17
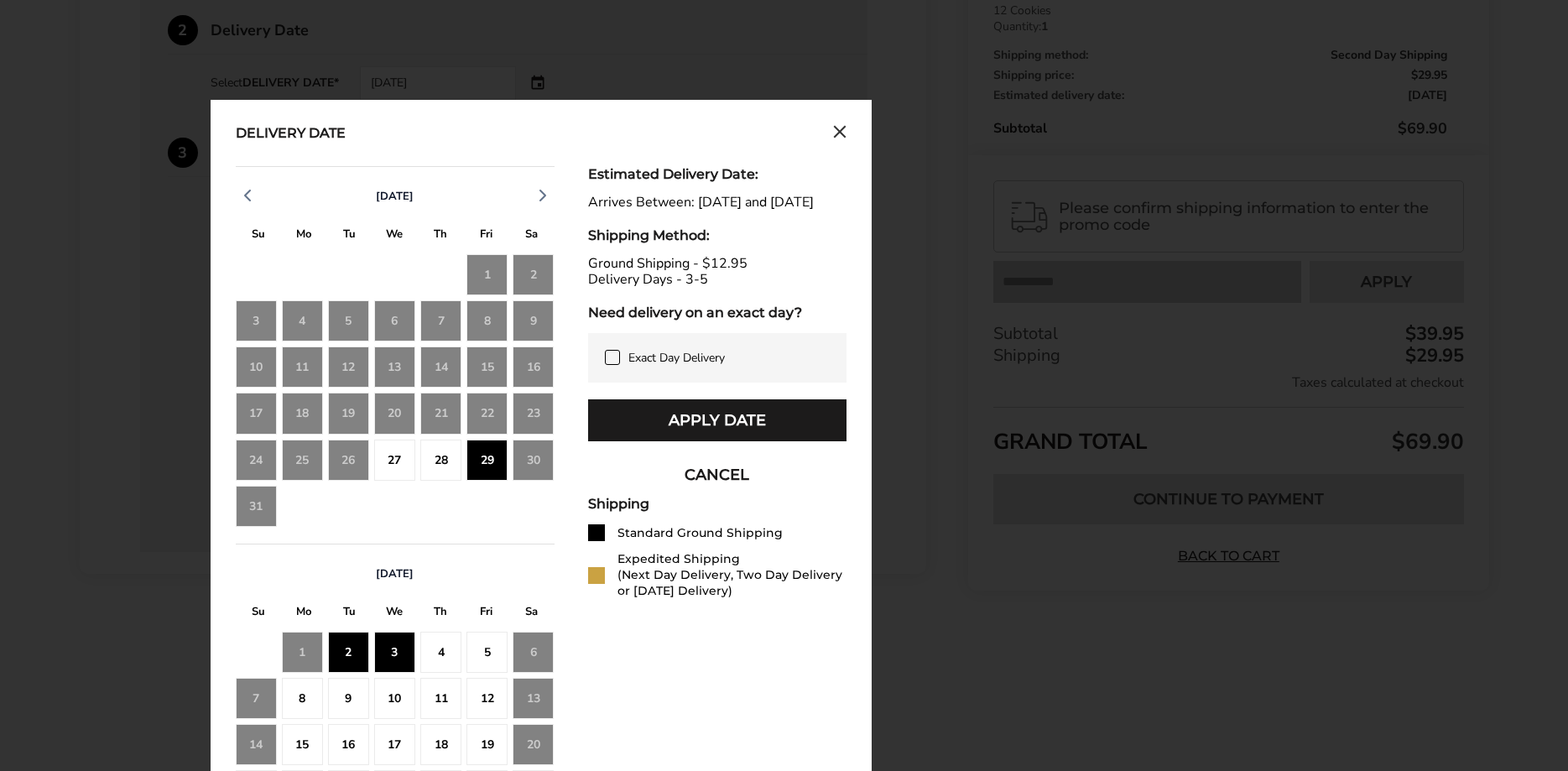
click at [595, 541] on div at bounding box center [596, 532] width 17 height 17
click at [777, 441] on button "Apply Date" at bounding box center [716, 420] width 258 height 42
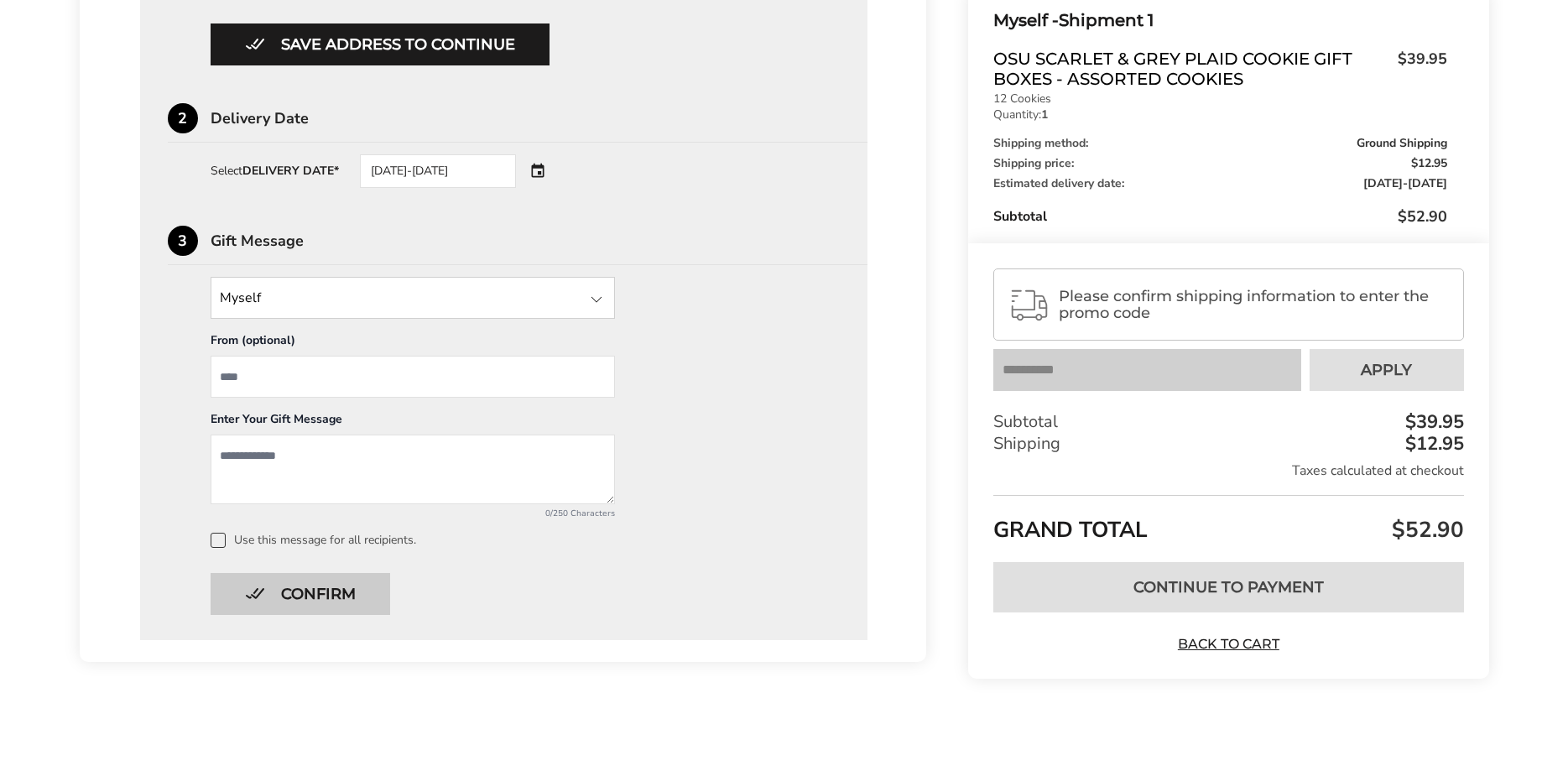
click at [353, 586] on button "Confirm" at bounding box center [300, 594] width 179 height 42
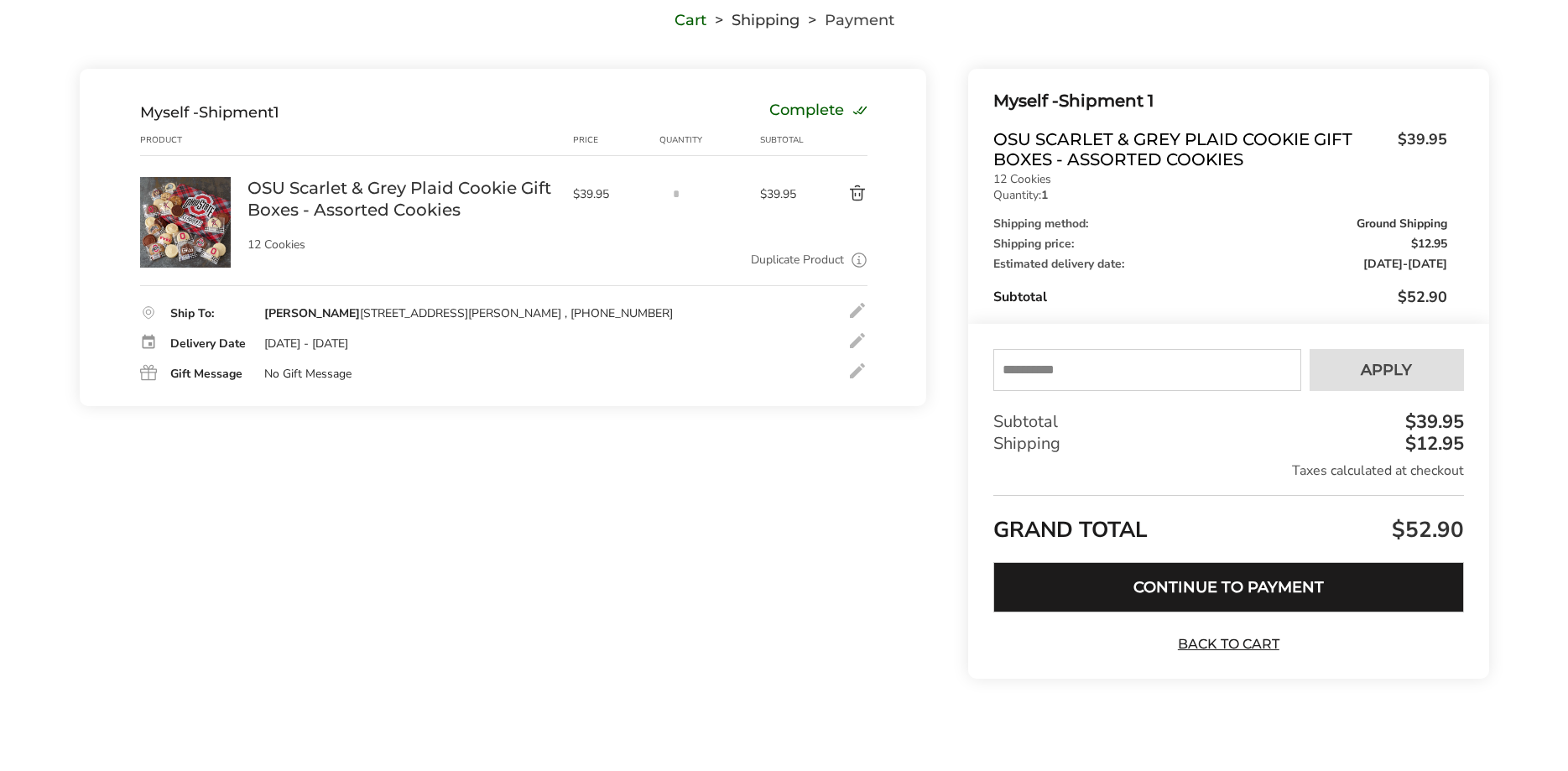
click at [1270, 583] on button "Continue to Payment" at bounding box center [1228, 587] width 470 height 51
